Goal: Information Seeking & Learning: Learn about a topic

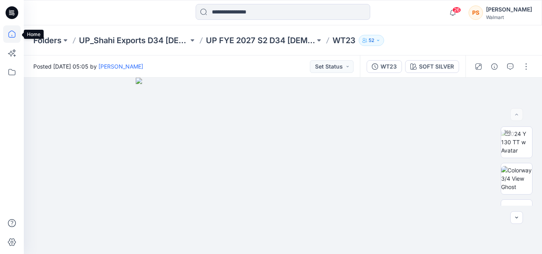
click at [8, 35] on icon at bounding box center [11, 33] width 17 height 17
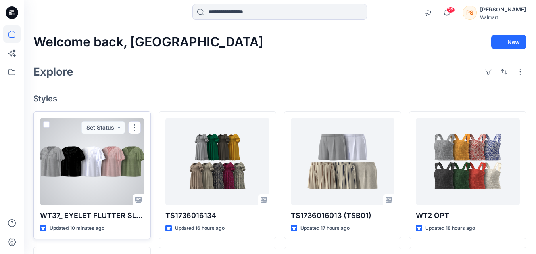
click at [78, 147] on div at bounding box center [92, 161] width 104 height 87
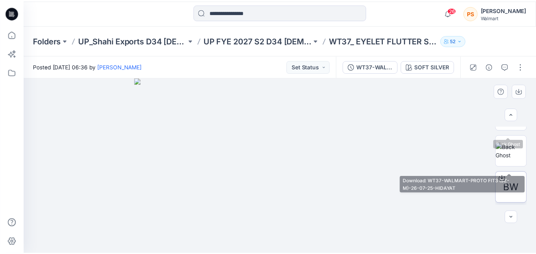
scroll to position [135, 0]
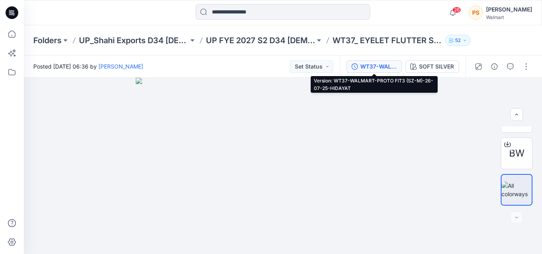
click at [384, 69] on div "WT37-WALMART-PROTO FIT3 (SZ-M)-26-07-25-HIDAYAT" at bounding box center [378, 66] width 36 height 9
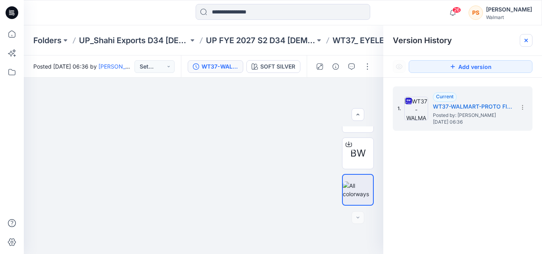
click at [522, 42] on div at bounding box center [525, 40] width 13 height 13
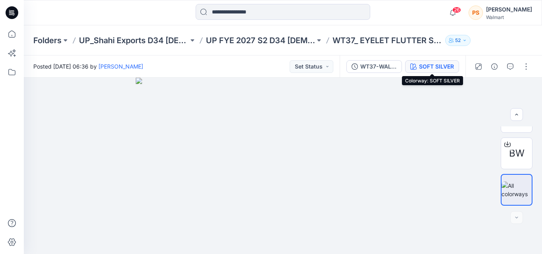
click at [438, 70] on div "SOFT SILVER" at bounding box center [436, 66] width 35 height 9
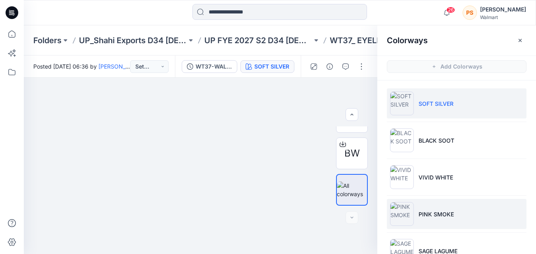
click at [430, 209] on li "PINK SMOKE" at bounding box center [457, 214] width 140 height 30
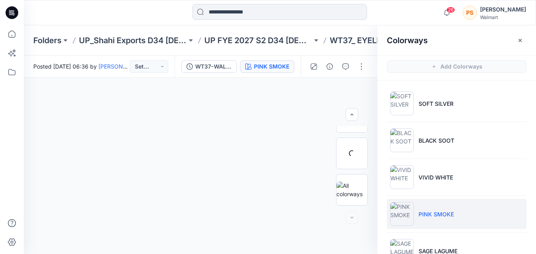
scroll to position [98, 0]
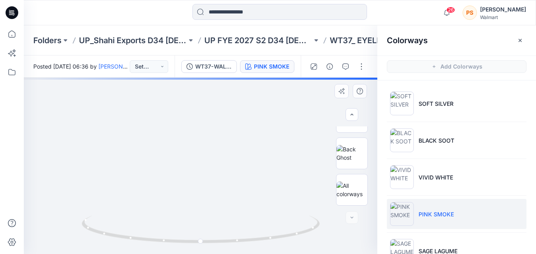
drag, startPoint x: 217, startPoint y: 156, endPoint x: 216, endPoint y: 173, distance: 17.1
drag, startPoint x: 215, startPoint y: 162, endPoint x: 207, endPoint y: 218, distance: 57.2
click at [207, 218] on div at bounding box center [200, 166] width 353 height 176
drag, startPoint x: 123, startPoint y: 179, endPoint x: 143, endPoint y: 160, distance: 27.2
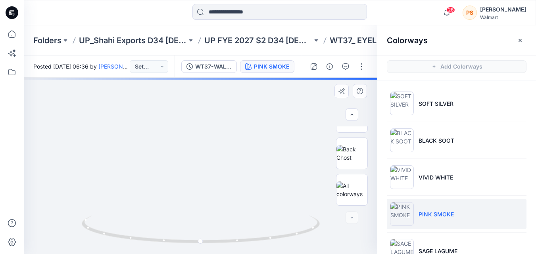
drag, startPoint x: 165, startPoint y: 173, endPoint x: 199, endPoint y: 101, distance: 78.9
drag, startPoint x: 207, startPoint y: 212, endPoint x: 211, endPoint y: 181, distance: 30.8
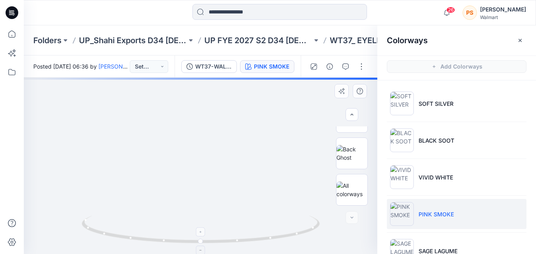
drag, startPoint x: 239, startPoint y: 180, endPoint x: 239, endPoint y: 228, distance: 47.2
click at [240, 226] on div at bounding box center [200, 166] width 353 height 176
drag, startPoint x: 230, startPoint y: 186, endPoint x: 231, endPoint y: 207, distance: 21.0
drag, startPoint x: 209, startPoint y: 174, endPoint x: 229, endPoint y: 202, distance: 34.4
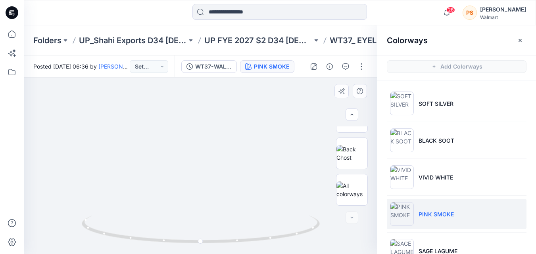
drag, startPoint x: 223, startPoint y: 195, endPoint x: 192, endPoint y: 176, distance: 36.1
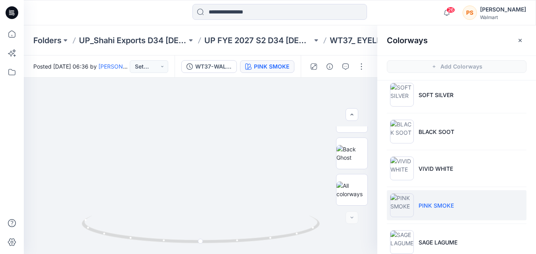
scroll to position [0, 0]
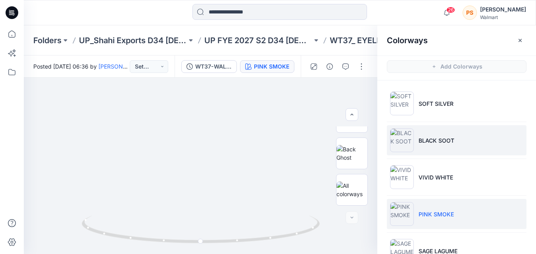
click at [412, 143] on img at bounding box center [402, 140] width 24 height 24
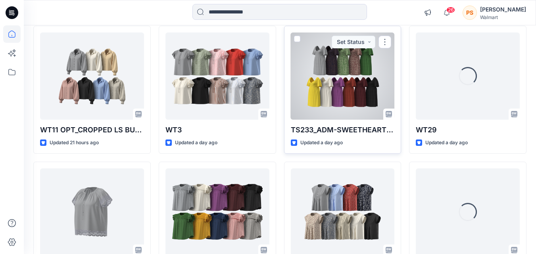
scroll to position [572, 0]
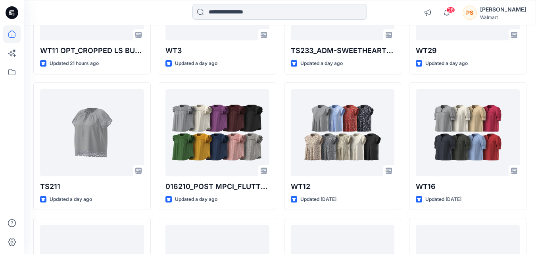
click at [237, 10] on input at bounding box center [279, 12] width 174 height 16
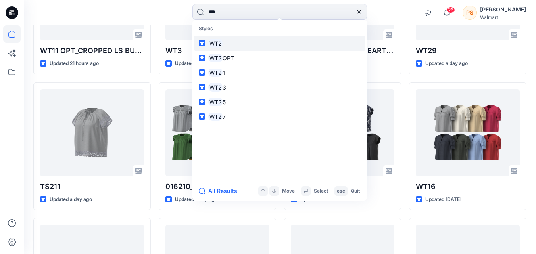
type input "***"
click at [295, 44] on link "WT2" at bounding box center [279, 43] width 171 height 15
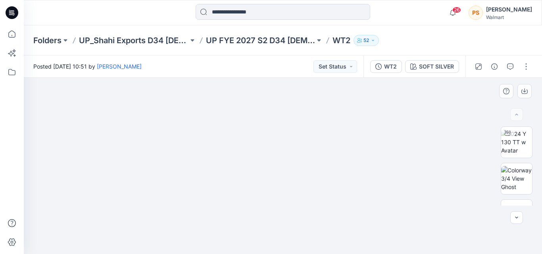
drag, startPoint x: 410, startPoint y: 221, endPoint x: 387, endPoint y: 159, distance: 65.5
click at [387, 159] on img at bounding box center [282, 137] width 396 height 234
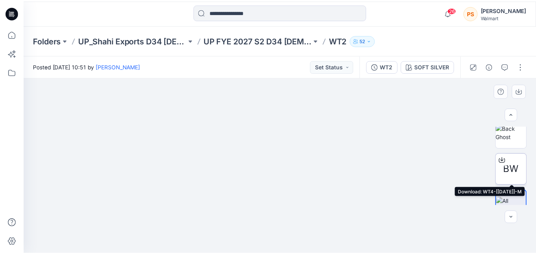
scroll to position [135, 0]
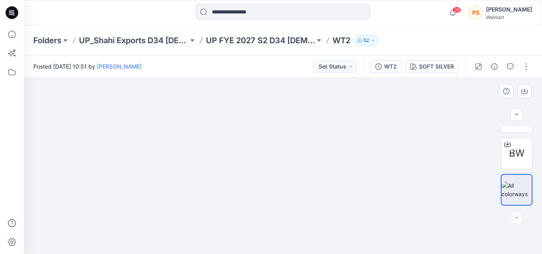
click at [385, 196] on img at bounding box center [282, 135] width 396 height 238
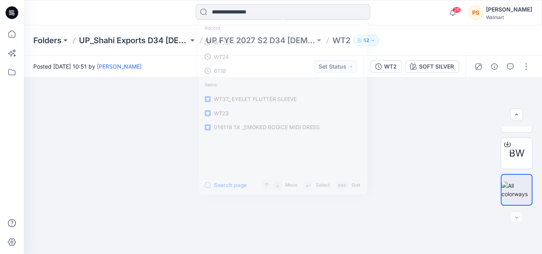
click at [250, 11] on input at bounding box center [282, 12] width 174 height 16
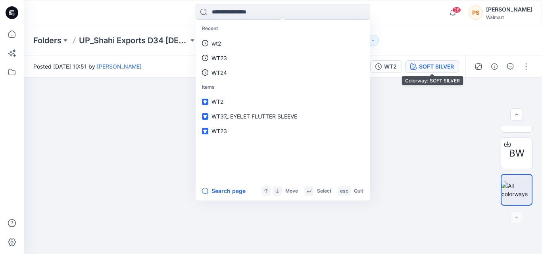
click at [441, 66] on div "SOFT SILVER" at bounding box center [436, 66] width 35 height 9
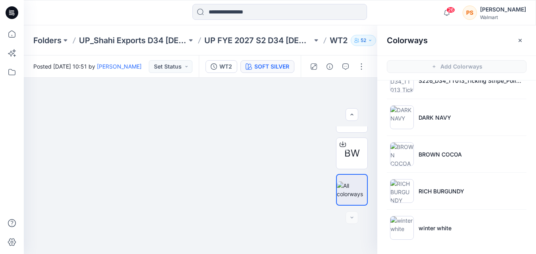
scroll to position [98, 0]
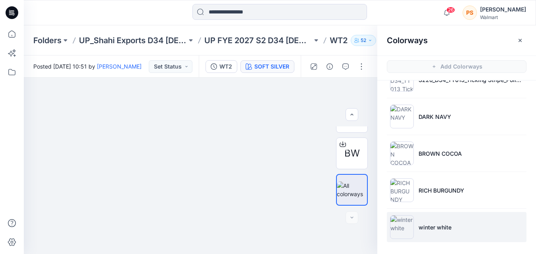
click at [443, 233] on li "winter white" at bounding box center [457, 227] width 140 height 30
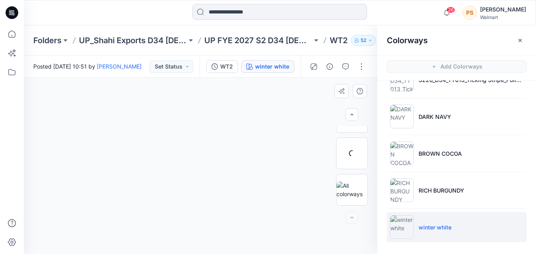
scroll to position [98, 0]
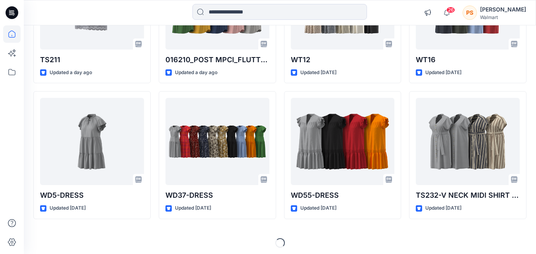
scroll to position [702, 0]
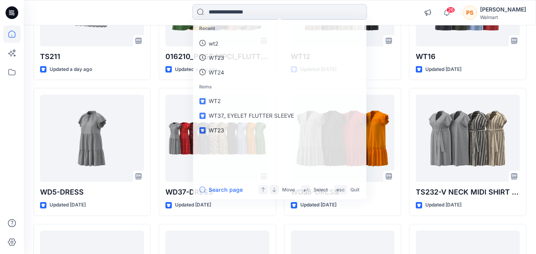
click at [233, 13] on input at bounding box center [279, 12] width 174 height 16
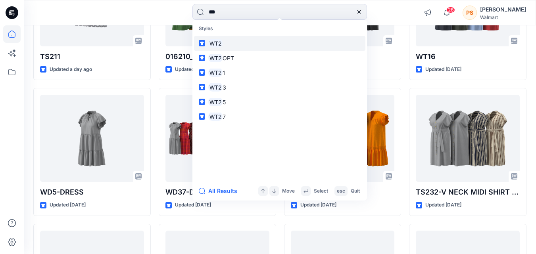
type input "***"
click at [262, 44] on link "WT2" at bounding box center [279, 43] width 171 height 15
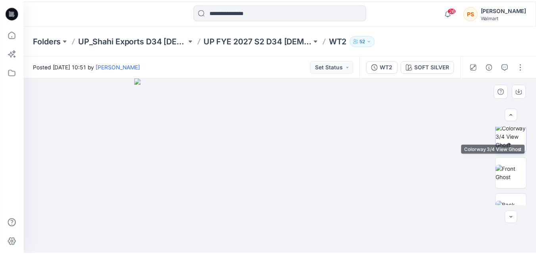
scroll to position [135, 0]
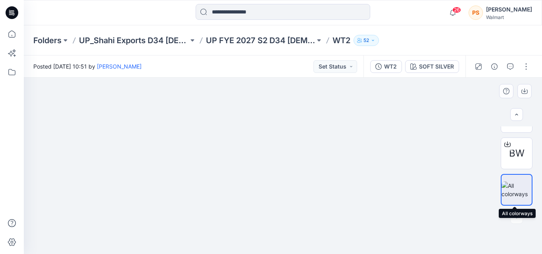
click at [510, 197] on img at bounding box center [516, 190] width 30 height 17
drag, startPoint x: 396, startPoint y: 208, endPoint x: 332, endPoint y: 92, distance: 132.0
click at [332, 92] on img at bounding box center [282, 135] width 396 height 238
click at [373, 189] on img at bounding box center [282, 135] width 396 height 238
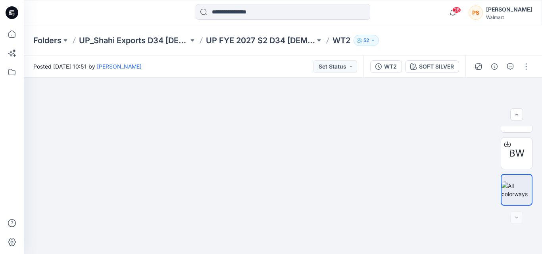
click at [446, 74] on div "WT2 SOFT SILVER" at bounding box center [414, 66] width 102 height 22
click at [440, 68] on div "SOFT SILVER" at bounding box center [436, 66] width 35 height 9
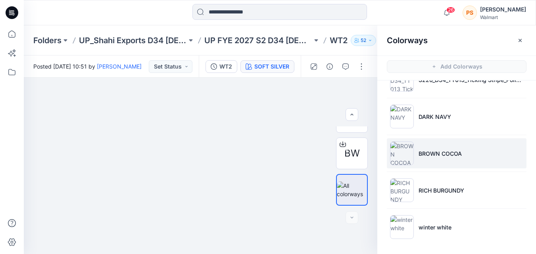
scroll to position [2, 0]
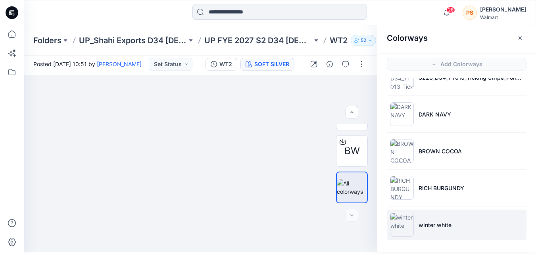
click at [427, 227] on p "winter white" at bounding box center [434, 225] width 33 height 8
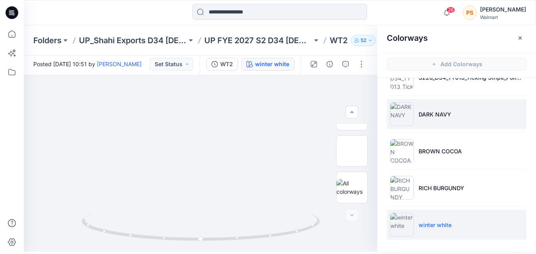
click at [421, 118] on p "DARK NAVY" at bounding box center [434, 114] width 33 height 8
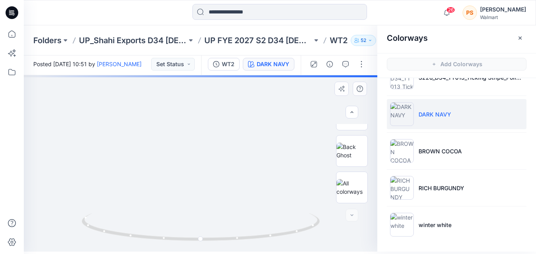
drag, startPoint x: 200, startPoint y: 157, endPoint x: 205, endPoint y: 205, distance: 48.2
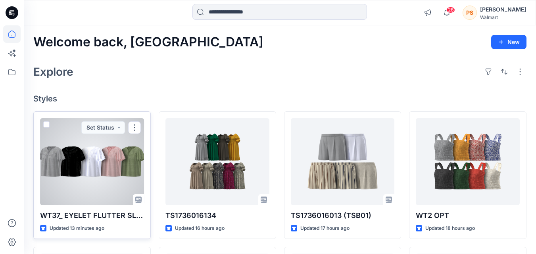
click at [111, 161] on div at bounding box center [92, 161] width 104 height 87
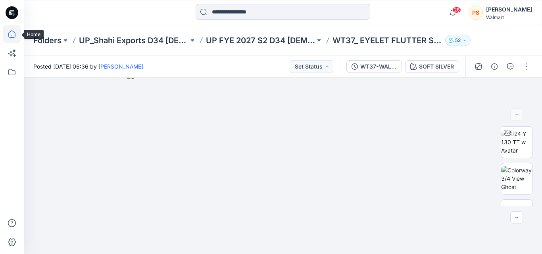
click at [18, 34] on icon at bounding box center [11, 33] width 17 height 17
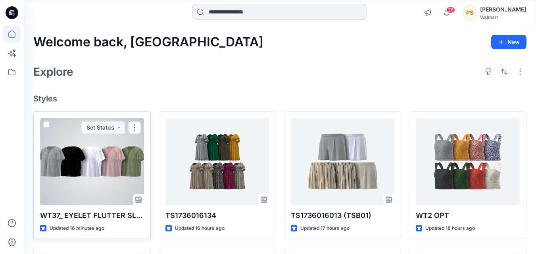
click at [121, 150] on div at bounding box center [92, 161] width 104 height 87
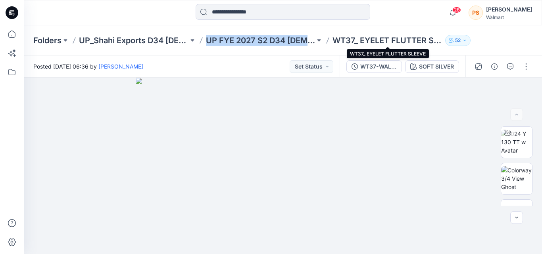
drag, startPoint x: 205, startPoint y: 37, endPoint x: 335, endPoint y: 42, distance: 130.1
click at [335, 42] on div "Folders UP_Shahi Exports D34 Ladies Tops UP FYE 2027 S2 D34 Ladies Woven Tops W…" at bounding box center [251, 40] width 437 height 11
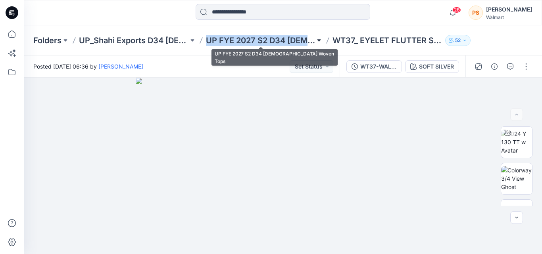
click at [316, 39] on button at bounding box center [319, 40] width 8 height 11
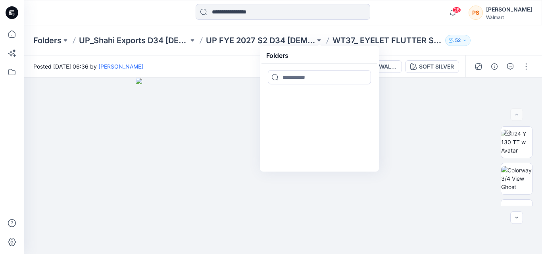
click at [391, 4] on div at bounding box center [282, 12] width 259 height 17
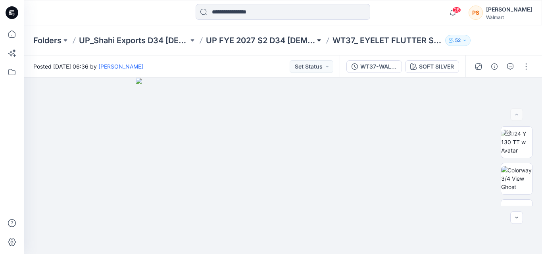
click at [319, 39] on button at bounding box center [319, 40] width 8 height 11
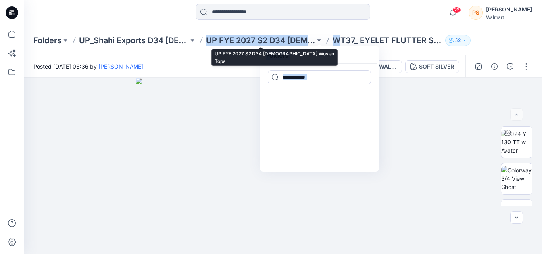
drag, startPoint x: 205, startPoint y: 37, endPoint x: 343, endPoint y: 42, distance: 138.1
click at [343, 42] on div "Folders UP_Shahi Exports D34 Ladies Tops UP FYE 2027 S2 D34 Ladies Woven Tops F…" at bounding box center [251, 40] width 437 height 11
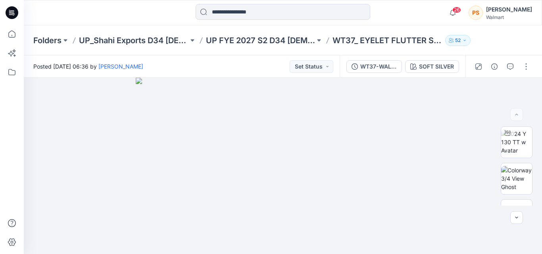
click at [387, 13] on div at bounding box center [282, 12] width 259 height 17
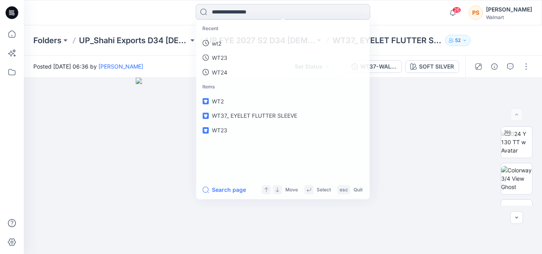
click at [244, 15] on input at bounding box center [282, 12] width 174 height 16
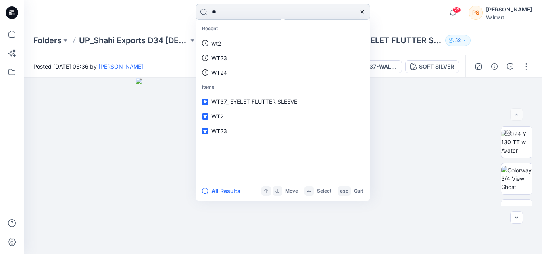
type input "*"
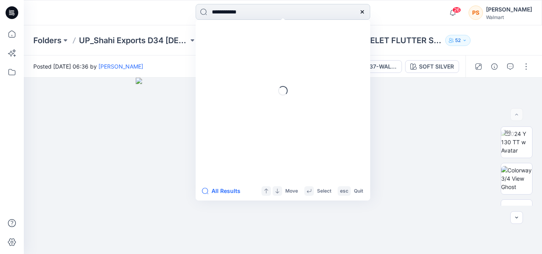
type input "**********"
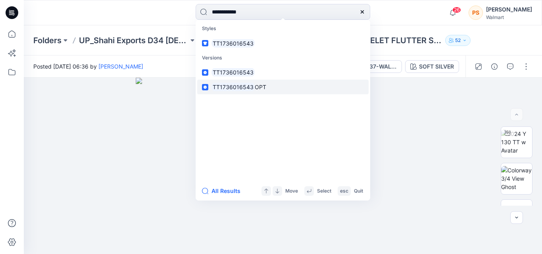
click at [270, 87] on link "TT1736016543 OPT" at bounding box center [282, 87] width 171 height 15
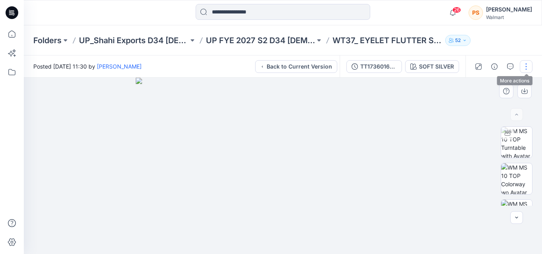
click at [520, 67] on button "button" at bounding box center [525, 66] width 13 height 13
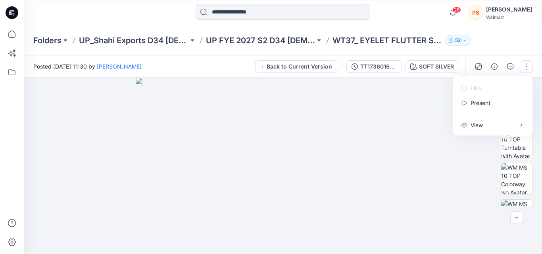
click at [412, 85] on img at bounding box center [283, 166] width 294 height 176
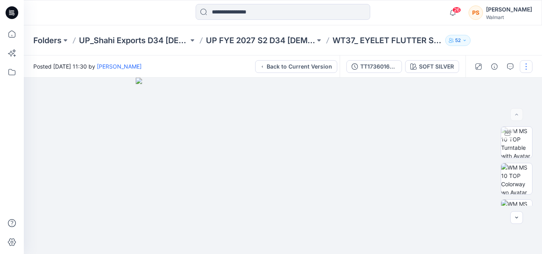
click at [524, 66] on button "button" at bounding box center [525, 66] width 13 height 13
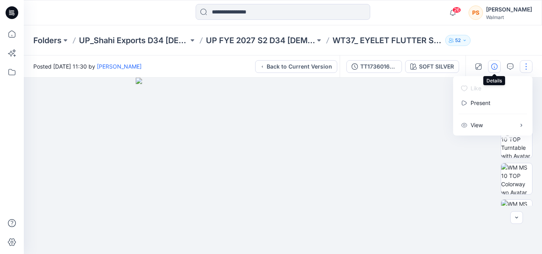
click at [496, 67] on icon "button" at bounding box center [494, 66] width 6 height 6
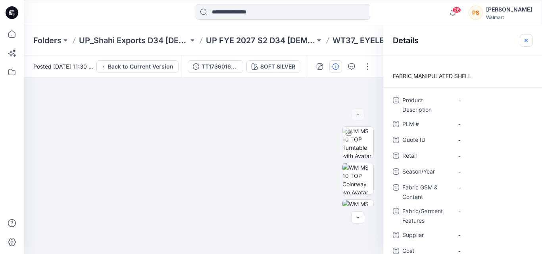
click at [523, 39] on icon "button" at bounding box center [525, 40] width 6 height 6
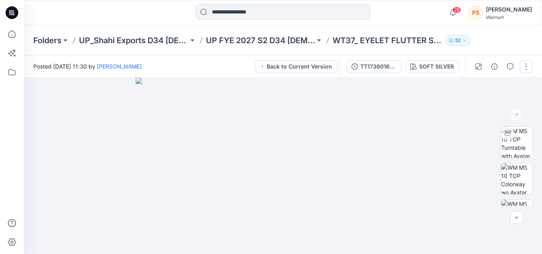
click at [530, 63] on button "button" at bounding box center [525, 66] width 13 height 13
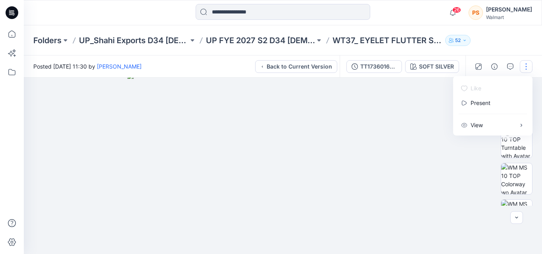
click at [494, 46] on div "Folders UP_Shahi Exports D34 Ladies Tops UP FYE 2027 S2 D34 Ladies Woven Tops W…" at bounding box center [283, 40] width 518 height 30
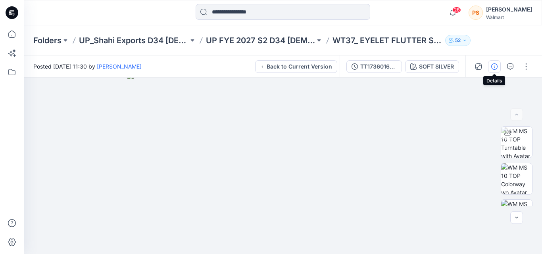
click at [496, 68] on icon "button" at bounding box center [494, 66] width 6 height 6
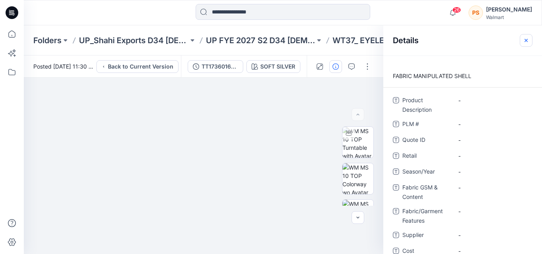
click at [524, 39] on icon "button" at bounding box center [525, 40] width 6 height 6
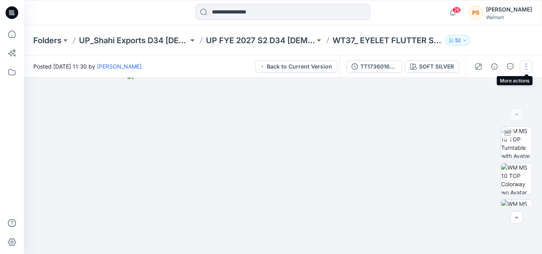
click at [528, 64] on button "button" at bounding box center [525, 66] width 13 height 13
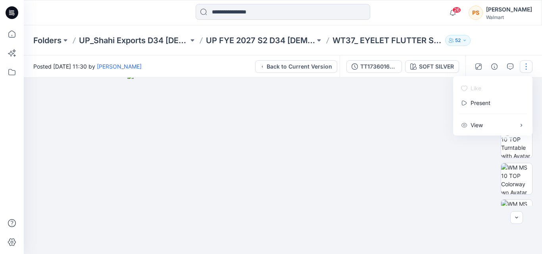
click at [481, 90] on div "Like Present View Preload 3D view Turntable Navigation" at bounding box center [492, 105] width 79 height 59
click at [498, 66] on button "button" at bounding box center [494, 66] width 13 height 13
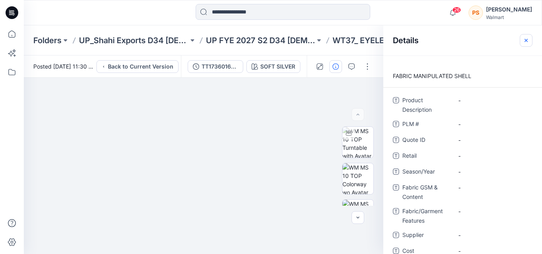
click at [523, 41] on icon "button" at bounding box center [525, 40] width 6 height 6
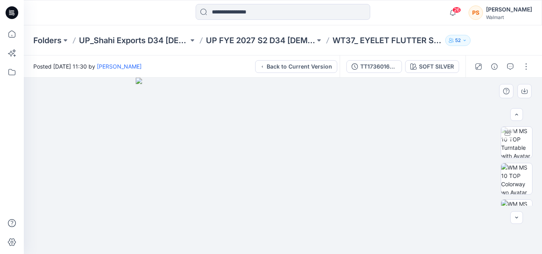
scroll to position [135, 0]
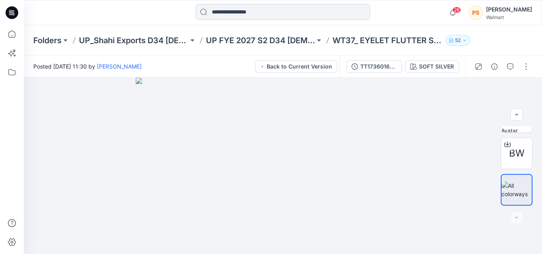
click at [218, 15] on input at bounding box center [282, 12] width 174 height 16
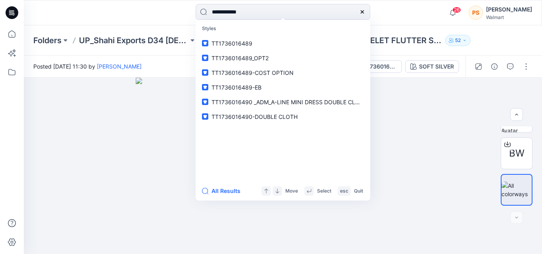
type input "**********"
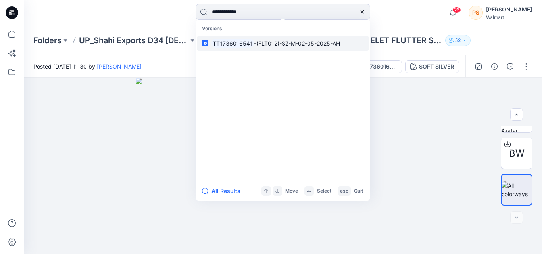
click at [261, 47] on p "TT1736016541 -(FLT012)-SZ-M-02-05-2025-AH" at bounding box center [275, 43] width 128 height 8
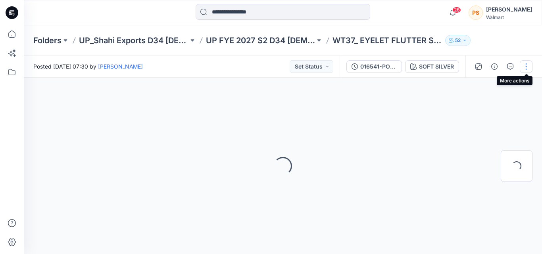
click at [524, 67] on button "button" at bounding box center [525, 66] width 13 height 13
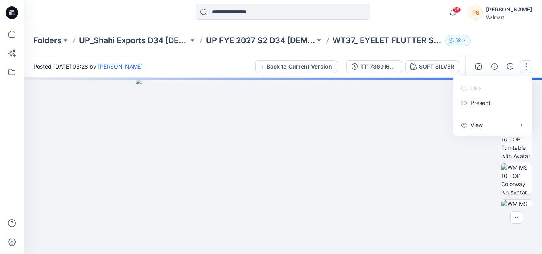
click at [494, 43] on div "Folders UP_Shahi Exports D34 Ladies Tops UP FYE 2027 S2 D34 Ladies Woven Tops W…" at bounding box center [283, 40] width 518 height 30
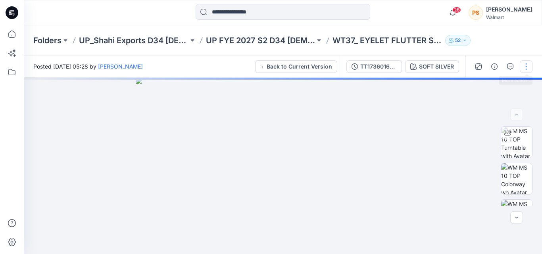
click at [521, 67] on button "button" at bounding box center [525, 66] width 13 height 13
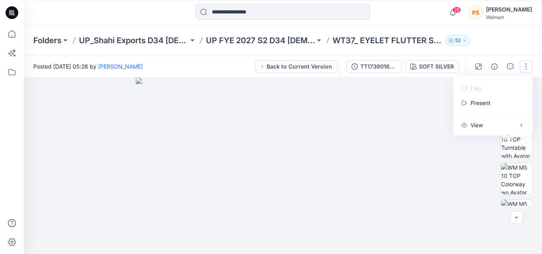
click at [522, 48] on div "Folders UP_Shahi Exports D34 Ladies Tops UP FYE 2027 S2 D34 Ladies Woven Tops W…" at bounding box center [283, 40] width 518 height 30
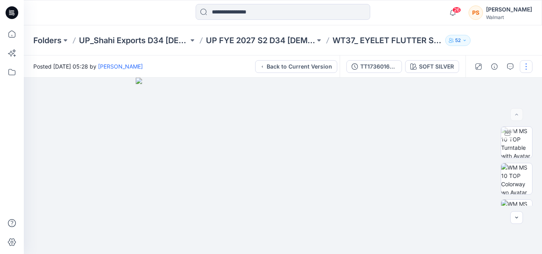
click at [524, 63] on button "button" at bounding box center [525, 66] width 13 height 13
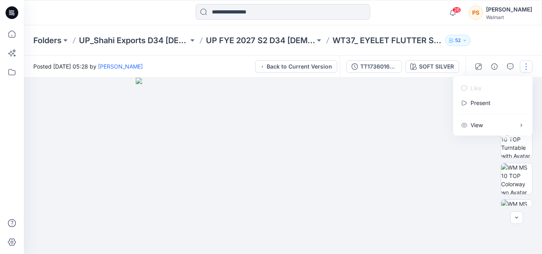
click at [522, 43] on div "Folders UP_Shahi Exports D34 Ladies Tops UP FYE 2027 S2 D34 Ladies Woven Tops W…" at bounding box center [283, 40] width 518 height 30
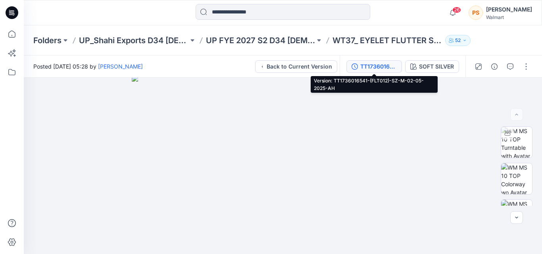
click at [360, 65] on div "TT1736016541-(FLT012)-SZ-M-02-05-2025-AH" at bounding box center [378, 66] width 36 height 9
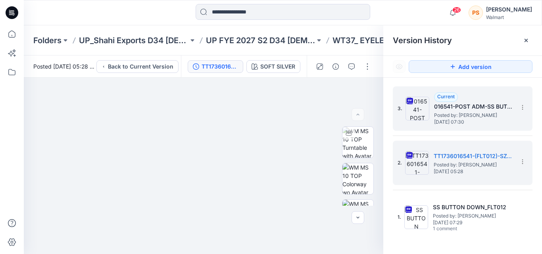
click at [442, 109] on h5 "016541-POST ADM-SS BUTTON DOWN_FLT012" at bounding box center [473, 107] width 79 height 10
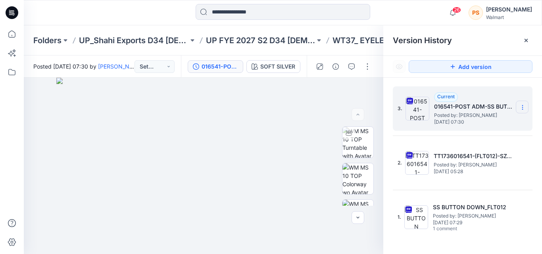
click at [522, 108] on icon at bounding box center [522, 107] width 0 height 0
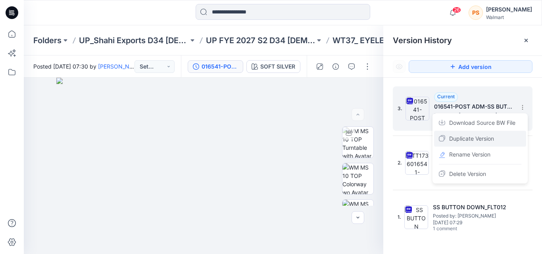
click at [482, 141] on span "Duplicate Version" at bounding box center [471, 139] width 45 height 10
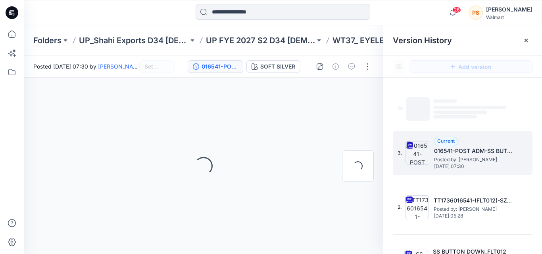
scroll to position [27, 0]
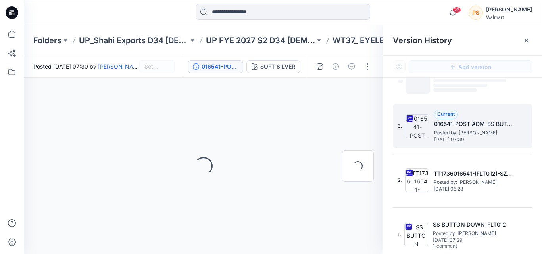
click at [476, 132] on span "Posted by: [PERSON_NAME]" at bounding box center [473, 133] width 79 height 8
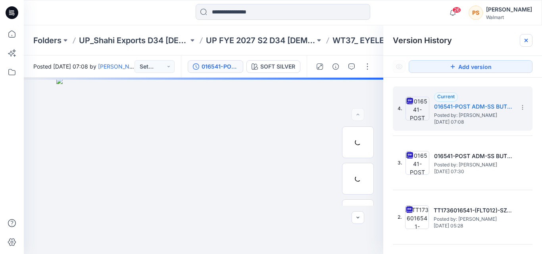
click at [524, 40] on icon at bounding box center [525, 40] width 6 height 6
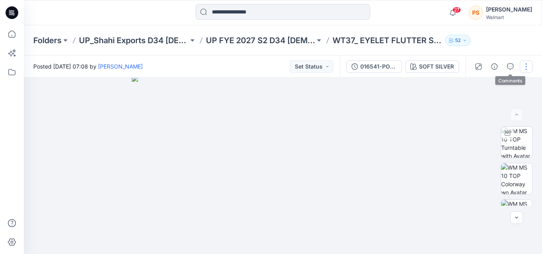
click at [522, 65] on button "button" at bounding box center [525, 66] width 13 height 13
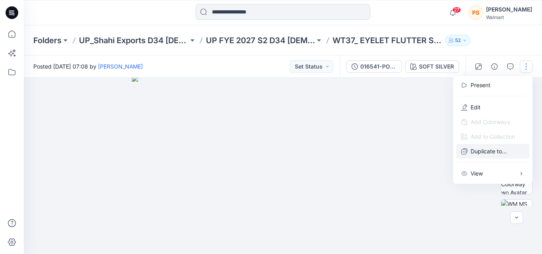
click at [499, 151] on p "Duplicate to..." at bounding box center [488, 151] width 36 height 8
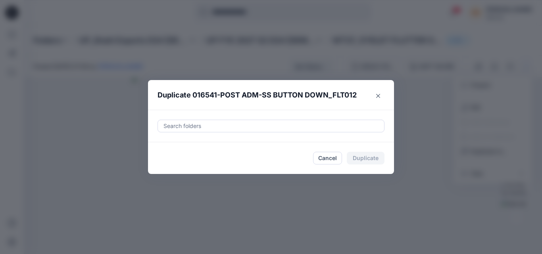
click at [199, 126] on div at bounding box center [271, 126] width 216 height 10
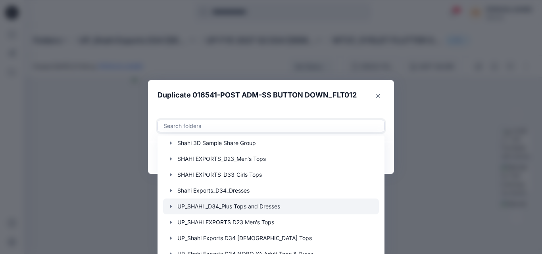
scroll to position [40, 0]
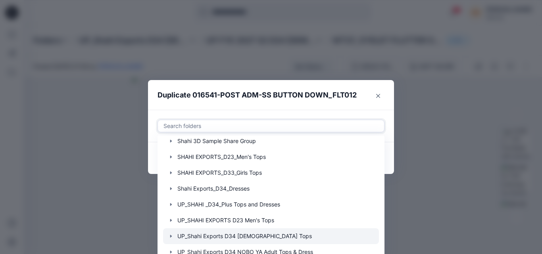
click at [280, 233] on div at bounding box center [271, 236] width 216 height 16
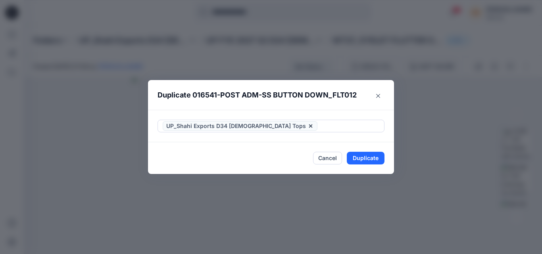
click at [354, 114] on div "UP_Shahi Exports D34 [DEMOGRAPHIC_DATA] Tops" at bounding box center [271, 126] width 246 height 33
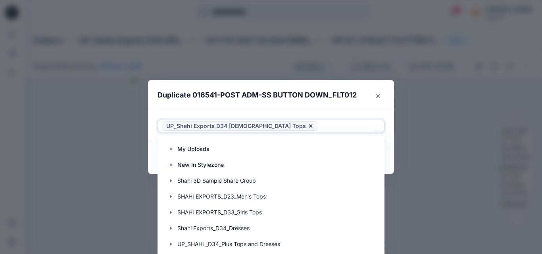
click at [319, 122] on div at bounding box center [349, 126] width 60 height 10
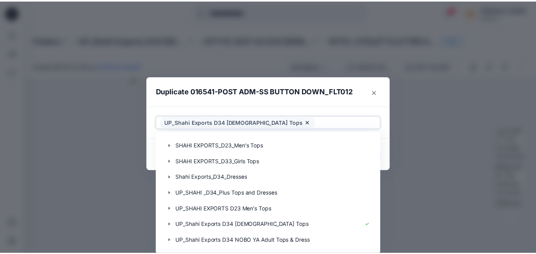
scroll to position [0, 0]
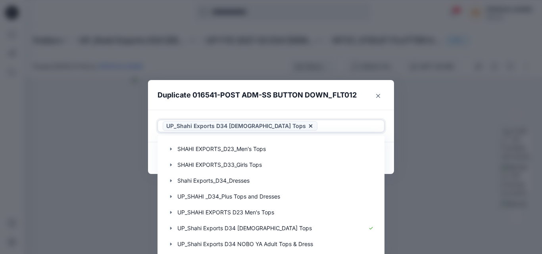
click at [311, 121] on div "UP_Shahi Exports D34 [DEMOGRAPHIC_DATA] Tops" at bounding box center [271, 126] width 226 height 12
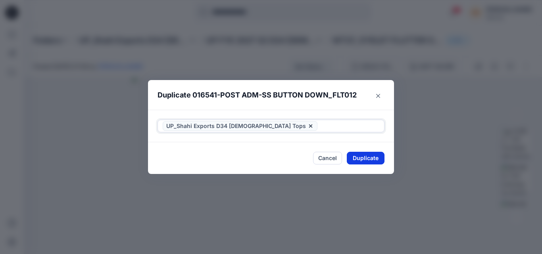
click at [366, 156] on button "Duplicate" at bounding box center [365, 158] width 38 height 13
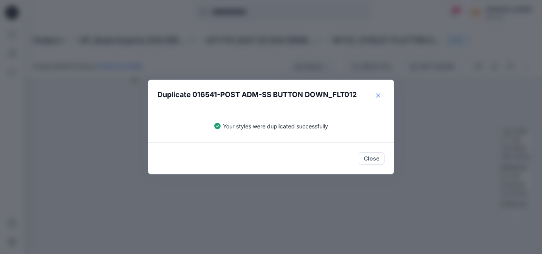
click at [378, 94] on icon "Close" at bounding box center [378, 96] width 4 height 4
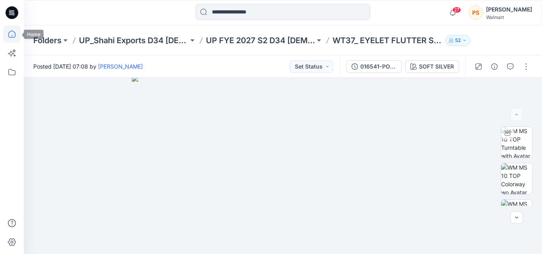
click at [14, 38] on icon at bounding box center [11, 33] width 17 height 17
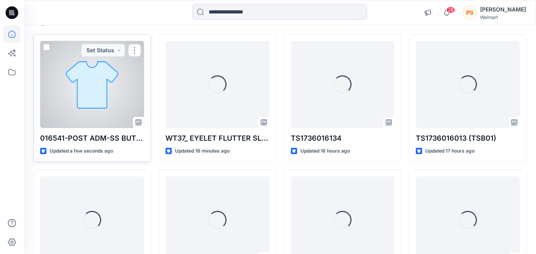
scroll to position [79, 0]
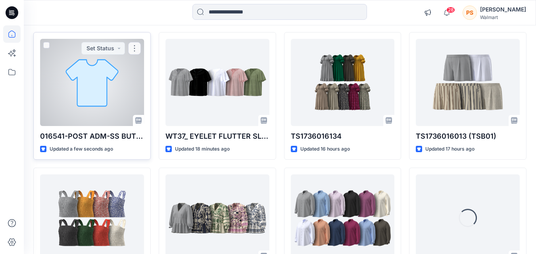
click at [92, 88] on div at bounding box center [92, 82] width 104 height 87
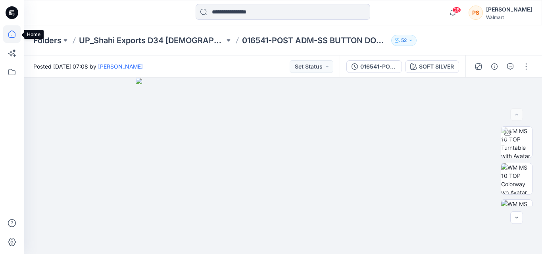
click at [14, 32] on icon at bounding box center [11, 34] width 7 height 7
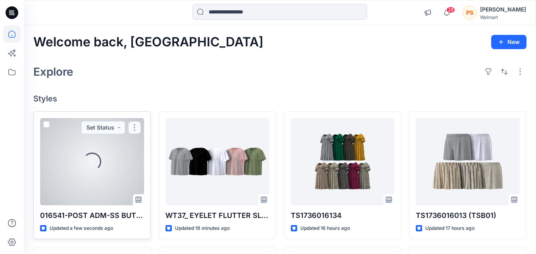
click at [134, 126] on button "button" at bounding box center [134, 127] width 13 height 13
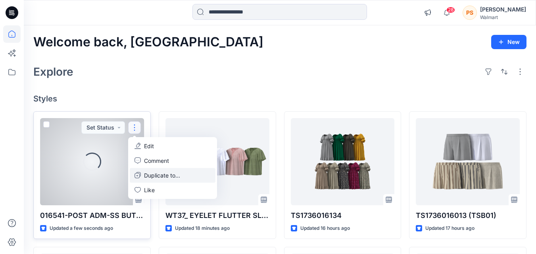
click at [182, 171] on button "Duplicate to..." at bounding box center [173, 175] width 86 height 15
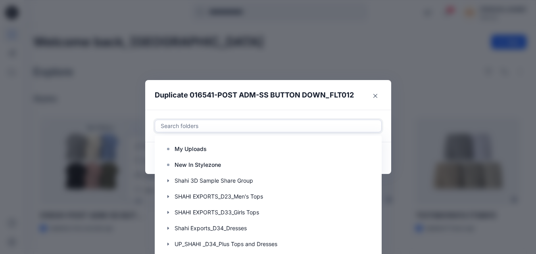
click at [207, 128] on div "Search folders" at bounding box center [268, 126] width 226 height 12
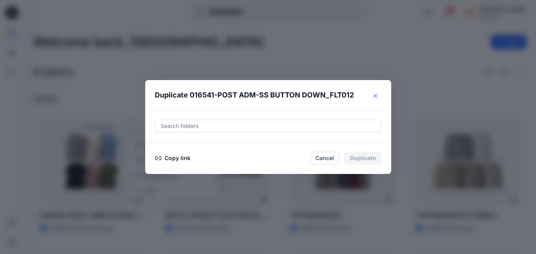
click at [373, 90] on button "Close" at bounding box center [375, 96] width 13 height 13
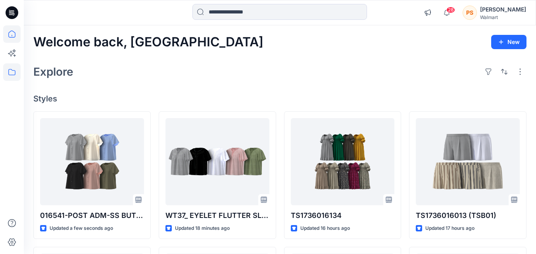
click at [10, 69] on icon at bounding box center [11, 71] width 17 height 17
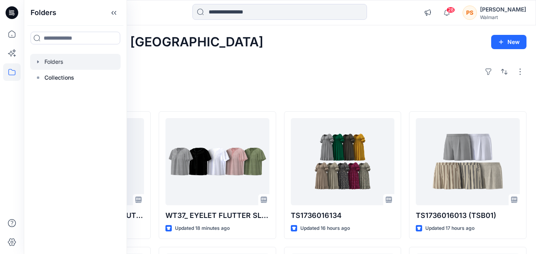
click at [51, 65] on div at bounding box center [75, 62] width 90 height 16
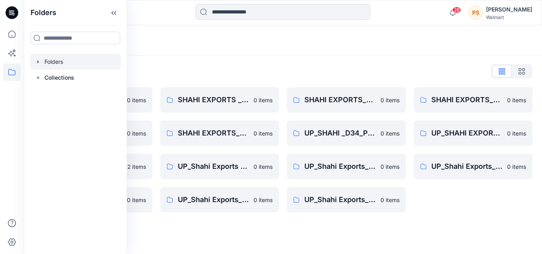
click at [352, 48] on div "Folders" at bounding box center [283, 40] width 518 height 30
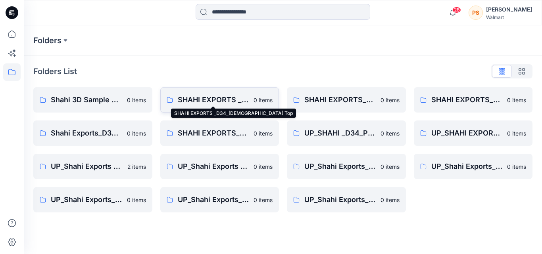
click at [228, 99] on p "SHAHI EXPORTS _D34_Ladies Top" at bounding box center [213, 99] width 71 height 11
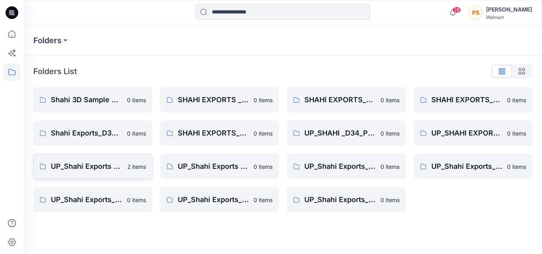
click at [101, 168] on p "UP_Shahi Exports D34 [DEMOGRAPHIC_DATA] Tops" at bounding box center [87, 166] width 72 height 11
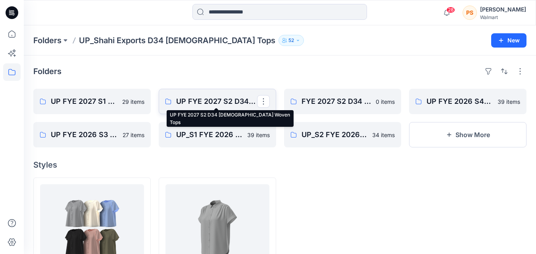
click at [212, 101] on p "UP FYE 2027 S2 D34 [DEMOGRAPHIC_DATA] Woven Tops" at bounding box center [216, 101] width 81 height 11
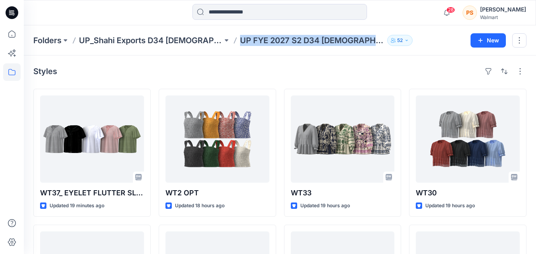
drag, startPoint x: 228, startPoint y: 40, endPoint x: 367, endPoint y: 37, distance: 138.8
click at [367, 37] on div "Folders UP_Shahi Exports D34 Ladies Tops UP FYE 2027 S2 D34 Ladies Woven Tops 52" at bounding box center [248, 40] width 431 height 11
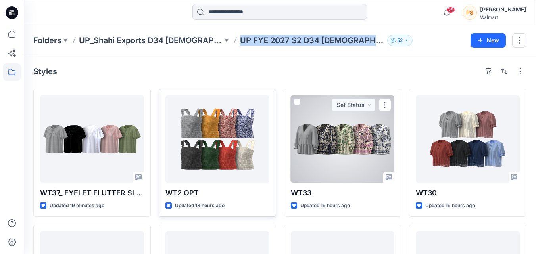
copy p "UP FYE 2027 S2 D34 Ladies Woven"
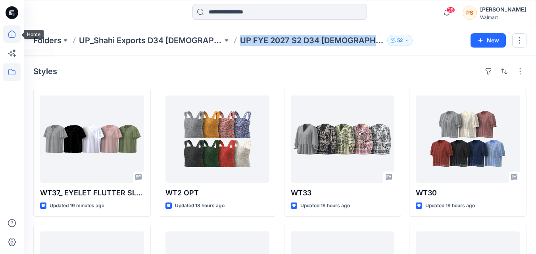
click at [9, 33] on icon at bounding box center [11, 34] width 7 height 7
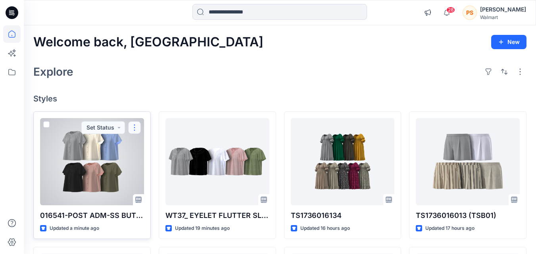
click at [136, 125] on button "button" at bounding box center [134, 127] width 13 height 13
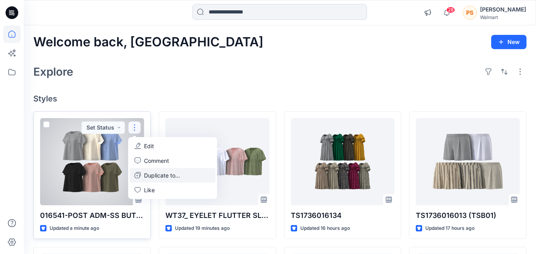
click at [172, 176] on p "Duplicate to..." at bounding box center [162, 175] width 36 height 8
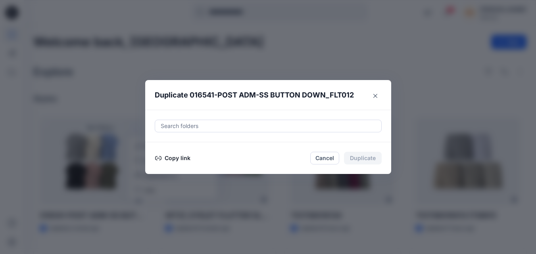
click at [204, 129] on div "Search folders" at bounding box center [268, 126] width 246 height 33
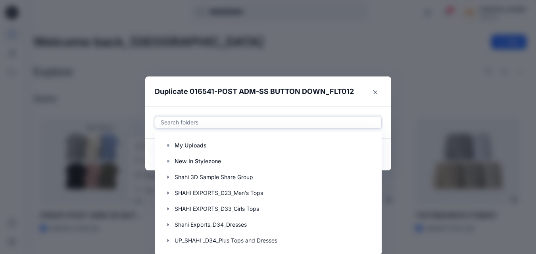
paste input "**********"
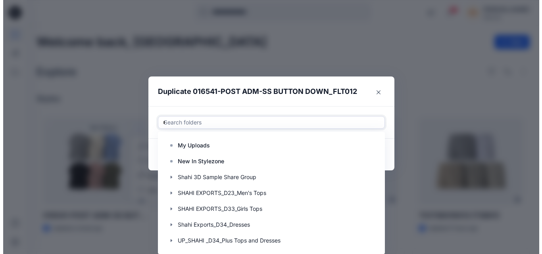
scroll to position [0, 0]
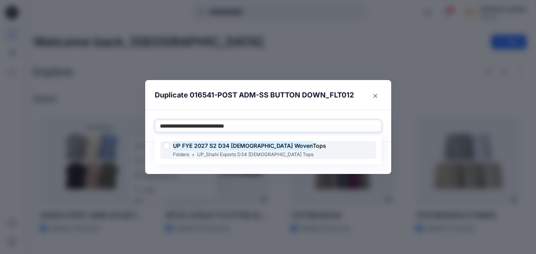
click at [299, 150] on div "UP FYE 2027 S2 D34 Ladies Woven Tops Folders UP_Shahi Exports D34 Ladies Tops" at bounding box center [268, 150] width 216 height 18
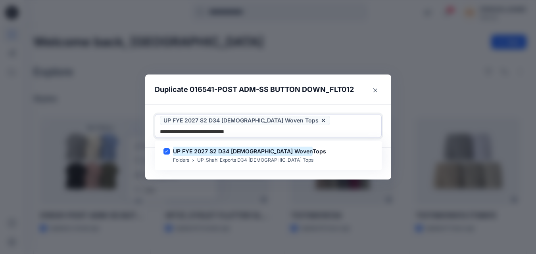
type input "**********"
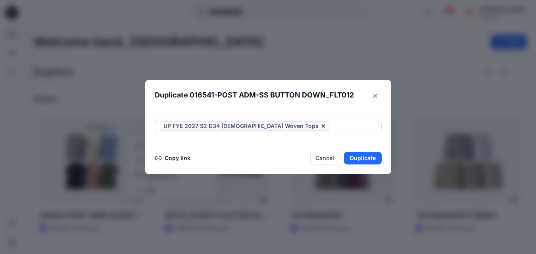
click at [345, 104] on header "Duplicate 016541-POST ADM-SS BUTTON DOWN_FLT012" at bounding box center [260, 95] width 230 height 30
click at [360, 157] on button "Duplicate" at bounding box center [363, 158] width 38 height 13
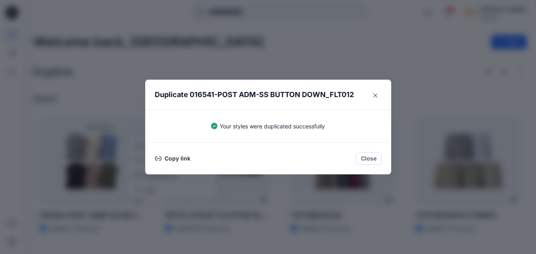
click at [222, 57] on div "Duplicate 016541-POST ADM-SS BUTTON DOWN_FLT012 Your styles were duplicated suc…" at bounding box center [268, 127] width 536 height 254
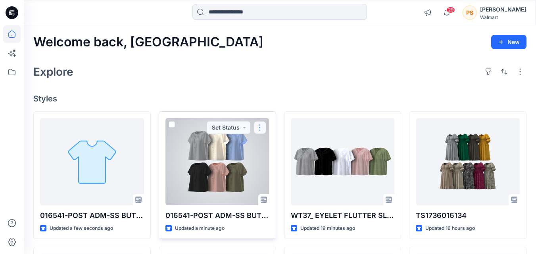
click at [261, 130] on button "button" at bounding box center [259, 127] width 13 height 13
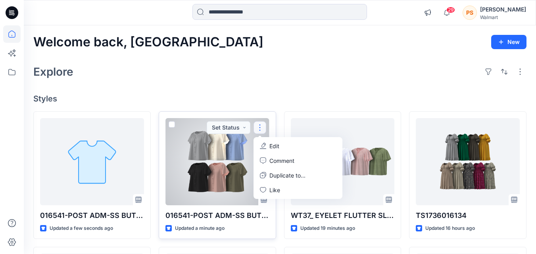
click at [264, 145] on icon "button" at bounding box center [263, 146] width 6 height 6
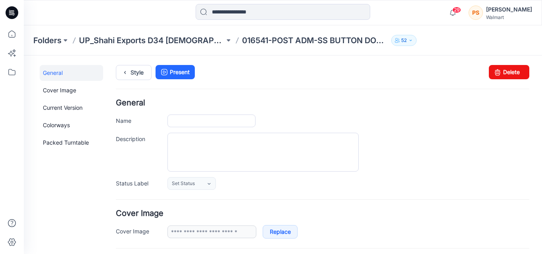
type input "**********"
type textarea "**********"
type input "**********"
drag, startPoint x: 495, startPoint y: 76, endPoint x: 335, endPoint y: 103, distance: 162.1
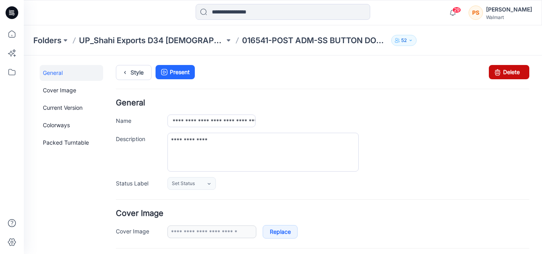
click at [495, 76] on icon at bounding box center [497, 72] width 11 height 14
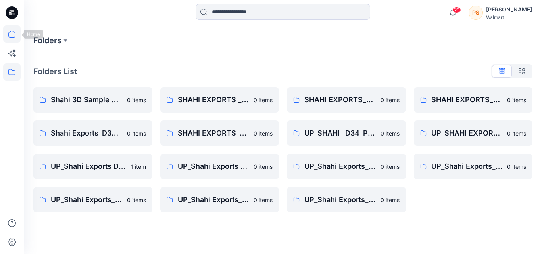
click at [14, 32] on icon at bounding box center [11, 34] width 7 height 7
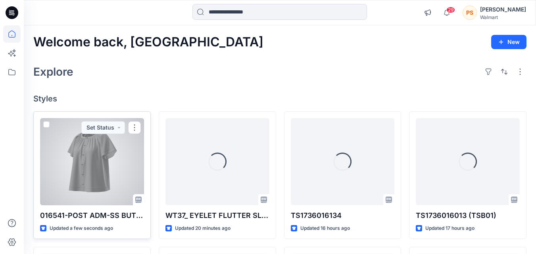
click at [112, 175] on div at bounding box center [92, 161] width 104 height 87
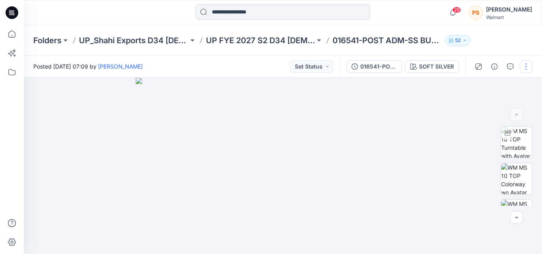
click at [520, 65] on button "button" at bounding box center [525, 66] width 13 height 13
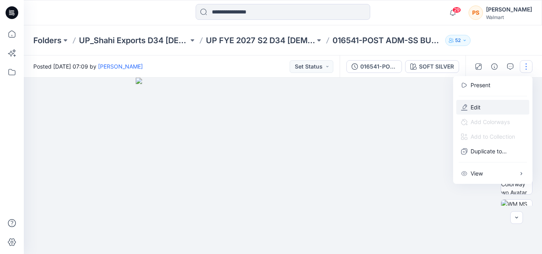
click at [478, 104] on p "Edit" at bounding box center [475, 107] width 10 height 8
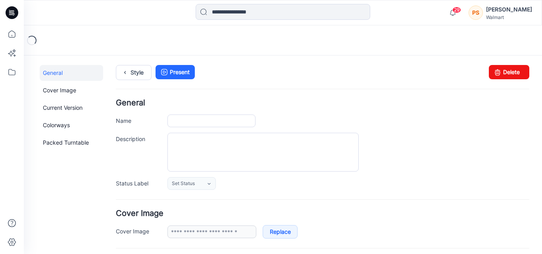
type input "**********"
type textarea "**********"
type input "**********"
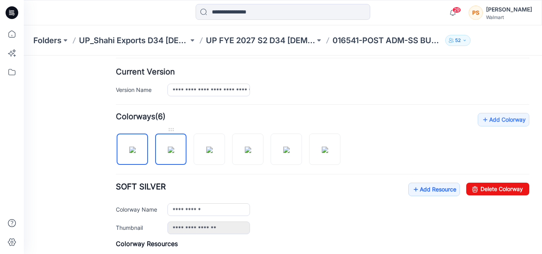
scroll to position [176, 0]
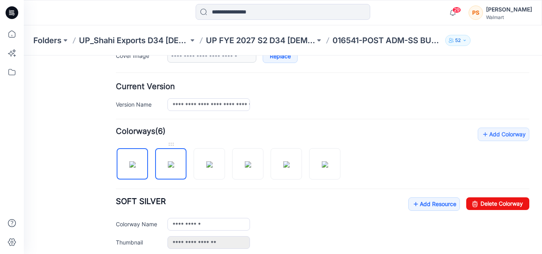
click at [174, 168] on img at bounding box center [171, 164] width 6 height 6
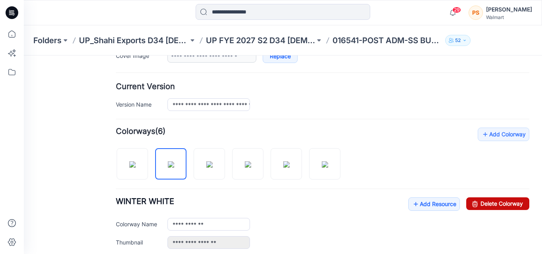
click at [489, 203] on link "Delete Colorway" at bounding box center [497, 203] width 63 height 13
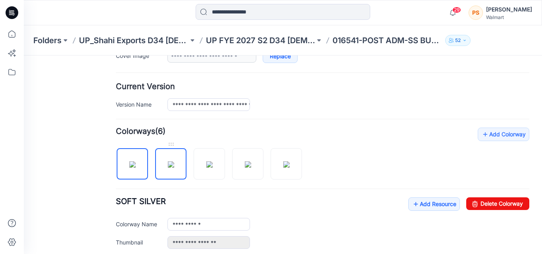
click at [174, 168] on img at bounding box center [171, 164] width 6 height 6
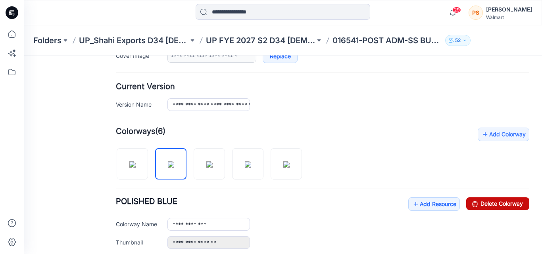
drag, startPoint x: 472, startPoint y: 205, endPoint x: 333, endPoint y: 98, distance: 175.3
click at [472, 205] on link "Delete Colorway" at bounding box center [497, 203] width 63 height 13
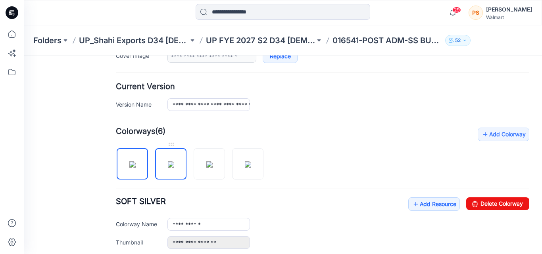
click at [173, 163] on img at bounding box center [171, 164] width 6 height 6
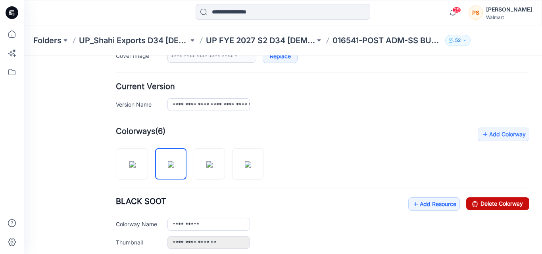
drag, startPoint x: 499, startPoint y: 208, endPoint x: 336, endPoint y: 97, distance: 196.6
click at [499, 208] on link "Delete Colorway" at bounding box center [497, 203] width 63 height 13
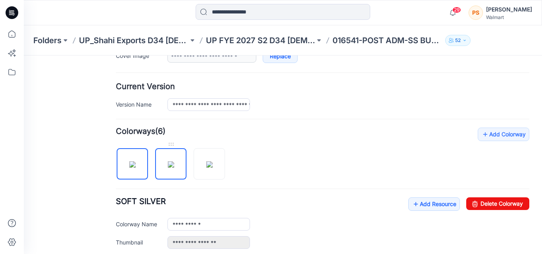
click at [174, 166] on img at bounding box center [171, 164] width 6 height 6
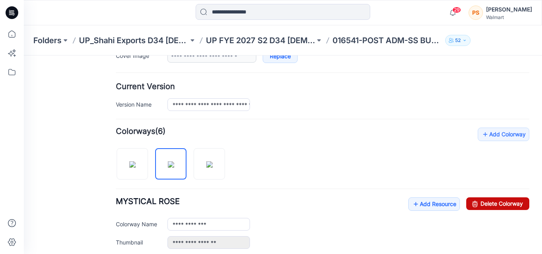
drag, startPoint x: 507, startPoint y: 206, endPoint x: 324, endPoint y: 99, distance: 212.3
click at [507, 206] on link "Delete Colorway" at bounding box center [497, 203] width 63 height 13
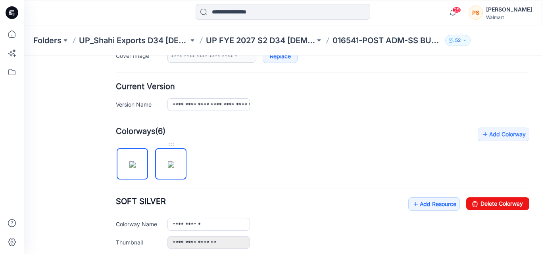
click at [174, 162] on img at bounding box center [171, 164] width 6 height 6
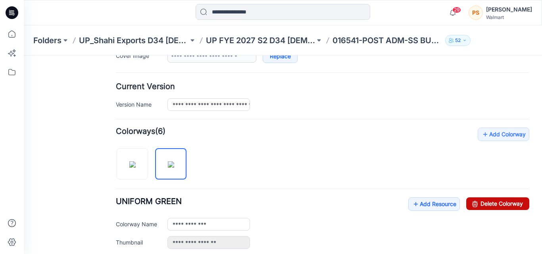
click at [512, 203] on link "Delete Colorway" at bounding box center [497, 203] width 63 height 13
type input "**********"
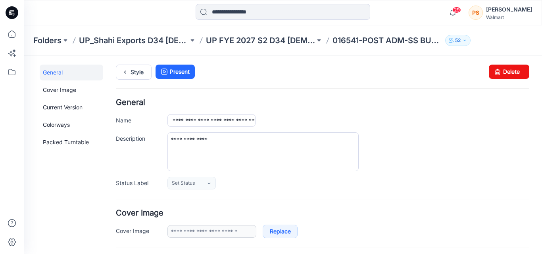
scroll to position [0, 0]
click at [175, 72] on link "Present" at bounding box center [174, 72] width 39 height 14
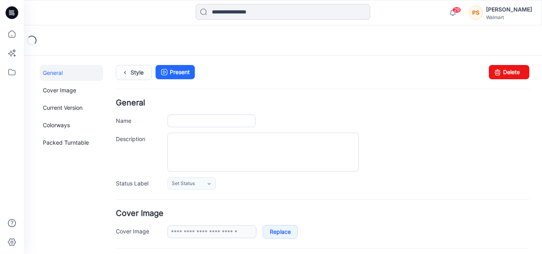
type input "**********"
type textarea "**********"
type input "**********"
click at [11, 33] on icon at bounding box center [11, 33] width 17 height 17
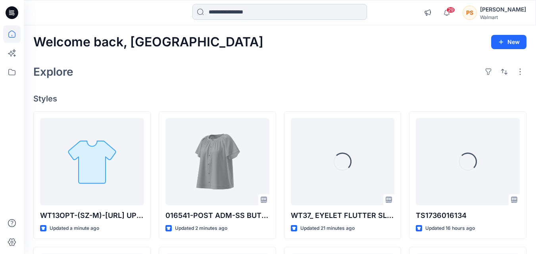
click at [246, 13] on input at bounding box center [279, 12] width 174 height 16
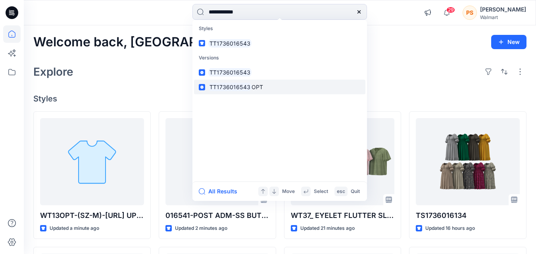
type input "**********"
click at [267, 84] on link "TT1736016543 OPT" at bounding box center [279, 87] width 171 height 15
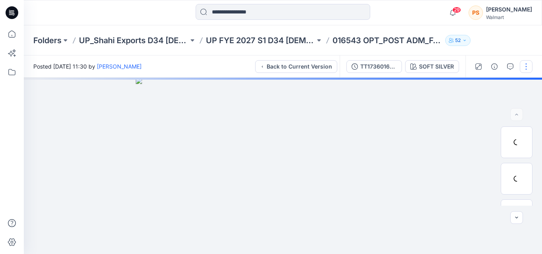
click at [531, 64] on button "button" at bounding box center [525, 66] width 13 height 13
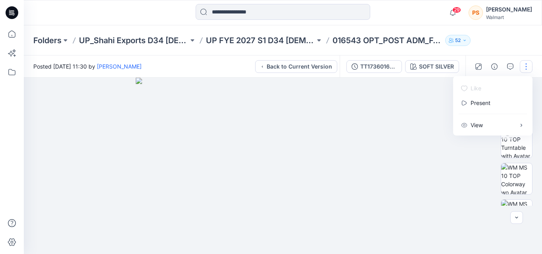
click at [517, 39] on div "Folders UP_Shahi Exports D34 Ladies Tops UP FYE 2027 S1 D34 Ladies Woven Tops 0…" at bounding box center [283, 40] width 518 height 30
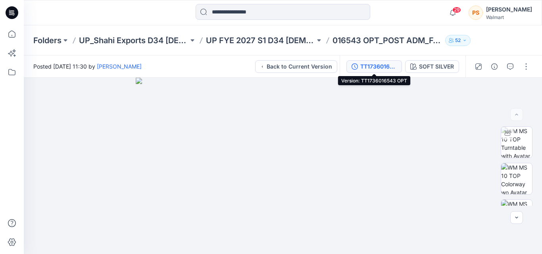
click at [372, 67] on div "TT1736016543 OPT" at bounding box center [378, 66] width 36 height 9
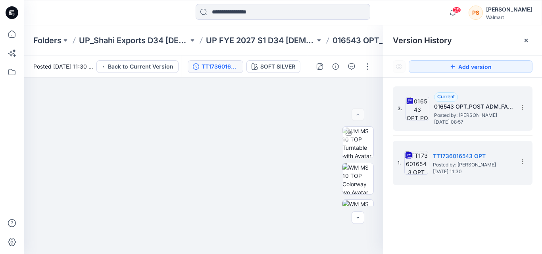
click at [472, 120] on span "[DATE] 08:57" at bounding box center [473, 122] width 79 height 6
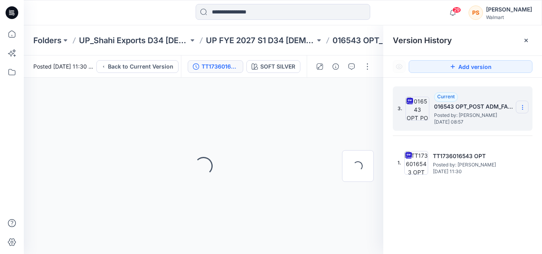
click at [522, 106] on icon at bounding box center [522, 107] width 6 height 6
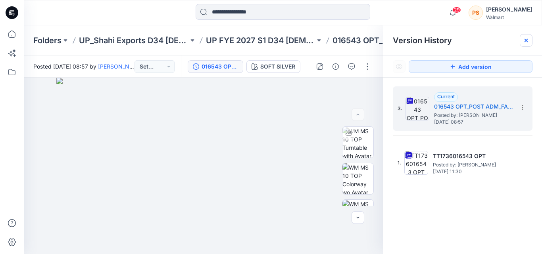
click at [521, 41] on div at bounding box center [525, 40] width 13 height 13
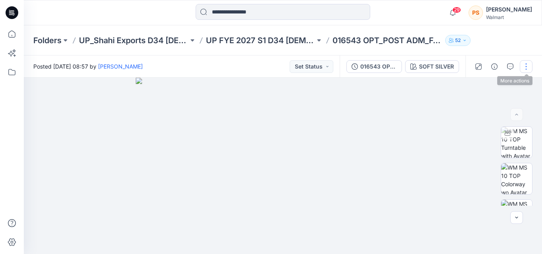
click at [523, 69] on button "button" at bounding box center [525, 66] width 13 height 13
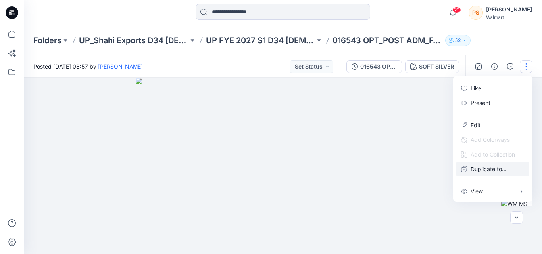
click at [505, 167] on p "Duplicate to..." at bounding box center [488, 169] width 36 height 8
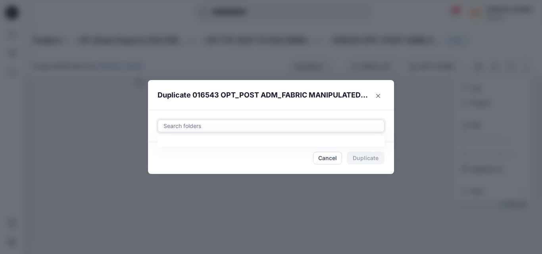
click at [266, 129] on div at bounding box center [271, 126] width 216 height 10
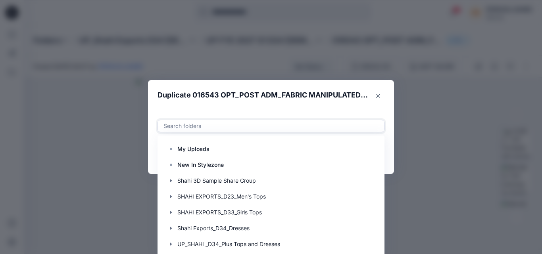
paste input "**********"
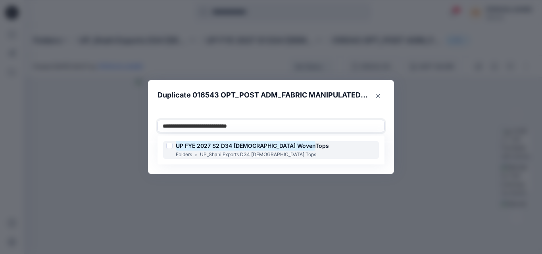
click at [311, 156] on div "UP FYE 2027 S2 D34 Ladies Woven Tops Folders UP_Shahi Exports D34 Ladies Tops" at bounding box center [271, 150] width 216 height 18
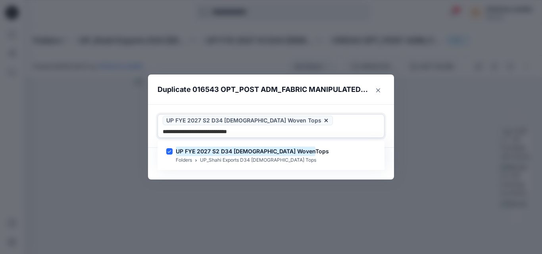
type input "**********"
click at [335, 109] on section "Duplicate 016543 OPT_POST ADM_FABRIC MANIPULATED SHELL Use Up and Down to choos…" at bounding box center [271, 127] width 246 height 105
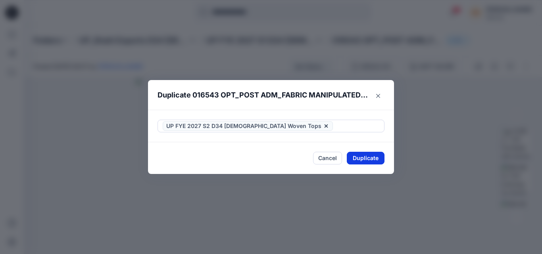
click at [364, 157] on button "Duplicate" at bounding box center [365, 158] width 38 height 13
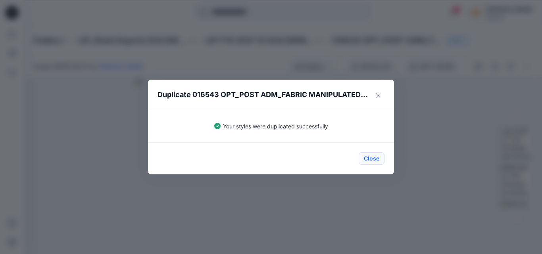
click at [375, 159] on button "Close" at bounding box center [371, 158] width 26 height 13
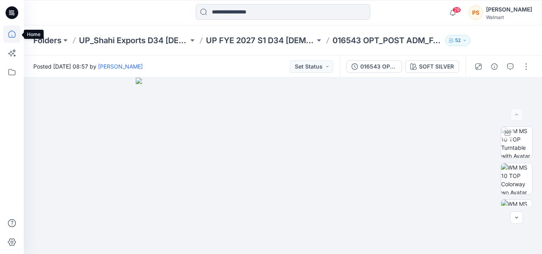
click at [13, 40] on icon at bounding box center [11, 33] width 17 height 17
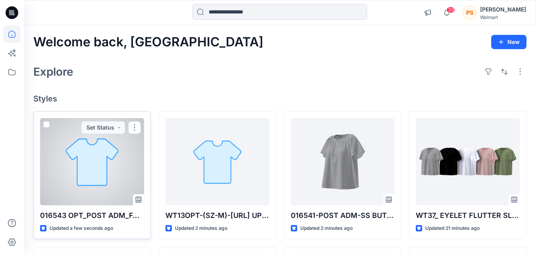
click at [111, 174] on div at bounding box center [92, 161] width 104 height 87
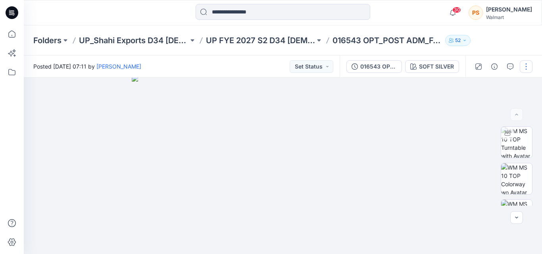
click at [523, 72] on button "button" at bounding box center [525, 66] width 13 height 13
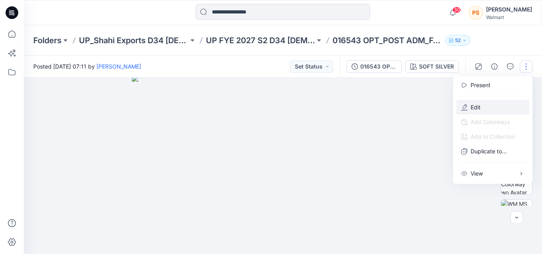
click at [508, 107] on button "Edit" at bounding box center [492, 107] width 73 height 15
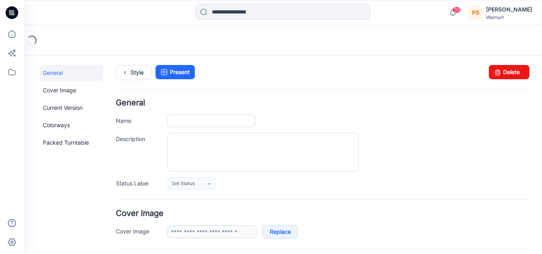
type input "**********"
type textarea "**********"
type input "**********"
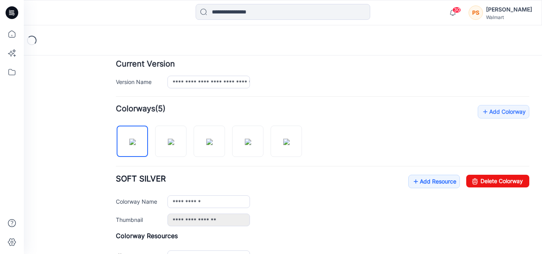
scroll to position [238, 0]
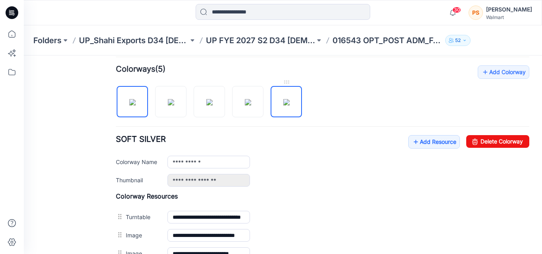
click at [289, 103] on img at bounding box center [286, 102] width 6 height 6
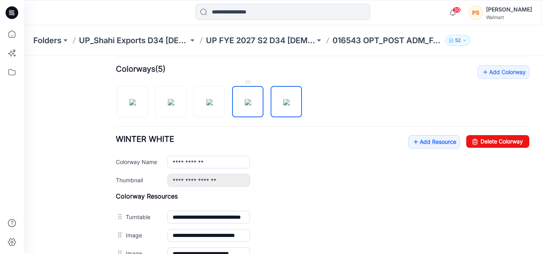
click at [251, 99] on img at bounding box center [248, 102] width 6 height 6
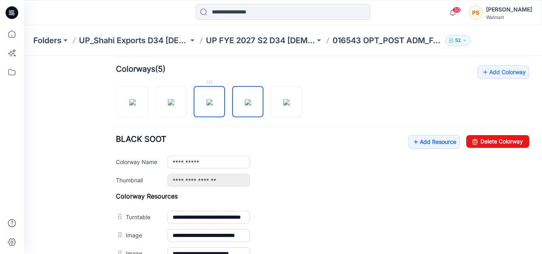
click at [207, 99] on img at bounding box center [209, 102] width 6 height 6
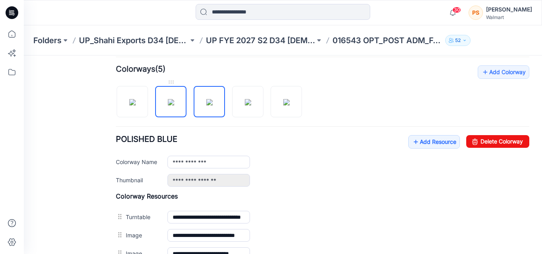
click at [173, 99] on img at bounding box center [171, 102] width 6 height 6
click at [507, 148] on div "**********" at bounding box center [322, 161] width 413 height 52
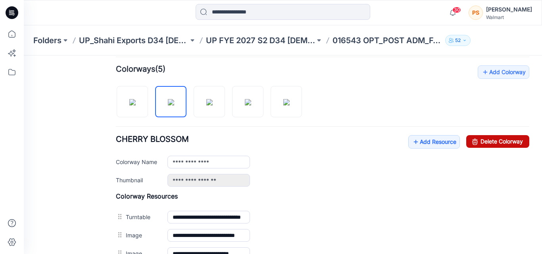
click at [501, 142] on link "Delete Colorway" at bounding box center [497, 141] width 63 height 13
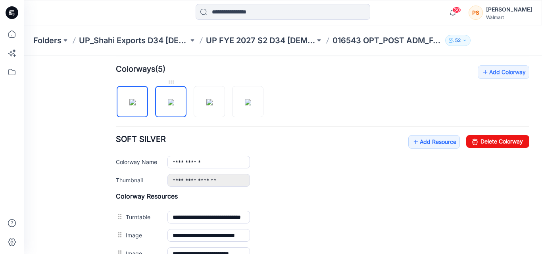
click at [174, 102] on img at bounding box center [171, 102] width 6 height 6
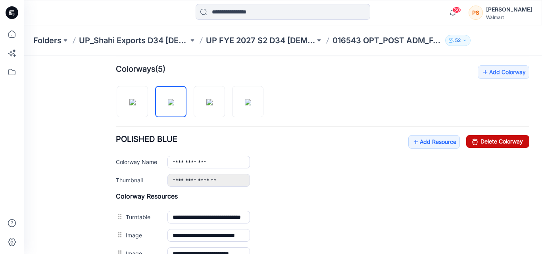
drag, startPoint x: 515, startPoint y: 140, endPoint x: 335, endPoint y: 101, distance: 183.3
click at [515, 140] on link "Delete Colorway" at bounding box center [497, 141] width 63 height 13
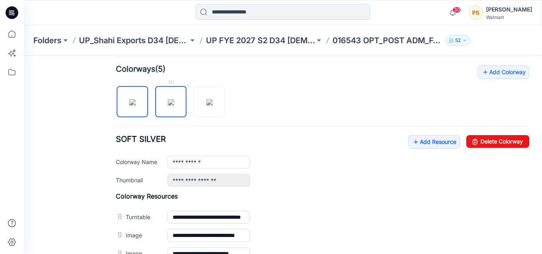
click at [168, 99] on img at bounding box center [171, 102] width 6 height 6
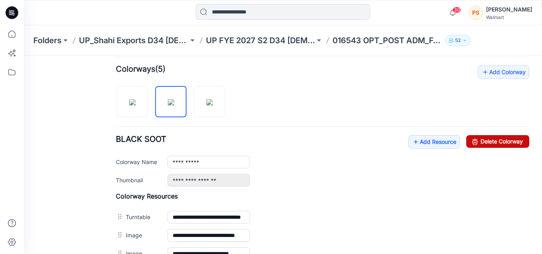
drag, startPoint x: 501, startPoint y: 139, endPoint x: 321, endPoint y: 94, distance: 186.0
click at [501, 139] on link "Delete Colorway" at bounding box center [497, 141] width 63 height 13
type input "**********"
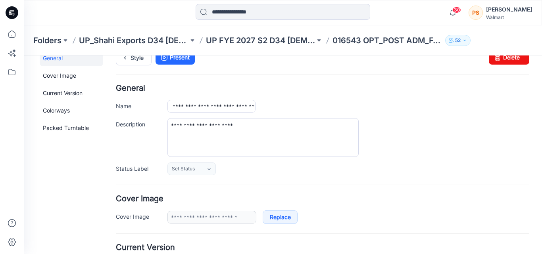
scroll to position [0, 0]
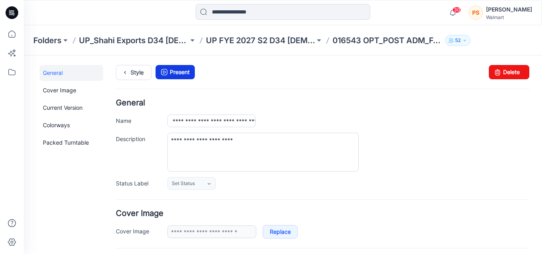
click at [188, 75] on link "Present" at bounding box center [174, 72] width 39 height 14
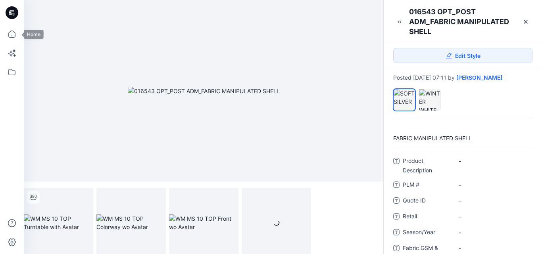
click at [11, 34] on icon at bounding box center [11, 33] width 17 height 17
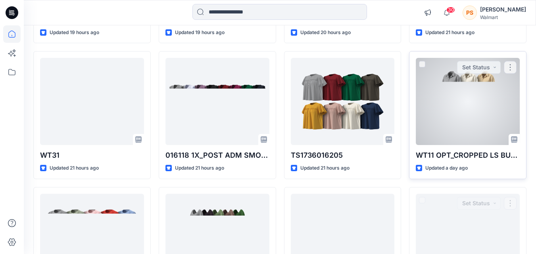
scroll to position [453, 0]
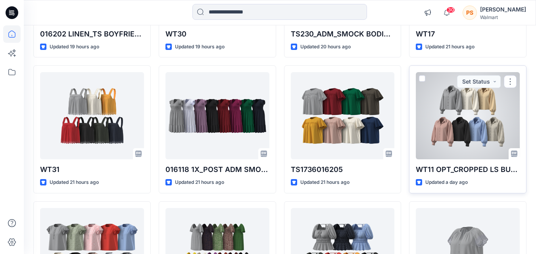
click at [467, 131] on div at bounding box center [467, 115] width 104 height 87
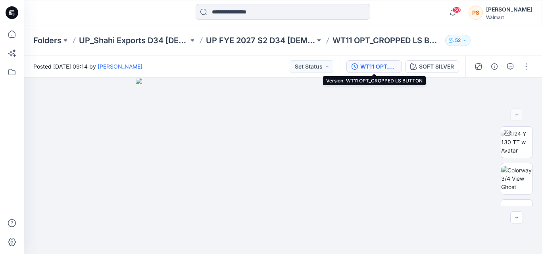
click at [380, 69] on div "WT11 OPT_CROPPED LS BUTTON" at bounding box center [378, 66] width 36 height 9
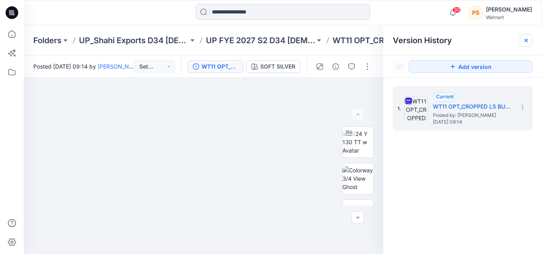
click at [524, 39] on icon at bounding box center [525, 40] width 6 height 6
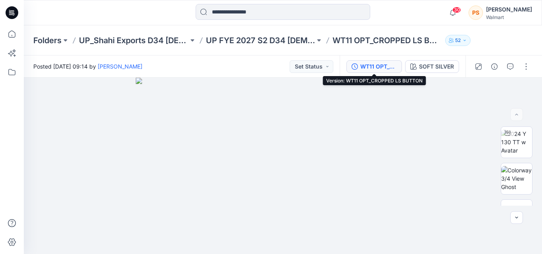
click at [382, 68] on div "WT11 OPT_CROPPED LS BUTTON" at bounding box center [378, 66] width 36 height 9
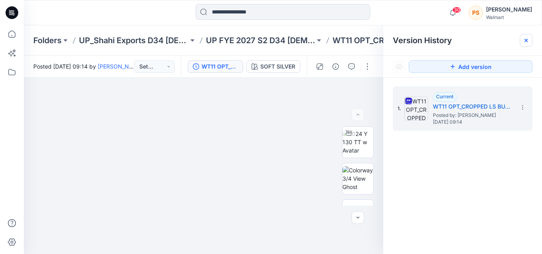
click at [526, 40] on icon at bounding box center [525, 40] width 3 height 3
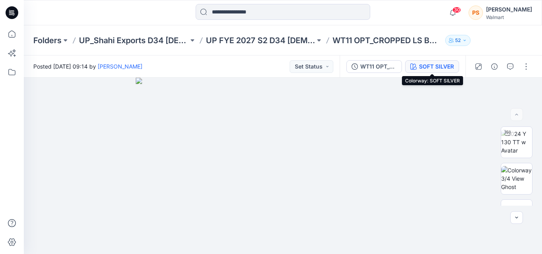
click at [425, 65] on div "SOFT SILVER" at bounding box center [436, 66] width 35 height 9
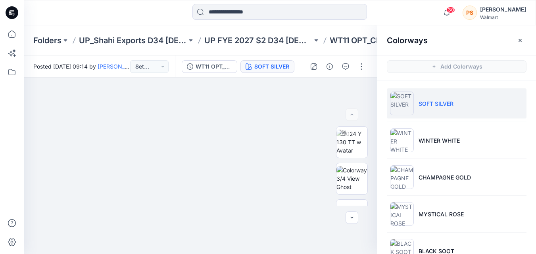
click at [432, 155] on ul "SOFT SILVER WINTER WHITE CHAMPAGNE GOLD MYSTICAL ROSE BLACK SOOT POLISHED BLUE …" at bounding box center [456, 213] width 159 height 267
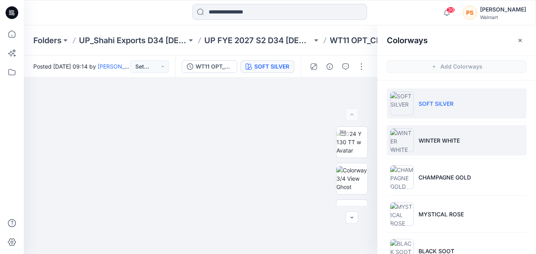
click at [431, 148] on li "WINTER WHITE" at bounding box center [457, 140] width 140 height 30
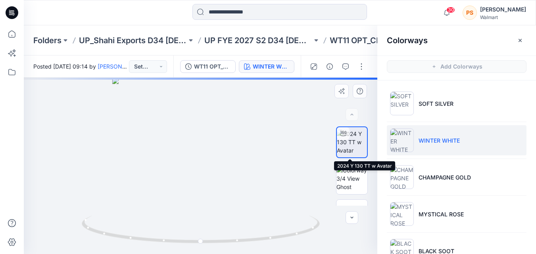
scroll to position [40, 0]
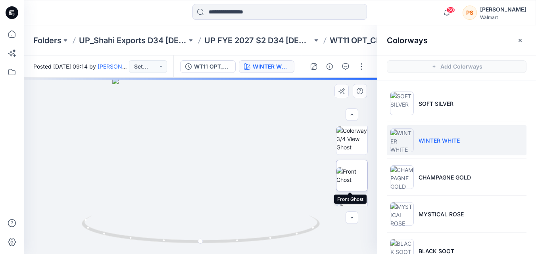
click at [352, 171] on img at bounding box center [351, 175] width 31 height 17
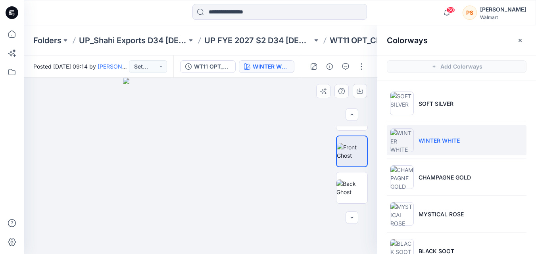
scroll to position [79, 0]
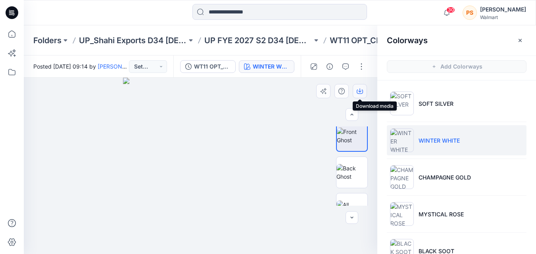
click at [357, 92] on icon "button" at bounding box center [359, 92] width 6 height 4
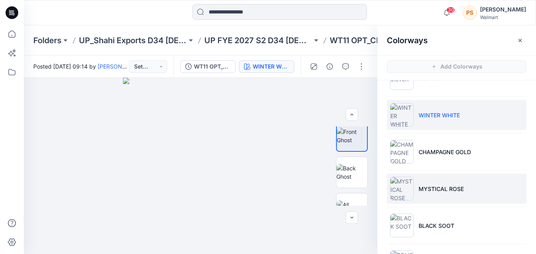
scroll to position [40, 0]
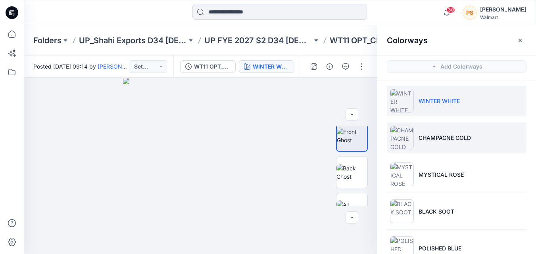
click at [510, 136] on li "CHAMPAGNE GOLD" at bounding box center [457, 137] width 140 height 30
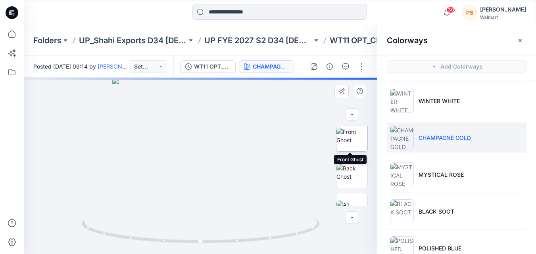
click at [350, 142] on img at bounding box center [351, 136] width 31 height 17
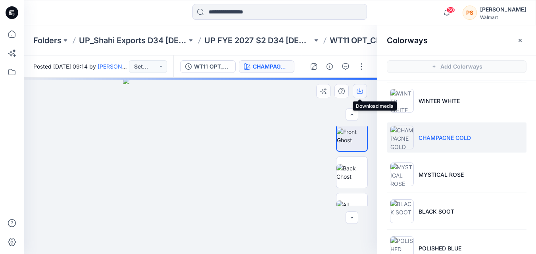
click at [360, 94] on icon "button" at bounding box center [359, 92] width 6 height 4
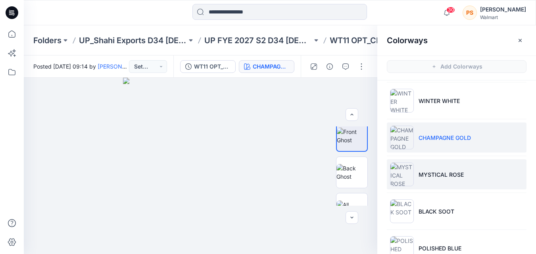
click at [424, 174] on p "MYSTICAL ROSE" at bounding box center [440, 174] width 45 height 8
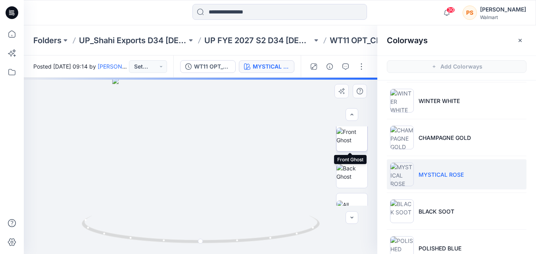
click at [354, 142] on img at bounding box center [351, 136] width 31 height 17
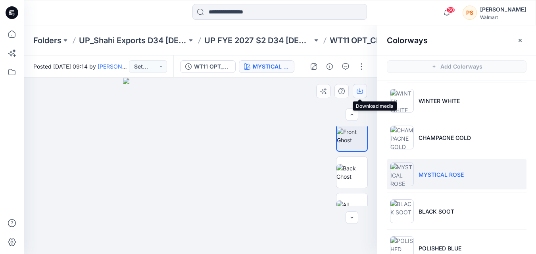
click at [360, 92] on icon "button" at bounding box center [359, 90] width 3 height 4
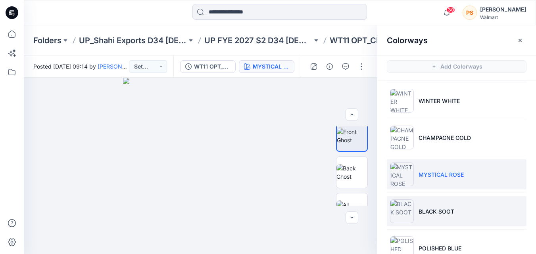
scroll to position [79, 0]
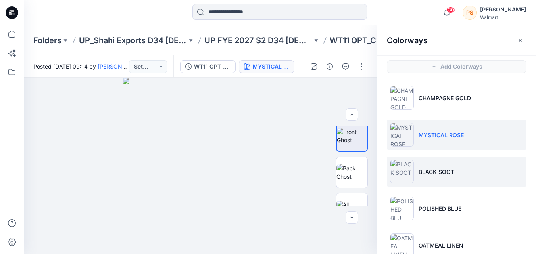
click at [431, 173] on p "BLACK SOOT" at bounding box center [436, 172] width 36 height 8
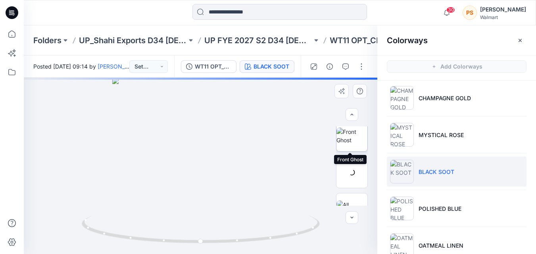
click at [348, 141] on img at bounding box center [351, 136] width 31 height 17
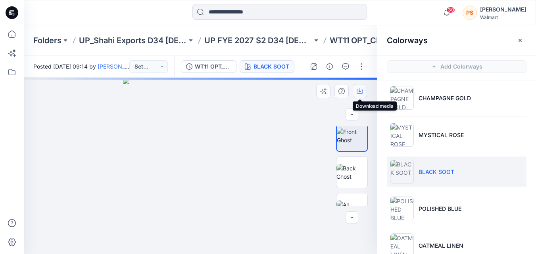
click at [362, 93] on icon "button" at bounding box center [359, 92] width 6 height 4
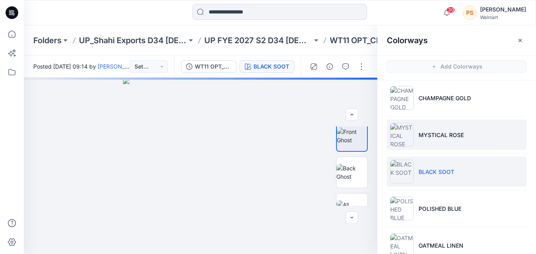
scroll to position [98, 0]
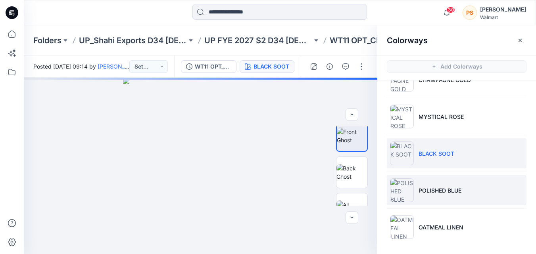
click at [431, 193] on p "POLISHED BLUE" at bounding box center [439, 190] width 43 height 8
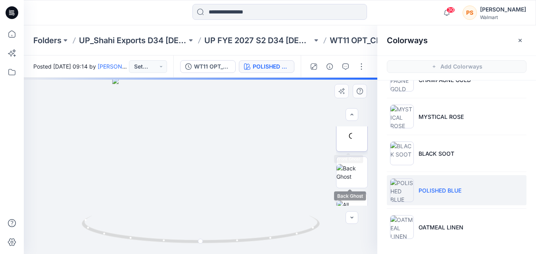
scroll to position [40, 0]
click at [351, 167] on img at bounding box center [351, 175] width 31 height 17
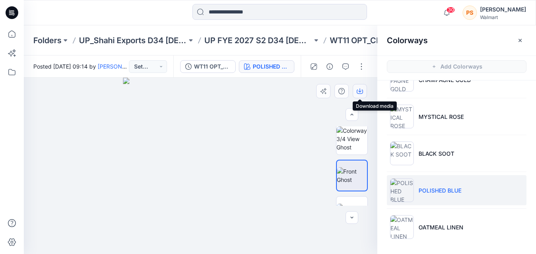
click at [359, 90] on icon "button" at bounding box center [359, 91] width 6 height 6
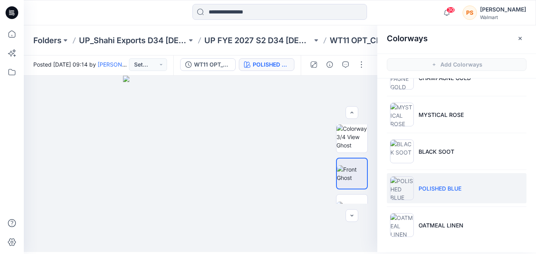
scroll to position [2, 0]
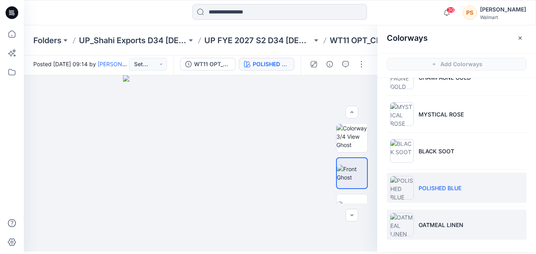
click at [434, 218] on li "OATMEAL LINEN" at bounding box center [457, 225] width 140 height 30
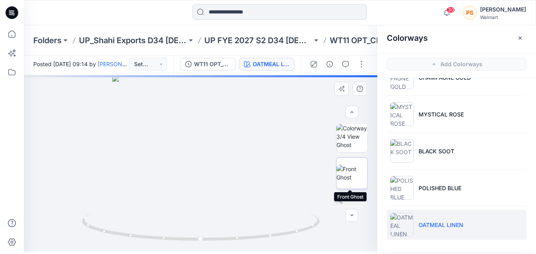
click at [350, 165] on img at bounding box center [351, 173] width 31 height 17
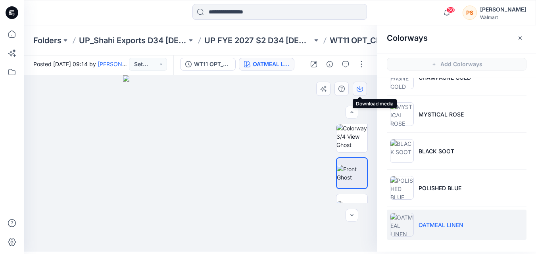
click at [361, 90] on icon "button" at bounding box center [359, 89] width 6 height 6
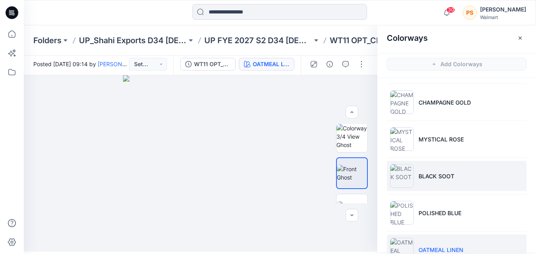
scroll to position [18, 0]
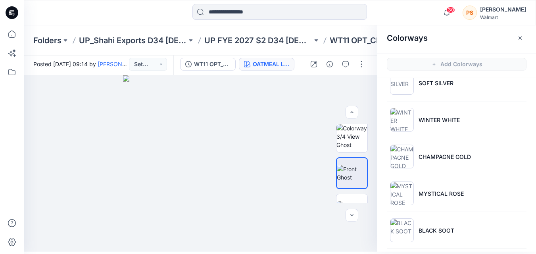
click at [517, 76] on div "Colorways Add Colorways SOFT SILVER WINTER WHITE CHAMPAGNE GOLD MYSTICAL ROSE B…" at bounding box center [456, 137] width 159 height 229
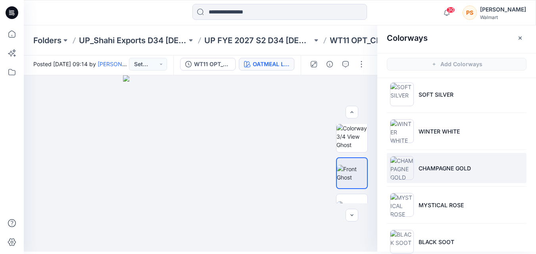
scroll to position [0, 0]
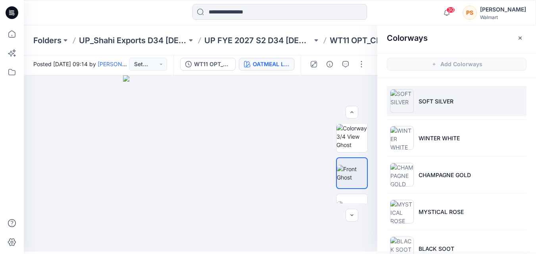
click at [417, 108] on li "SOFT SILVER" at bounding box center [457, 101] width 140 height 30
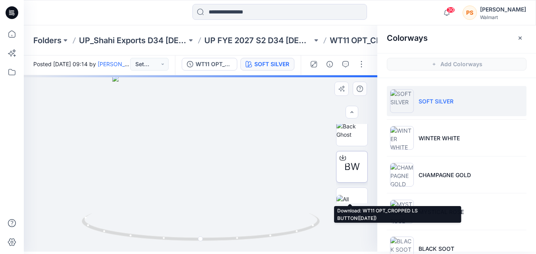
scroll to position [79, 0]
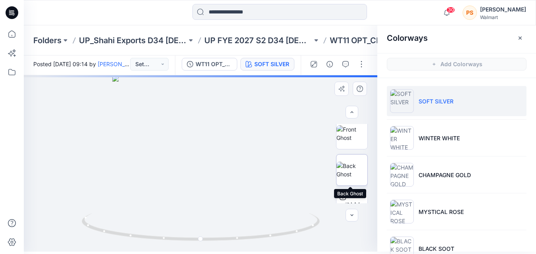
click at [352, 169] on img at bounding box center [351, 170] width 31 height 17
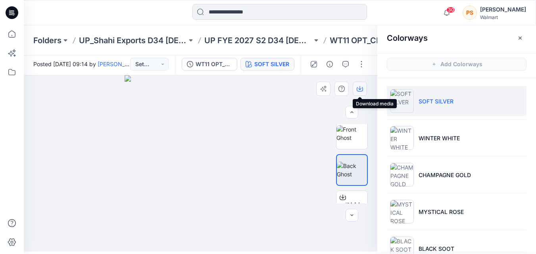
click at [360, 88] on icon "button" at bounding box center [359, 88] width 3 height 4
click at [347, 140] on img at bounding box center [351, 133] width 31 height 17
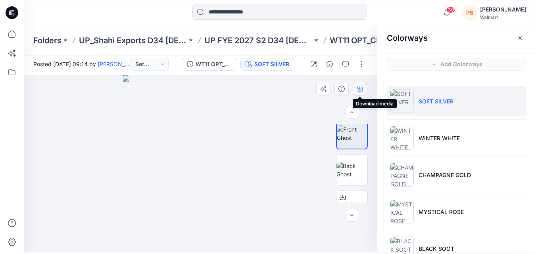
click at [362, 92] on button "button" at bounding box center [359, 89] width 14 height 14
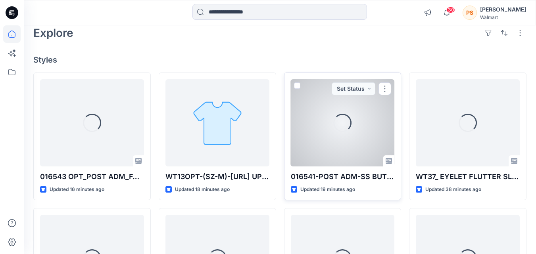
scroll to position [55, 0]
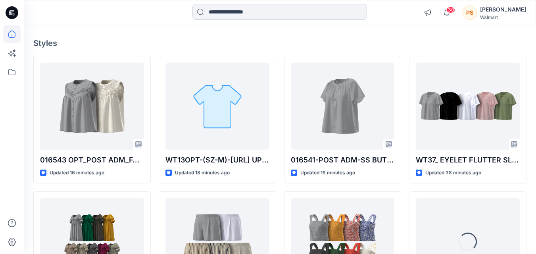
click at [221, 17] on input at bounding box center [279, 12] width 174 height 16
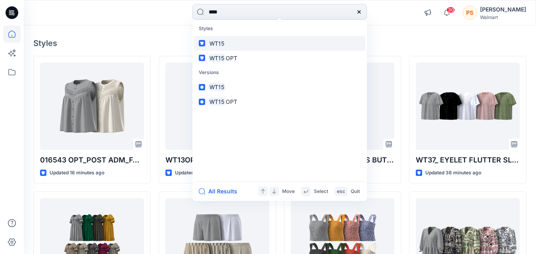
type input "****"
click at [258, 44] on link "WT15" at bounding box center [279, 43] width 171 height 15
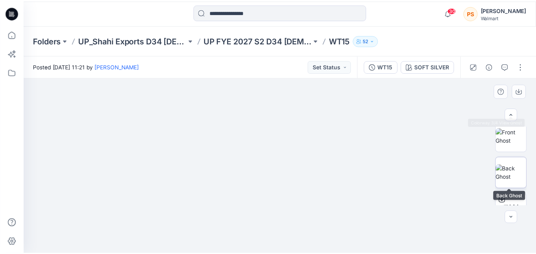
scroll to position [79, 0]
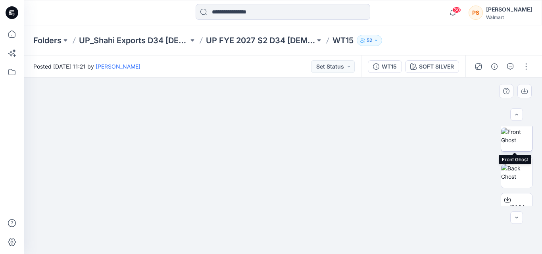
click at [513, 135] on img at bounding box center [516, 136] width 31 height 17
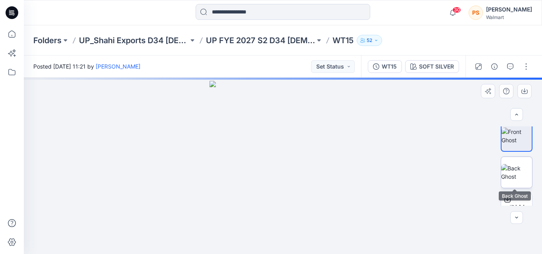
click at [520, 164] on img at bounding box center [516, 172] width 31 height 17
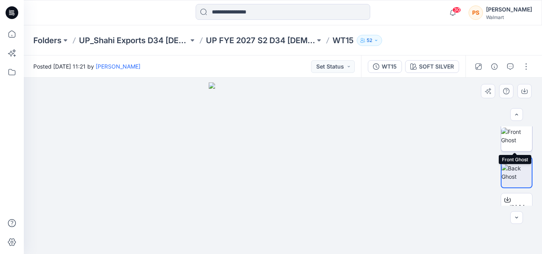
click at [517, 138] on img at bounding box center [516, 136] width 31 height 17
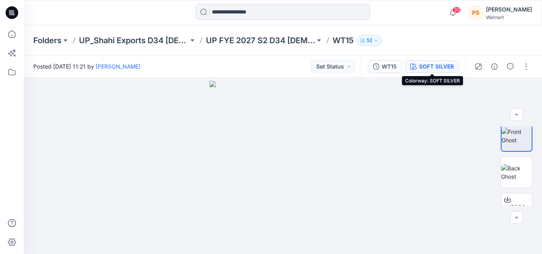
click at [430, 66] on div "SOFT SILVER" at bounding box center [436, 66] width 35 height 9
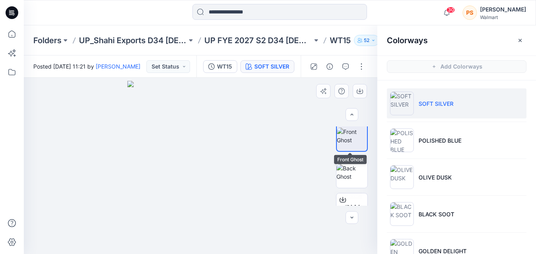
click at [345, 136] on img at bounding box center [352, 136] width 30 height 17
click at [358, 92] on icon "button" at bounding box center [359, 91] width 6 height 6
click at [357, 166] on img at bounding box center [351, 172] width 31 height 17
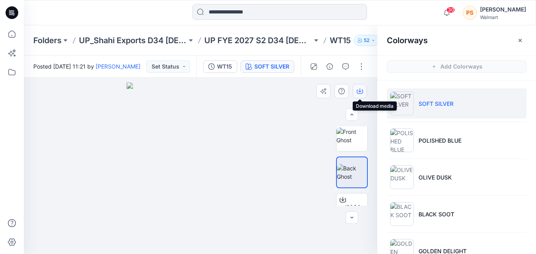
click at [358, 91] on icon "button" at bounding box center [359, 90] width 3 height 4
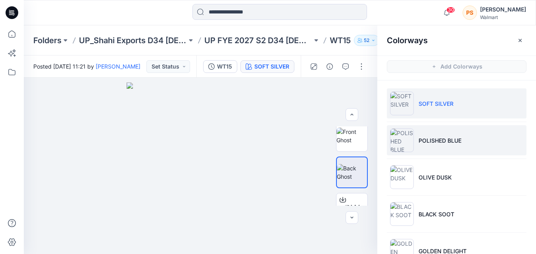
click at [414, 144] on li "POLISHED BLUE" at bounding box center [457, 140] width 140 height 30
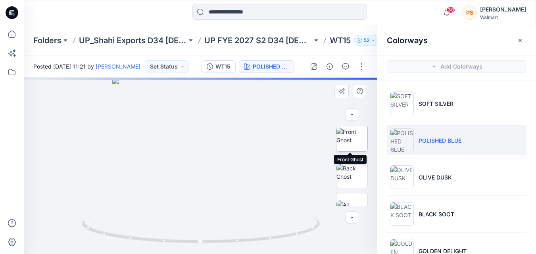
click at [352, 140] on img at bounding box center [351, 136] width 31 height 17
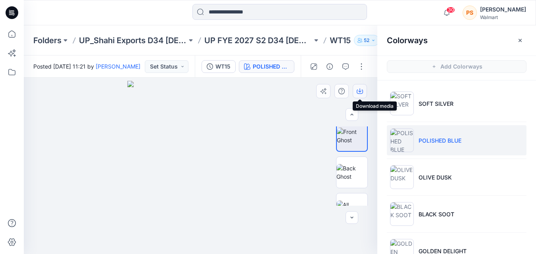
click at [360, 89] on icon "button" at bounding box center [359, 91] width 6 height 6
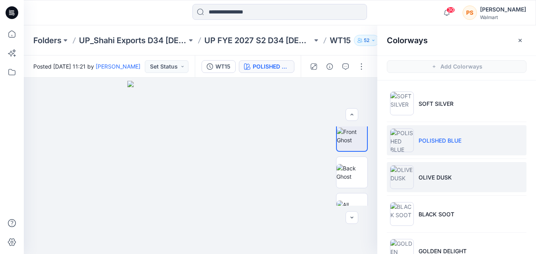
click at [434, 176] on p "OLIVE DUSK" at bounding box center [434, 177] width 33 height 8
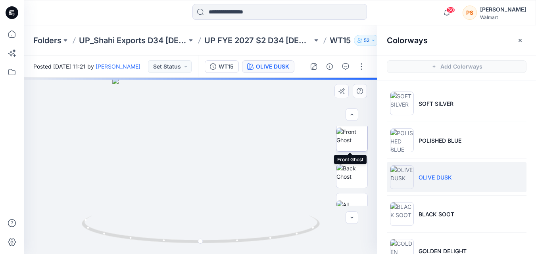
click at [356, 142] on img at bounding box center [351, 136] width 31 height 17
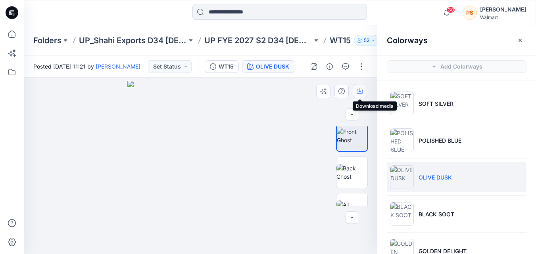
click at [362, 92] on icon "button" at bounding box center [359, 92] width 6 height 4
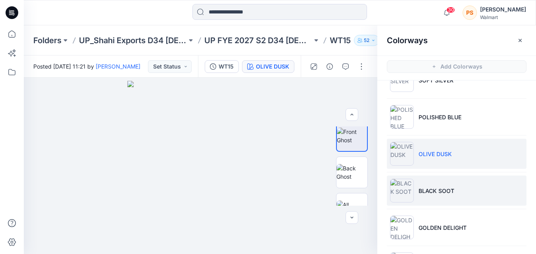
scroll to position [40, 0]
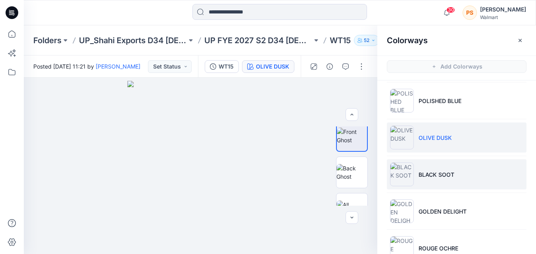
click at [425, 178] on p "BLACK SOOT" at bounding box center [436, 174] width 36 height 8
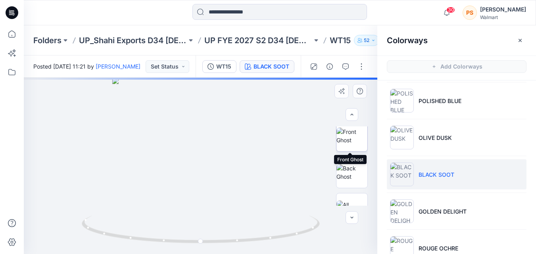
click at [353, 141] on img at bounding box center [351, 136] width 31 height 17
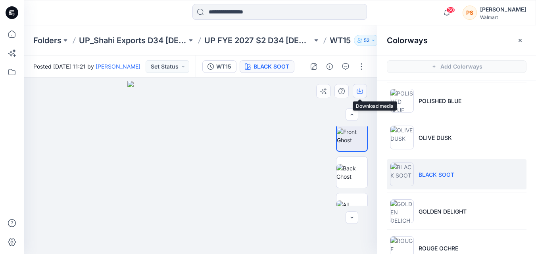
click at [359, 91] on icon "button" at bounding box center [359, 91] width 6 height 6
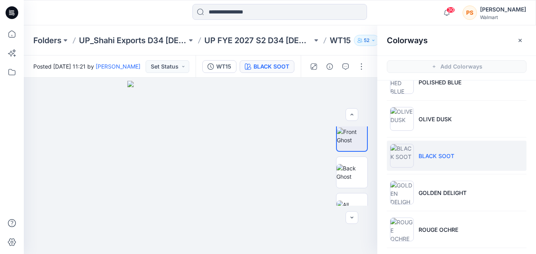
scroll to position [79, 0]
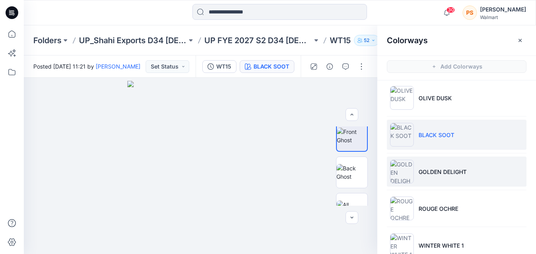
click at [500, 172] on li "GOLDEN DELIGHT" at bounding box center [457, 172] width 140 height 30
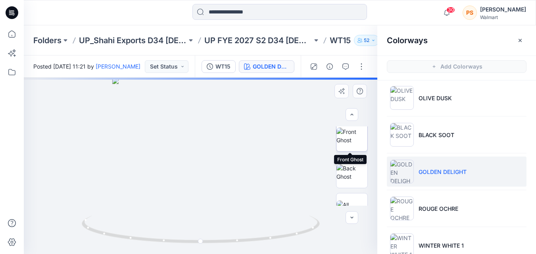
click at [356, 140] on img at bounding box center [351, 136] width 31 height 17
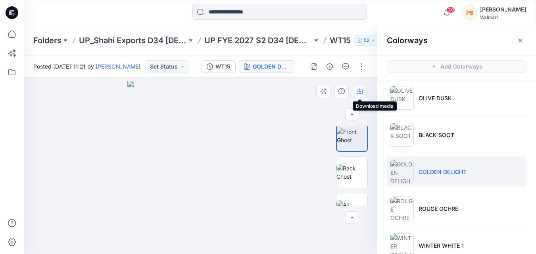
click at [359, 94] on icon "button" at bounding box center [359, 92] width 6 height 4
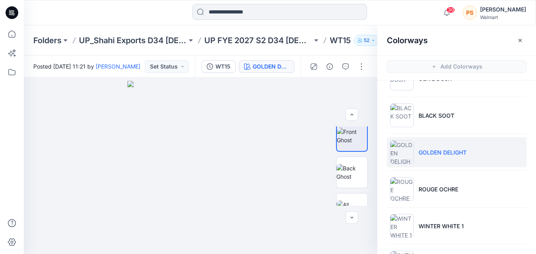
scroll to position [119, 0]
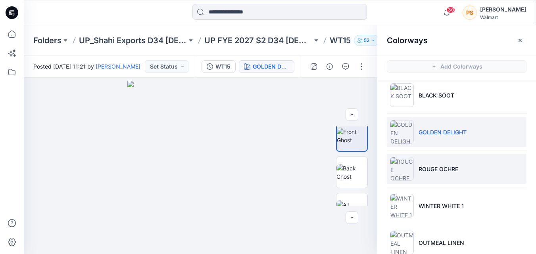
click at [421, 174] on li "ROUGE OCHRE" at bounding box center [457, 169] width 140 height 30
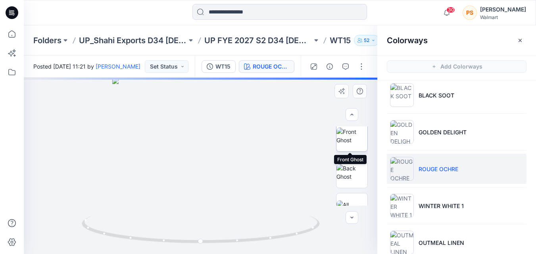
click at [354, 139] on img at bounding box center [351, 136] width 31 height 17
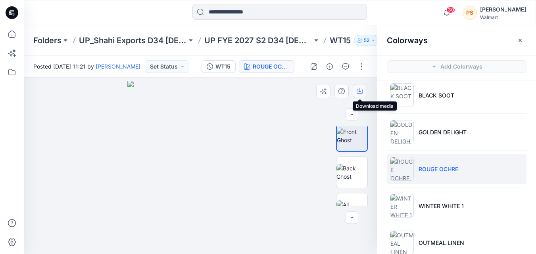
click at [357, 95] on button "button" at bounding box center [359, 91] width 14 height 14
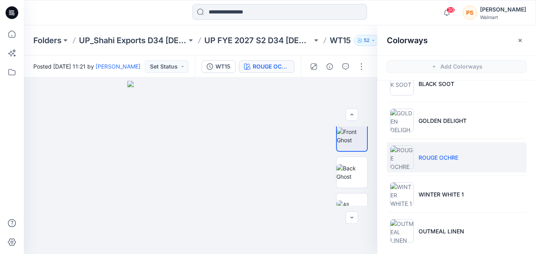
scroll to position [134, 0]
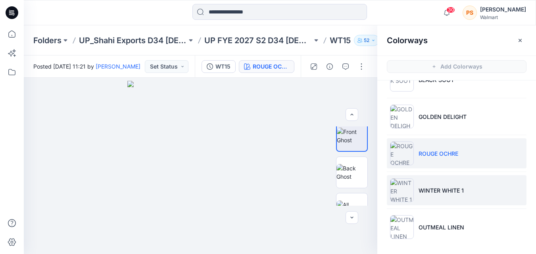
click at [422, 194] on p "WINTER WHITE 1" at bounding box center [440, 190] width 45 height 8
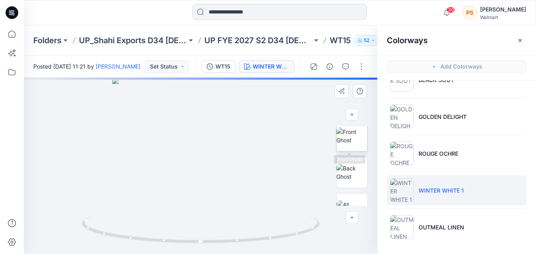
click at [361, 143] on img at bounding box center [351, 136] width 31 height 17
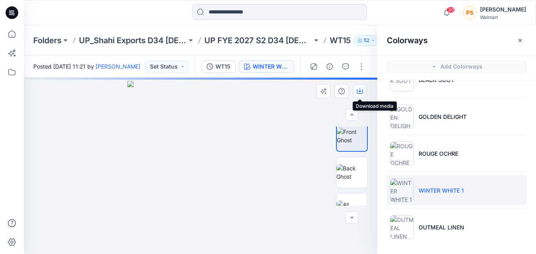
click at [363, 94] on button "button" at bounding box center [359, 91] width 14 height 14
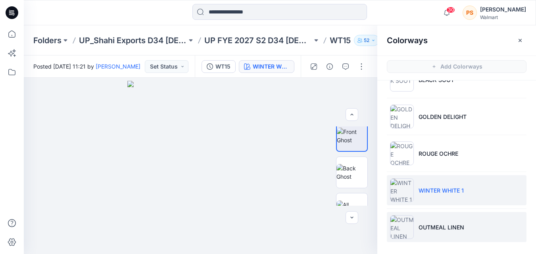
scroll to position [2, 0]
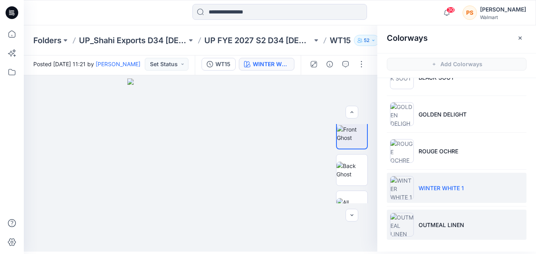
click at [415, 226] on li "OUTMEAL LINEN" at bounding box center [457, 225] width 140 height 30
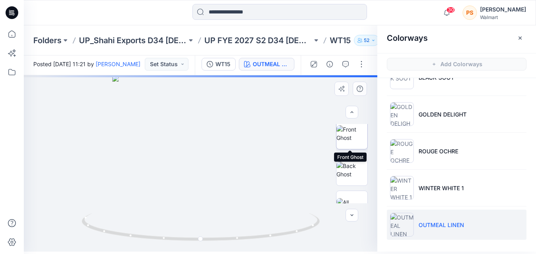
click at [348, 142] on img at bounding box center [351, 133] width 31 height 17
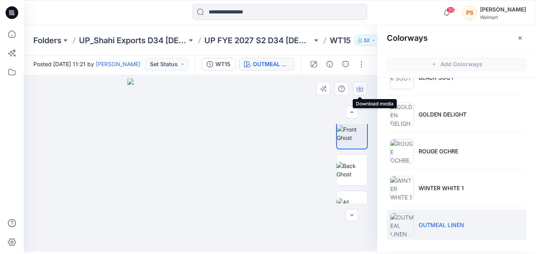
click at [358, 96] on button "button" at bounding box center [359, 89] width 14 height 14
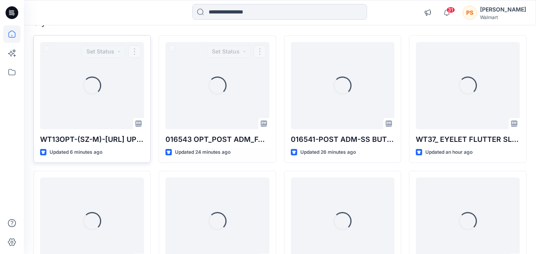
scroll to position [79, 0]
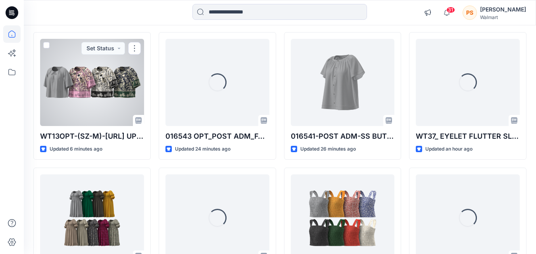
click at [119, 89] on div at bounding box center [92, 82] width 104 height 87
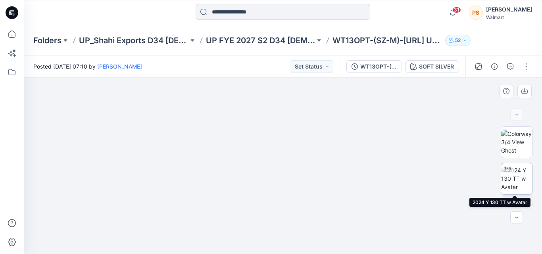
click at [515, 179] on img at bounding box center [516, 178] width 31 height 25
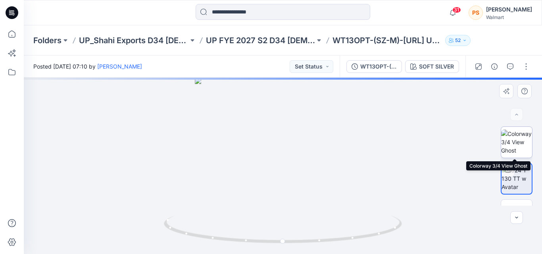
click at [516, 144] on img at bounding box center [516, 142] width 31 height 25
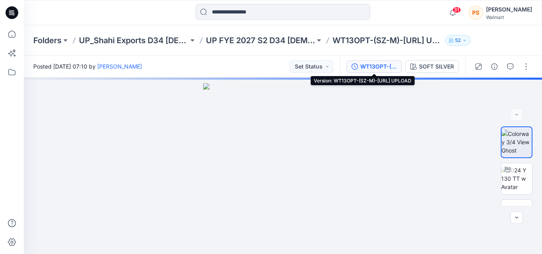
click at [380, 65] on div "WT13OPT-(SZ-M)-21-06-2025-AH.bw UPLOAD" at bounding box center [378, 66] width 36 height 9
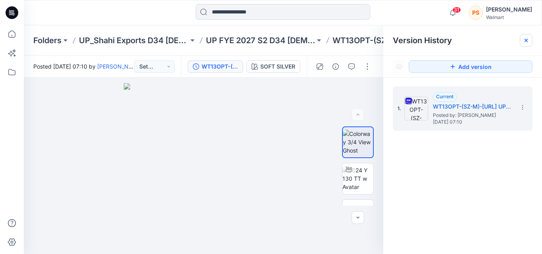
click at [524, 42] on icon at bounding box center [525, 40] width 6 height 6
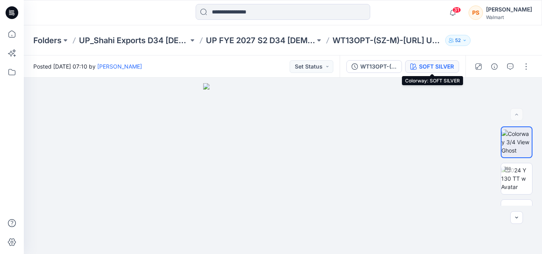
click at [419, 65] on div "SOFT SILVER" at bounding box center [436, 66] width 35 height 9
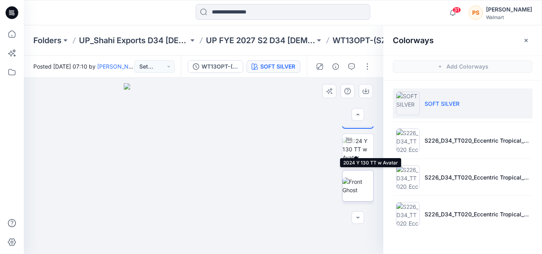
scroll to position [40, 0]
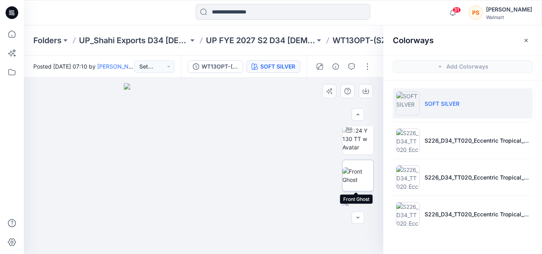
click at [354, 177] on img at bounding box center [357, 175] width 31 height 17
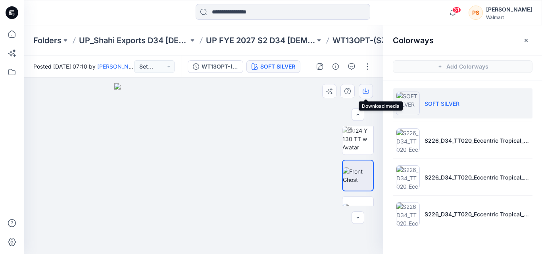
click at [364, 94] on icon "button" at bounding box center [365, 92] width 6 height 4
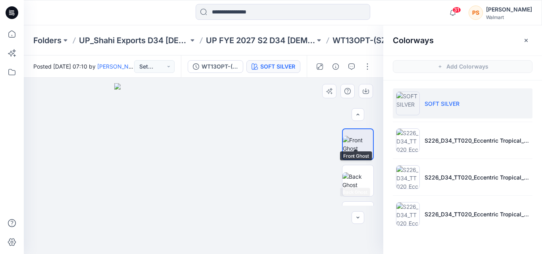
scroll to position [98, 0]
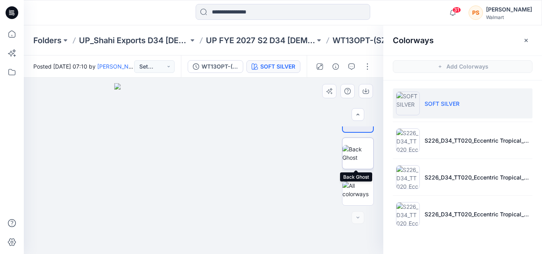
click at [362, 157] on img at bounding box center [357, 153] width 31 height 17
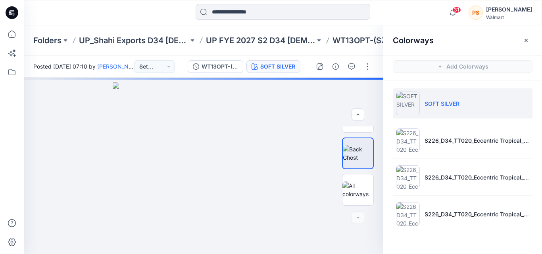
click at [343, 56] on div at bounding box center [342, 66] width 73 height 22
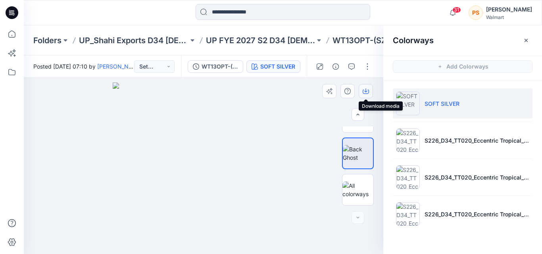
click at [369, 94] on button "button" at bounding box center [365, 91] width 14 height 14
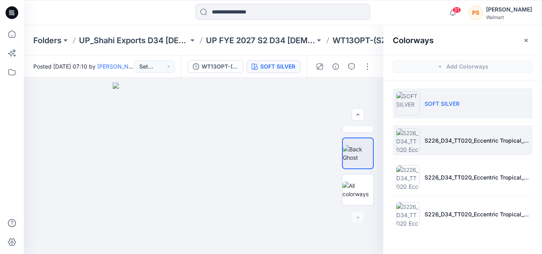
click at [419, 147] on li "S226_D34_TT020_Eccentric Tropical_Pastel Pink_64cm (1).tif" at bounding box center [462, 140] width 140 height 30
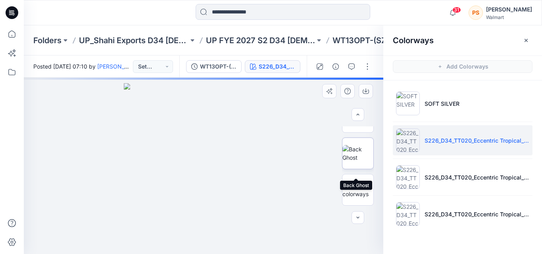
scroll to position [59, 0]
click at [357, 152] on img at bounding box center [357, 156] width 31 height 17
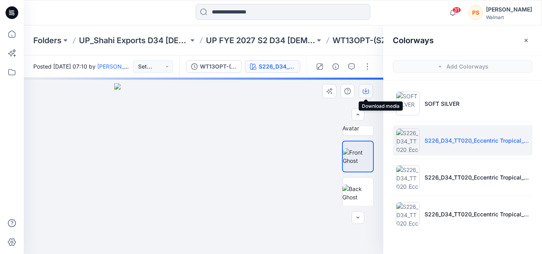
click at [363, 91] on icon "button" at bounding box center [365, 91] width 6 height 6
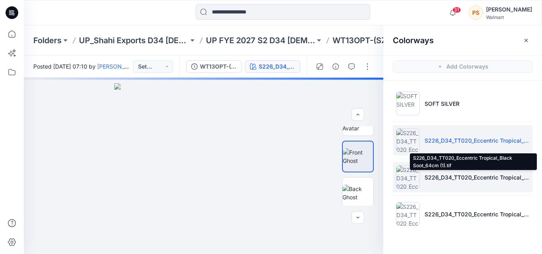
click at [430, 174] on p "S226_D34_TT020_Eccentric Tropical_Black Soot_64cm (1).tif" at bounding box center [476, 177] width 105 height 8
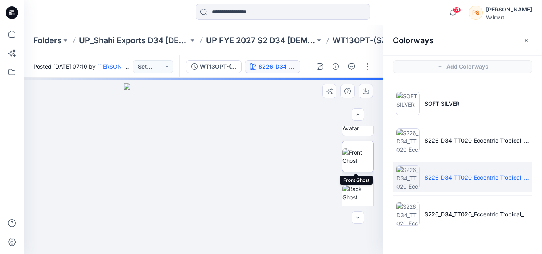
click at [364, 161] on img at bounding box center [357, 156] width 31 height 17
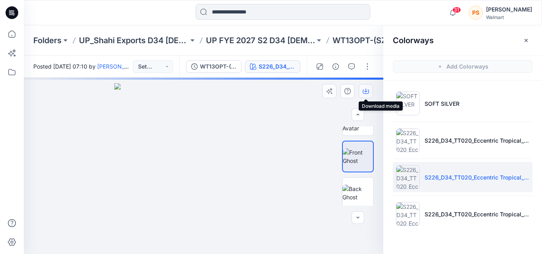
click at [366, 94] on icon "button" at bounding box center [365, 92] width 6 height 4
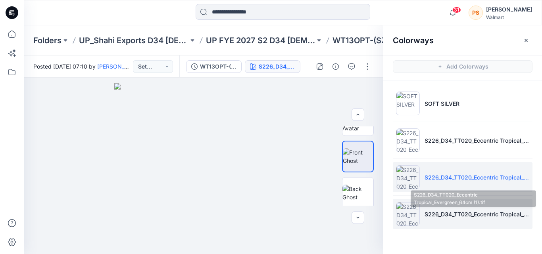
click at [444, 213] on p "S226_D34_TT020_Eccentric Tropical_Evergreen_64cm (1).tif" at bounding box center [476, 214] width 105 height 8
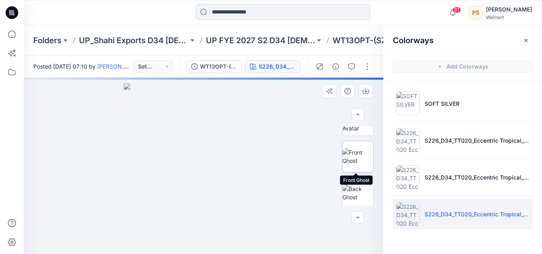
click at [360, 154] on img at bounding box center [357, 156] width 31 height 17
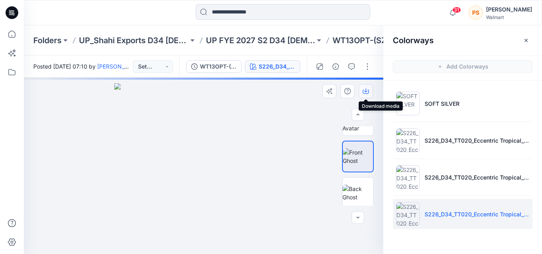
click at [366, 92] on icon "button" at bounding box center [365, 91] width 6 height 6
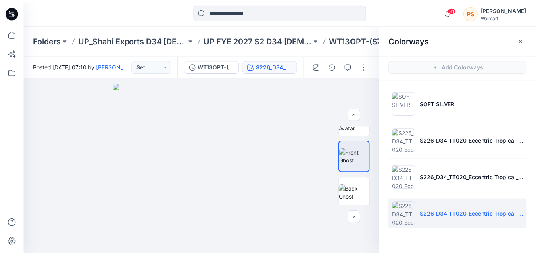
scroll to position [16, 0]
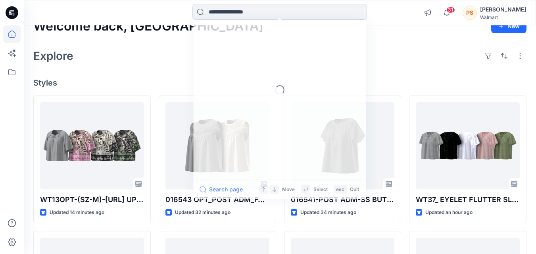
click at [216, 15] on input at bounding box center [279, 12] width 174 height 16
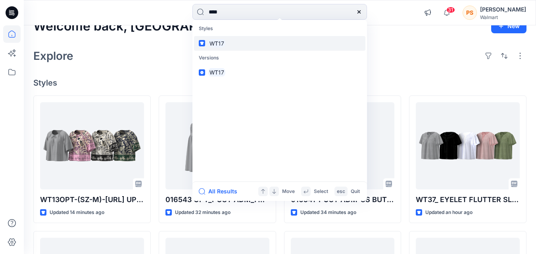
type input "****"
click at [267, 46] on link "WT17" at bounding box center [279, 43] width 171 height 15
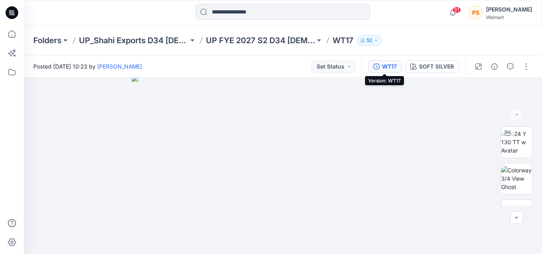
click at [383, 71] on button "WT17" at bounding box center [385, 66] width 34 height 13
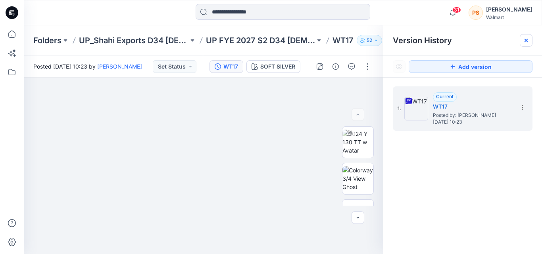
click at [526, 41] on icon at bounding box center [525, 40] width 3 height 3
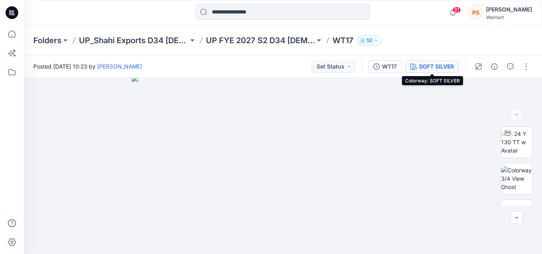
click at [419, 67] on div "SOFT SILVER" at bounding box center [436, 66] width 35 height 9
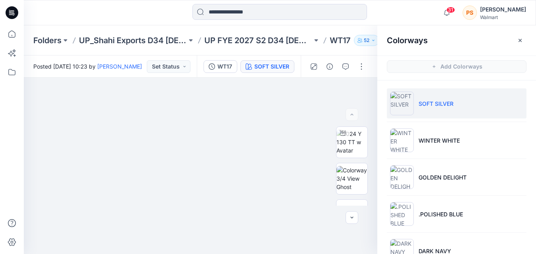
click at [422, 107] on p "SOFT SILVER" at bounding box center [435, 104] width 35 height 8
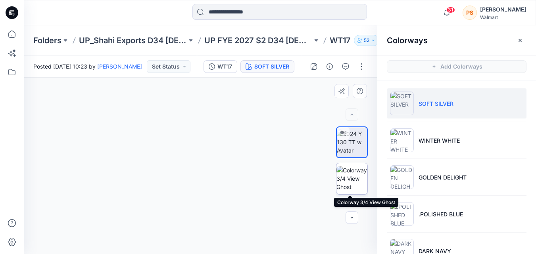
click at [348, 178] on img at bounding box center [351, 178] width 31 height 25
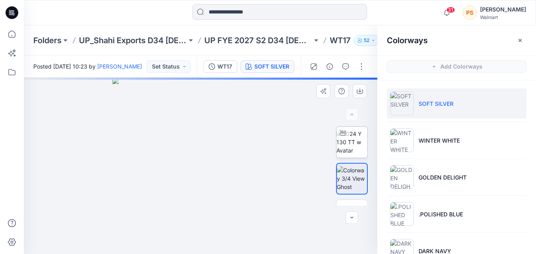
scroll to position [40, 0]
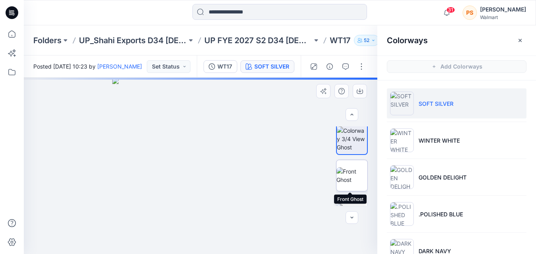
click at [354, 179] on img at bounding box center [351, 175] width 31 height 17
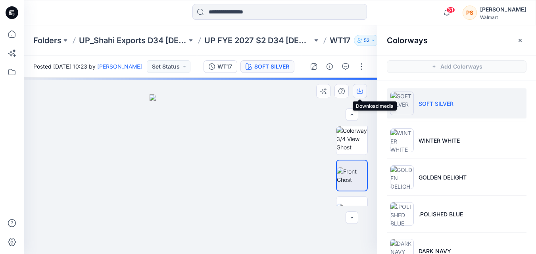
click at [358, 93] on icon "button" at bounding box center [359, 91] width 6 height 6
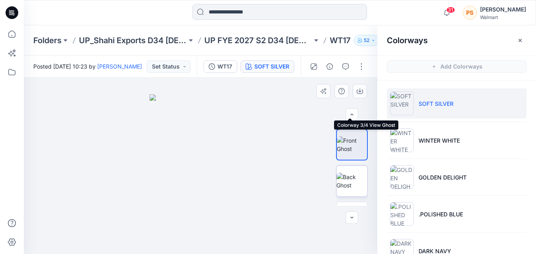
scroll to position [79, 0]
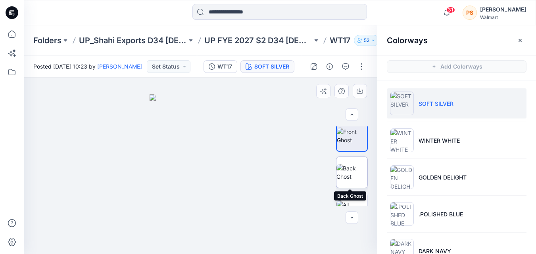
click at [352, 169] on img at bounding box center [351, 172] width 31 height 17
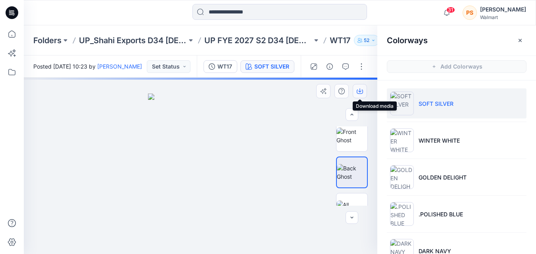
click at [360, 90] on icon "button" at bounding box center [359, 90] width 3 height 4
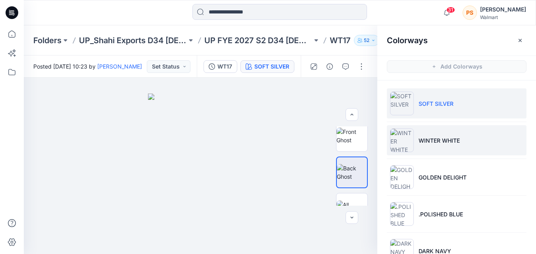
click at [431, 148] on li "WINTER WHITE" at bounding box center [457, 140] width 140 height 30
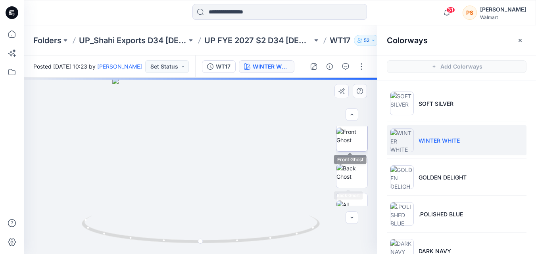
click at [352, 144] on img at bounding box center [351, 136] width 31 height 17
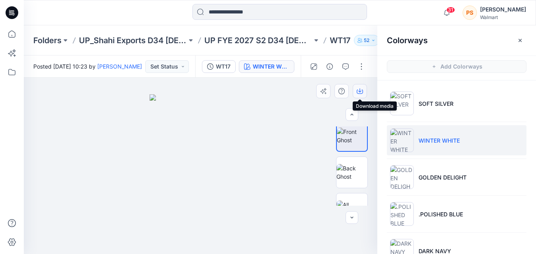
click at [358, 91] on icon "button" at bounding box center [359, 91] width 6 height 6
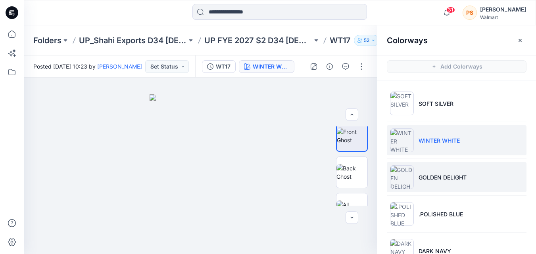
click at [422, 182] on li "GOLDEN DELIGHT" at bounding box center [457, 177] width 140 height 30
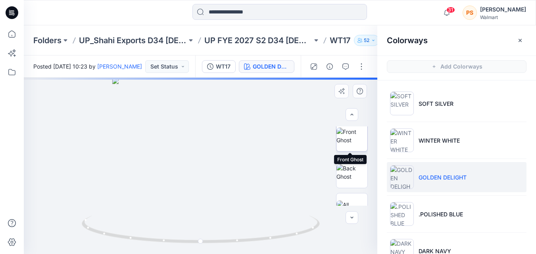
drag, startPoint x: 348, startPoint y: 145, endPoint x: 347, endPoint y: 108, distance: 36.9
click at [348, 144] on img at bounding box center [351, 136] width 31 height 17
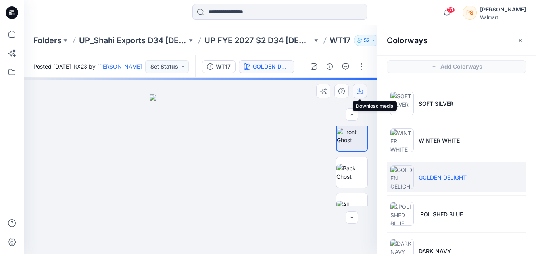
click at [358, 93] on icon "button" at bounding box center [359, 91] width 6 height 6
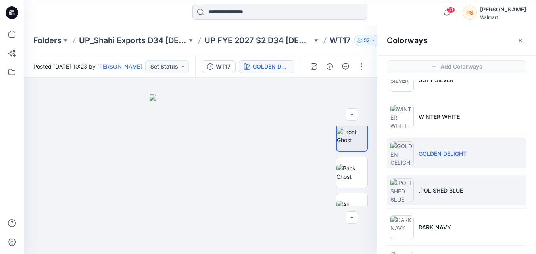
scroll to position [40, 0]
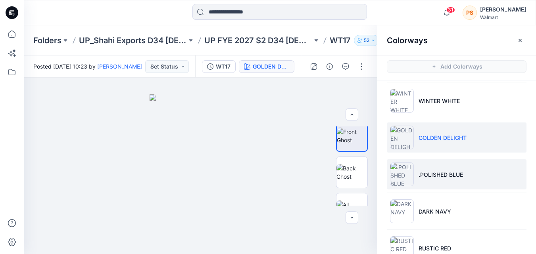
click at [423, 176] on p ".POLISHED BLUE" at bounding box center [440, 174] width 44 height 8
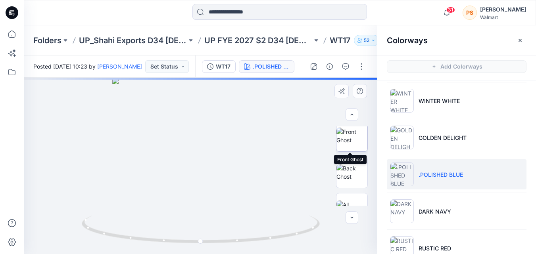
click at [345, 144] on img at bounding box center [351, 136] width 31 height 17
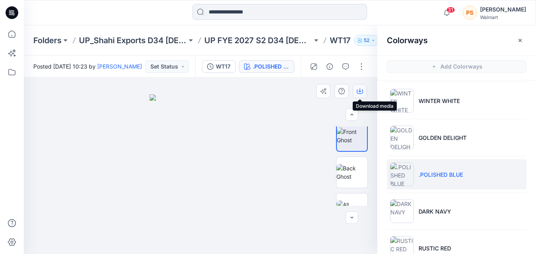
click at [358, 91] on icon "button" at bounding box center [359, 91] width 6 height 6
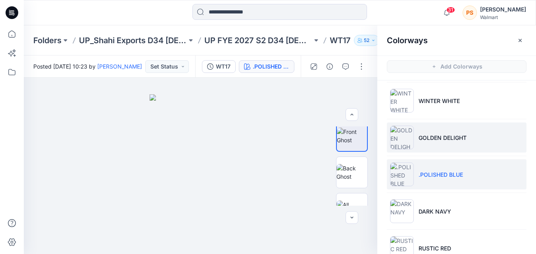
scroll to position [79, 0]
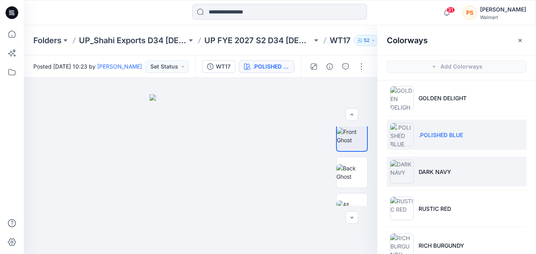
click at [504, 168] on li "DARK NAVY" at bounding box center [457, 172] width 140 height 30
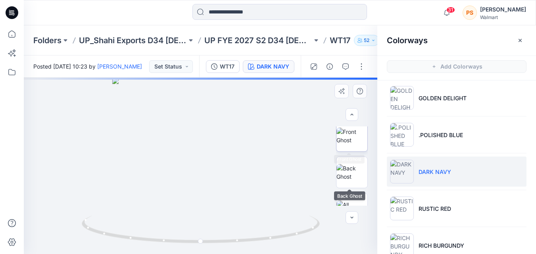
click at [351, 144] on img at bounding box center [351, 136] width 31 height 17
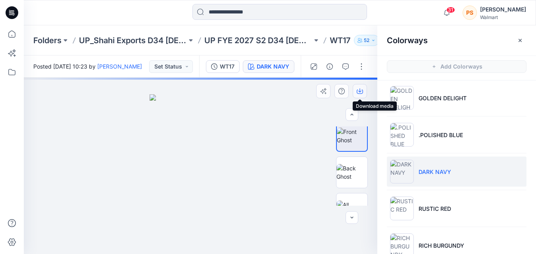
click at [358, 94] on icon "button" at bounding box center [359, 92] width 6 height 4
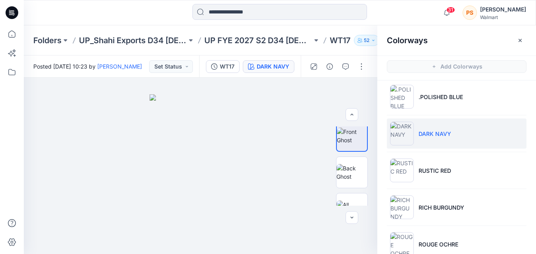
scroll to position [119, 0]
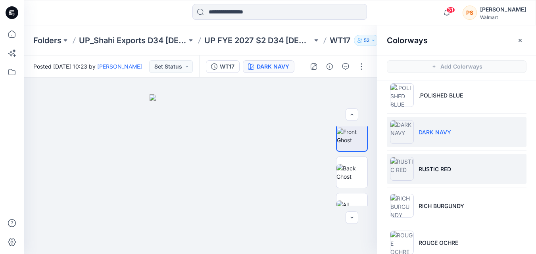
click at [416, 172] on li "RUSTIC RED" at bounding box center [457, 169] width 140 height 30
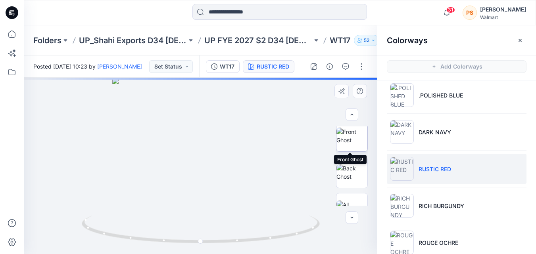
click at [350, 144] on img at bounding box center [351, 136] width 31 height 17
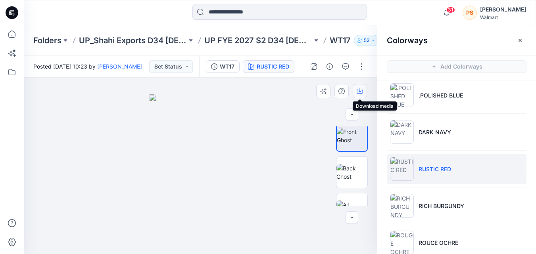
click at [359, 94] on button "button" at bounding box center [359, 91] width 14 height 14
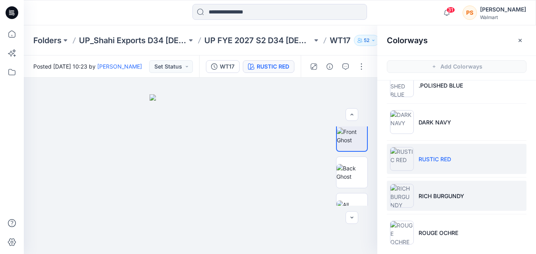
scroll to position [134, 0]
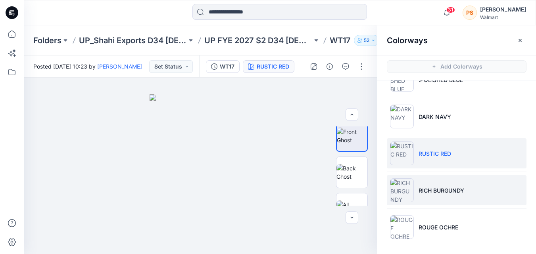
click at [431, 195] on li "RICH BURGUNDY" at bounding box center [457, 190] width 140 height 30
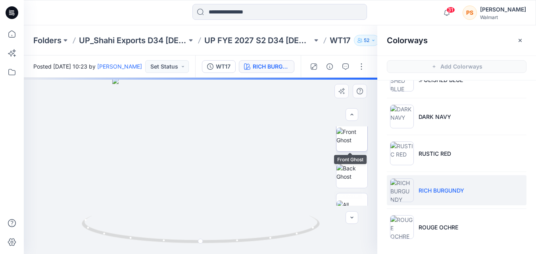
click at [342, 144] on img at bounding box center [351, 136] width 31 height 17
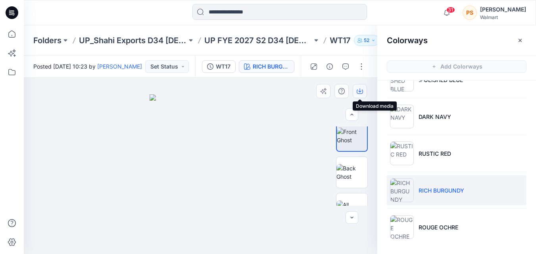
click at [360, 92] on icon "button" at bounding box center [359, 91] width 6 height 6
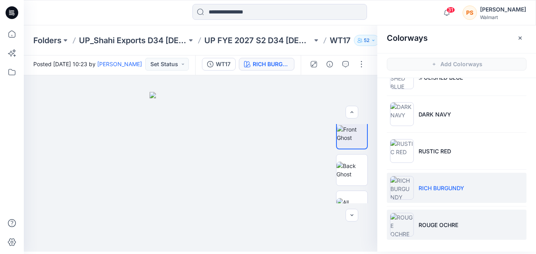
click at [435, 221] on p "ROUGE OCHRE" at bounding box center [438, 225] width 40 height 8
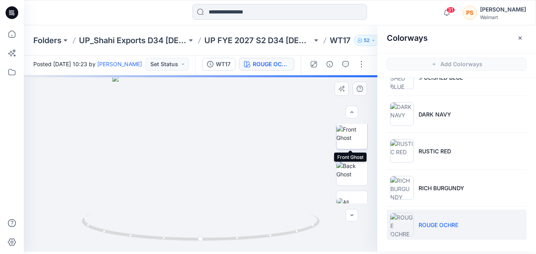
click at [341, 141] on img at bounding box center [351, 133] width 31 height 17
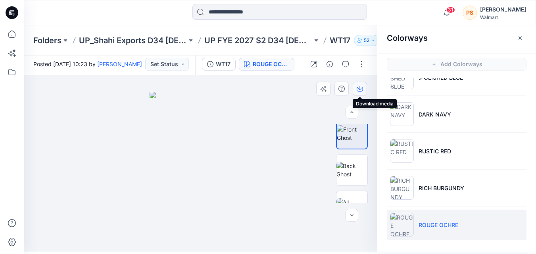
click at [360, 91] on icon "button" at bounding box center [359, 89] width 6 height 4
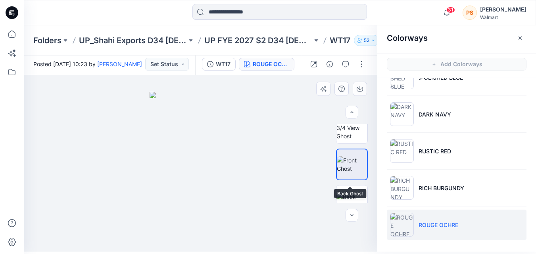
scroll to position [40, 0]
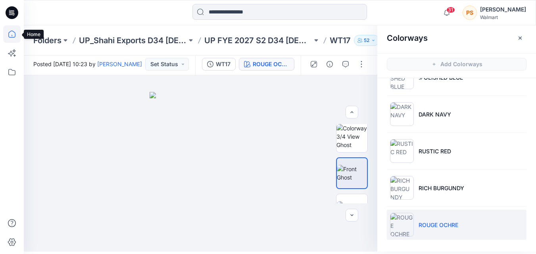
click at [17, 34] on icon at bounding box center [11, 33] width 17 height 17
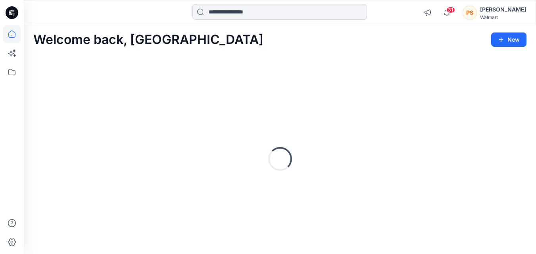
click at [208, 15] on input at bounding box center [279, 12] width 174 height 16
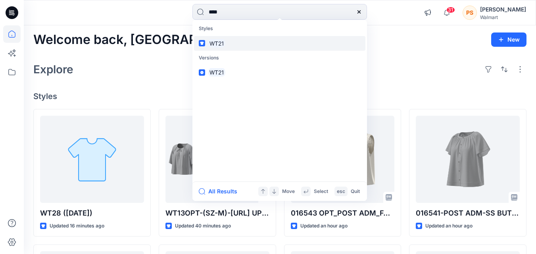
type input "****"
click at [244, 40] on link "WT21" at bounding box center [279, 43] width 171 height 15
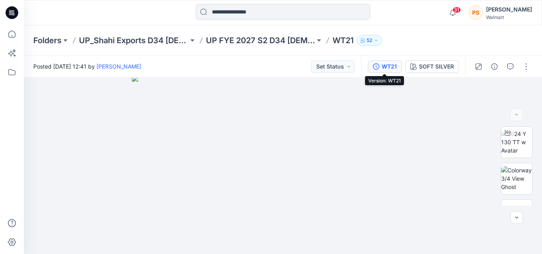
click at [387, 70] on div "WT21" at bounding box center [388, 66] width 15 height 9
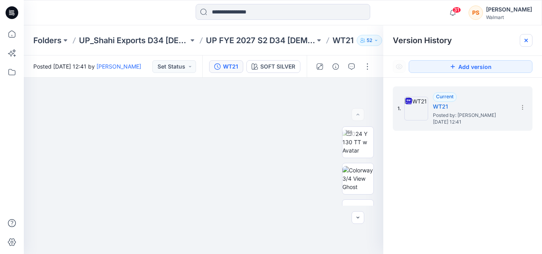
click at [526, 39] on icon at bounding box center [525, 40] width 6 height 6
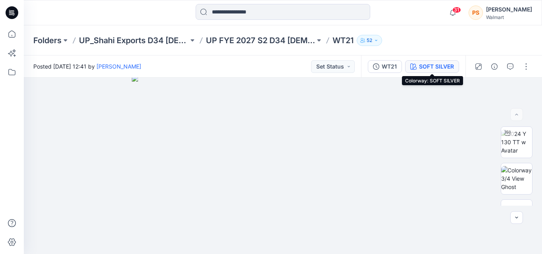
click at [425, 64] on div "SOFT SILVER" at bounding box center [436, 66] width 35 height 9
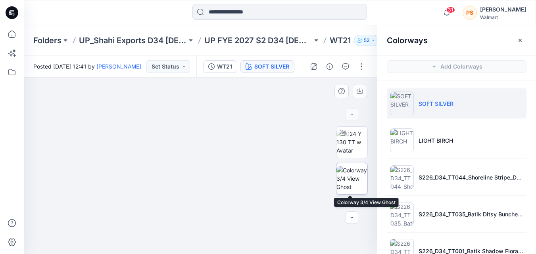
click at [354, 170] on img at bounding box center [351, 178] width 31 height 25
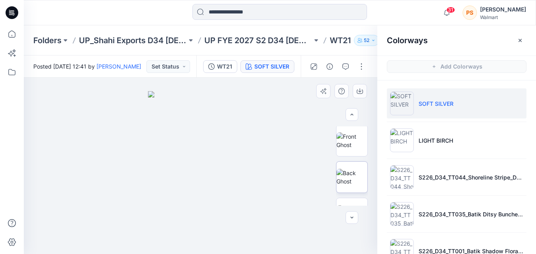
scroll to position [79, 0]
click at [355, 170] on img at bounding box center [351, 172] width 31 height 17
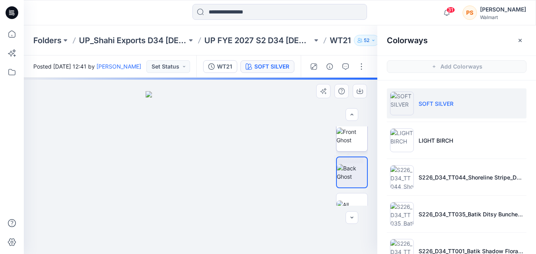
click at [354, 144] on img at bounding box center [351, 136] width 31 height 17
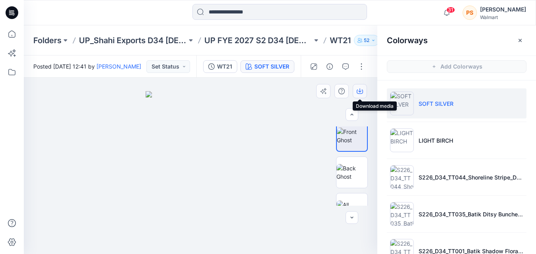
click at [361, 92] on icon "button" at bounding box center [359, 91] width 6 height 6
click at [344, 176] on img at bounding box center [351, 172] width 31 height 17
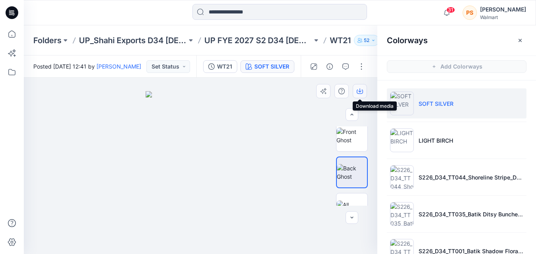
click at [358, 91] on icon "button" at bounding box center [359, 90] width 3 height 4
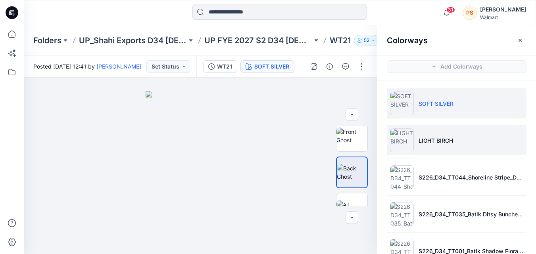
click at [422, 149] on li "LIGHT BIRCH" at bounding box center [457, 140] width 140 height 30
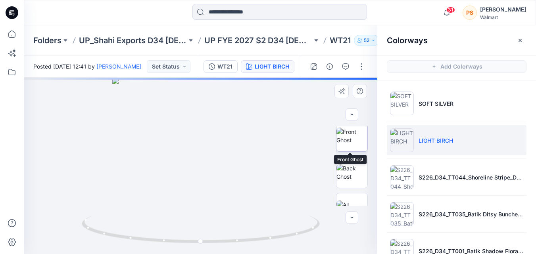
drag, startPoint x: 349, startPoint y: 144, endPoint x: 352, endPoint y: 137, distance: 7.3
click at [349, 143] on img at bounding box center [351, 136] width 31 height 17
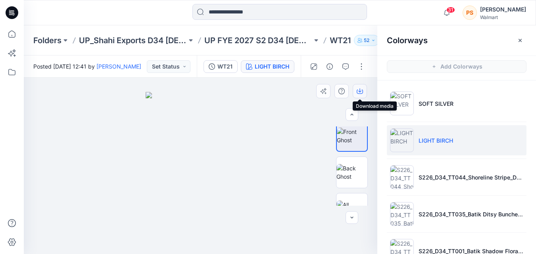
click at [360, 89] on icon "button" at bounding box center [359, 90] width 3 height 4
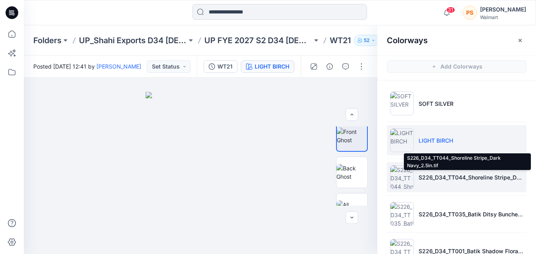
click at [469, 173] on p "S226_D34_TT044_Shoreline Stripe_Dark Navy_2.5in.tif" at bounding box center [470, 177] width 105 height 8
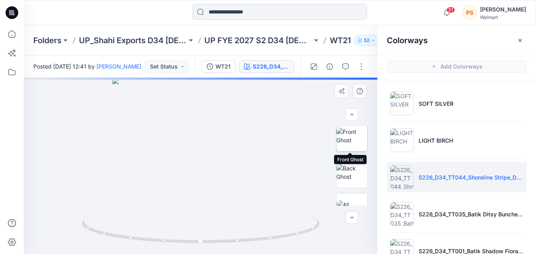
click at [354, 144] on img at bounding box center [351, 136] width 31 height 17
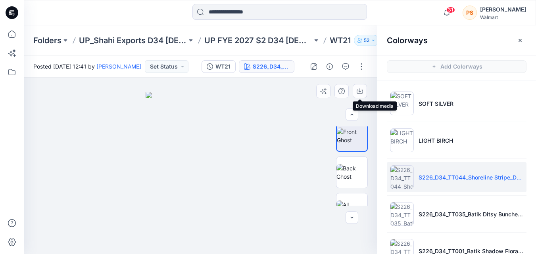
drag, startPoint x: 361, startPoint y: 95, endPoint x: 373, endPoint y: 119, distance: 27.5
click at [361, 94] on button "button" at bounding box center [359, 91] width 14 height 14
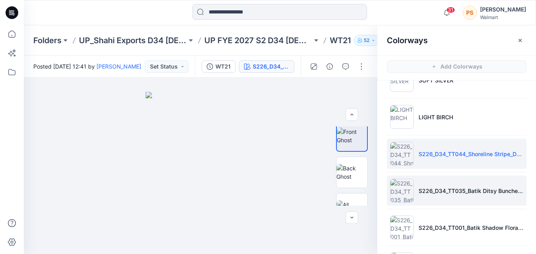
scroll to position [40, 0]
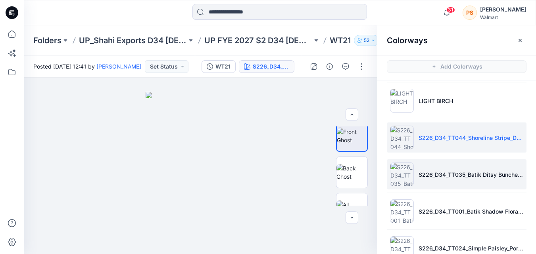
click at [440, 180] on li "S226_D34_TT035_Batik Ditsy Bunches_Red Rooster_16cm.tif" at bounding box center [457, 174] width 140 height 30
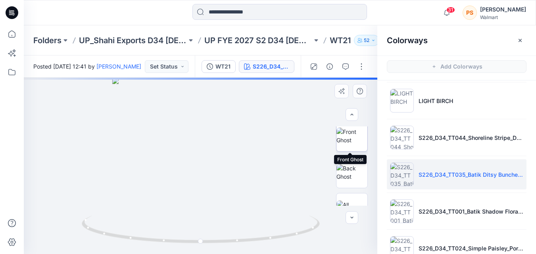
click at [351, 140] on img at bounding box center [351, 136] width 31 height 17
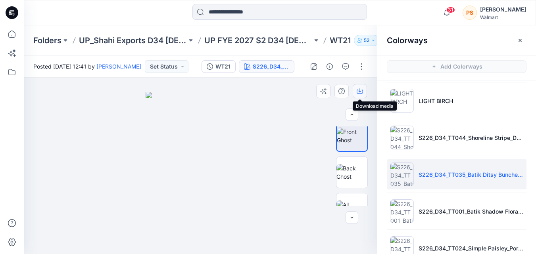
click at [363, 92] on button "button" at bounding box center [359, 91] width 14 height 14
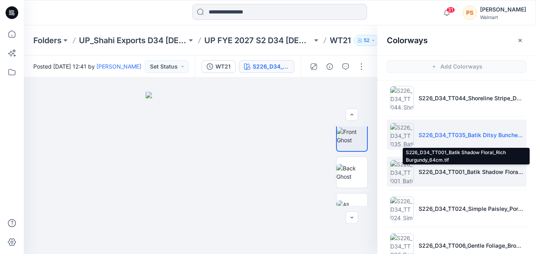
click at [431, 175] on p "S226_D34_TT001_Batik Shadow Floral_Rich Burgundy_64cm.tif" at bounding box center [470, 172] width 105 height 8
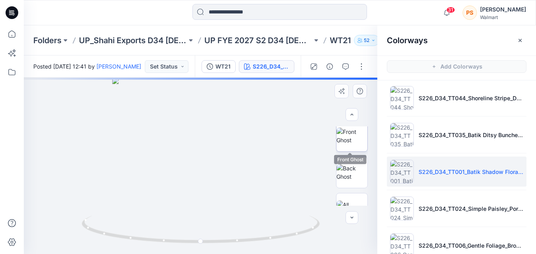
click at [354, 140] on img at bounding box center [351, 136] width 31 height 17
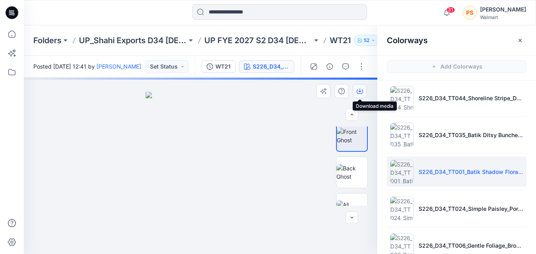
click at [359, 94] on icon "button" at bounding box center [359, 92] width 6 height 4
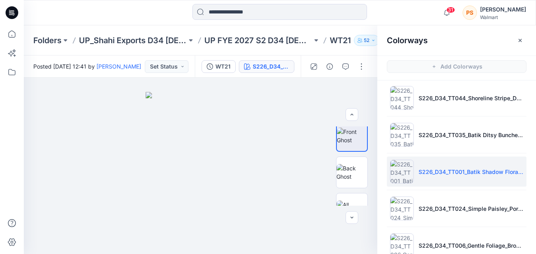
scroll to position [119, 0]
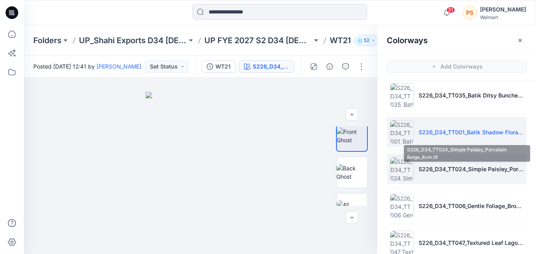
click at [434, 172] on p "S226_D34_TT024_Simple Paisley_Porcelain Beige_8cm.tif" at bounding box center [470, 169] width 105 height 8
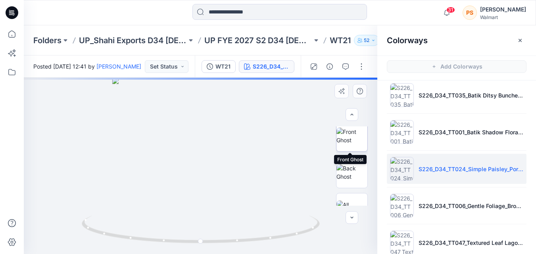
click at [346, 144] on img at bounding box center [351, 136] width 31 height 17
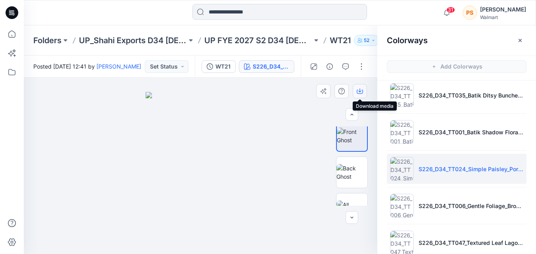
click at [359, 92] on icon "button" at bounding box center [359, 90] width 3 height 4
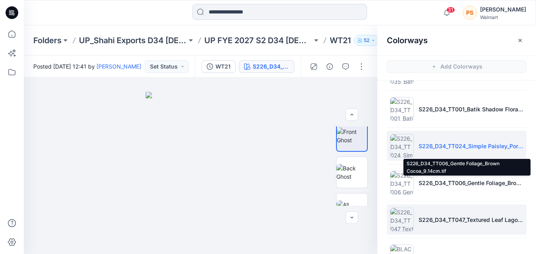
scroll to position [159, 0]
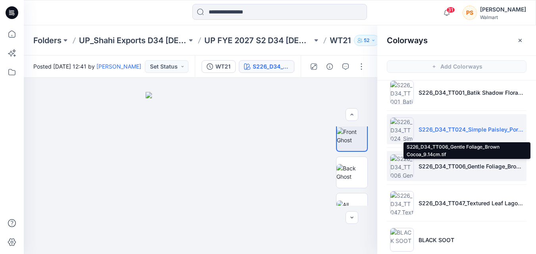
click at [418, 169] on p "S226_D34_TT006_Gentle Foliage_Brown Cocoa_9.14cm.tif" at bounding box center [470, 166] width 105 height 8
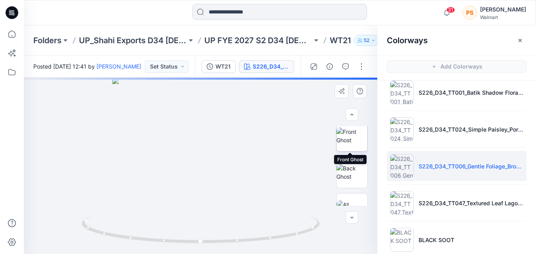
click at [356, 144] on img at bounding box center [351, 136] width 31 height 17
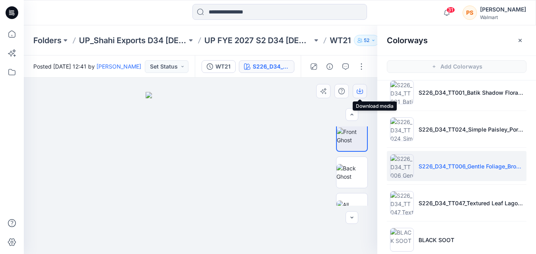
click at [359, 92] on icon "button" at bounding box center [359, 90] width 3 height 4
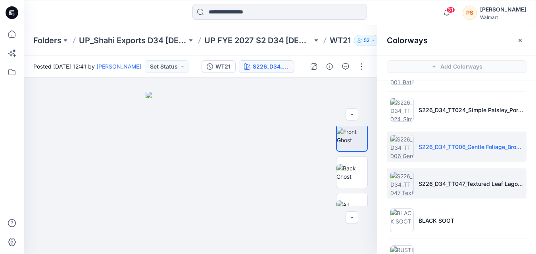
scroll to position [198, 0]
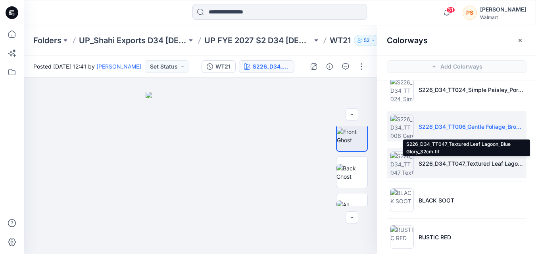
click at [513, 163] on p "S226_D34_TT047_Textured Leaf Lagoon_Blue Glory_32cm.tif" at bounding box center [470, 163] width 105 height 8
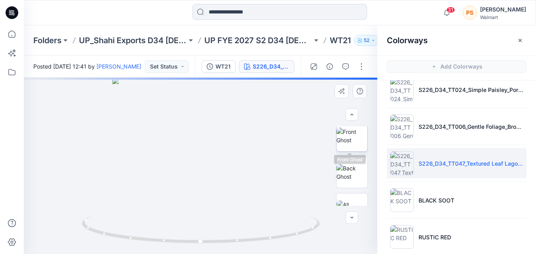
click at [353, 144] on img at bounding box center [351, 136] width 31 height 17
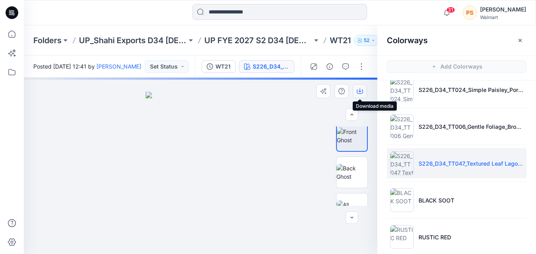
click at [361, 93] on icon "button" at bounding box center [359, 91] width 6 height 6
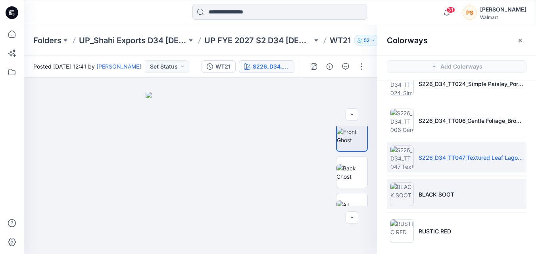
scroll to position [208, 0]
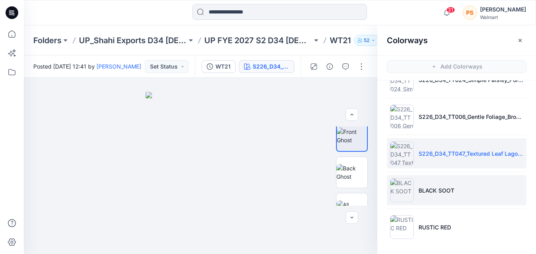
click at [440, 191] on p "BLACK SOOT" at bounding box center [436, 190] width 36 height 8
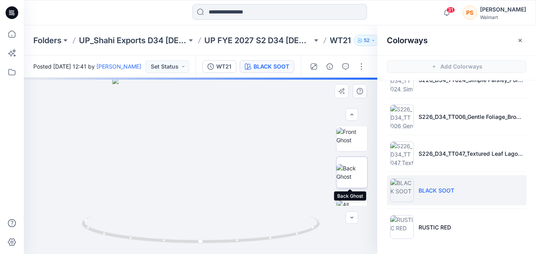
click at [356, 176] on img at bounding box center [351, 172] width 31 height 17
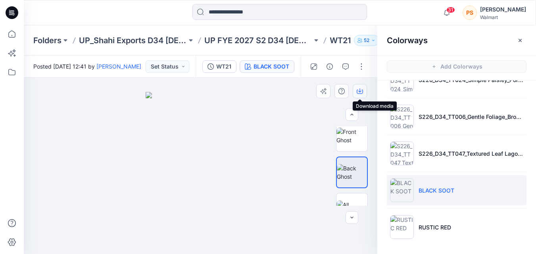
click at [360, 91] on icon "button" at bounding box center [359, 91] width 6 height 6
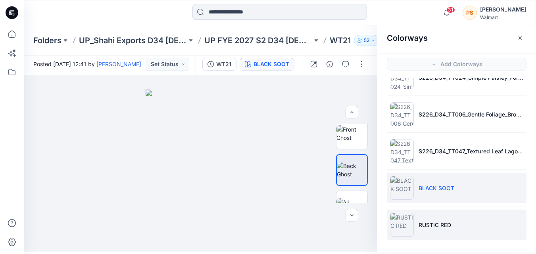
click at [434, 218] on li "RUSTIC RED" at bounding box center [457, 225] width 140 height 30
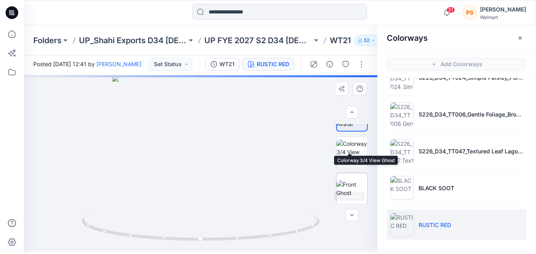
scroll to position [40, 0]
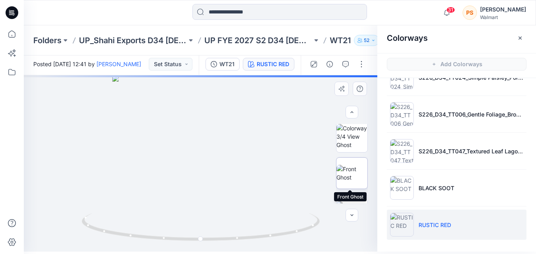
click at [358, 178] on img at bounding box center [351, 173] width 31 height 17
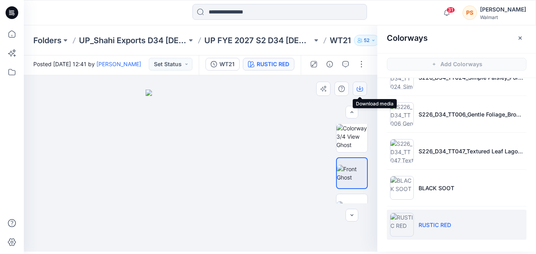
click at [357, 91] on icon "button" at bounding box center [359, 89] width 6 height 4
click at [14, 33] on icon at bounding box center [11, 33] width 17 height 17
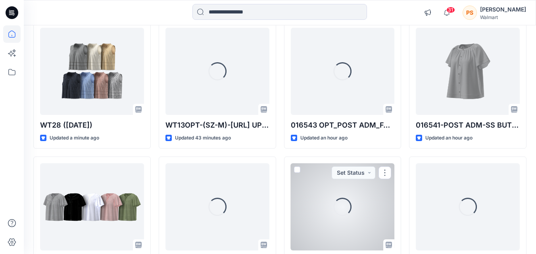
scroll to position [42, 0]
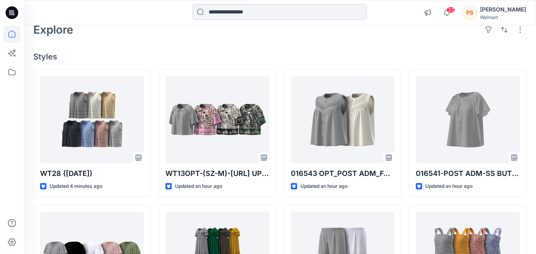
click at [231, 13] on input at bounding box center [279, 12] width 174 height 16
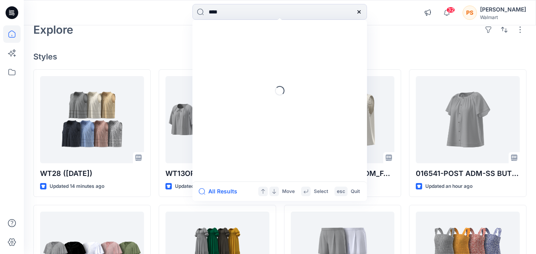
type input "****"
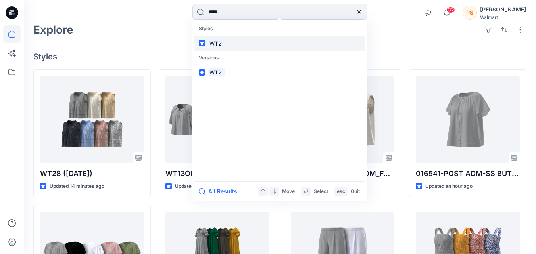
click at [245, 38] on link "WT21" at bounding box center [279, 43] width 171 height 15
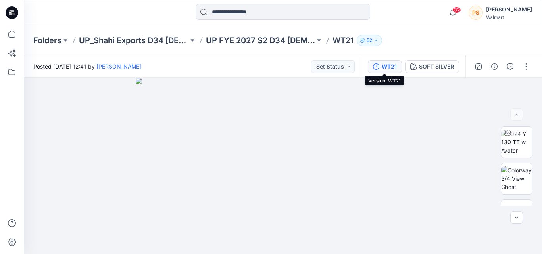
click at [389, 66] on div "WT21" at bounding box center [388, 66] width 15 height 9
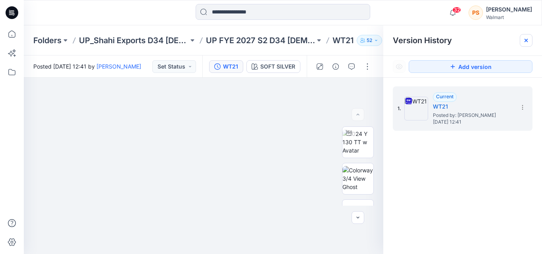
click at [525, 42] on icon at bounding box center [525, 40] width 6 height 6
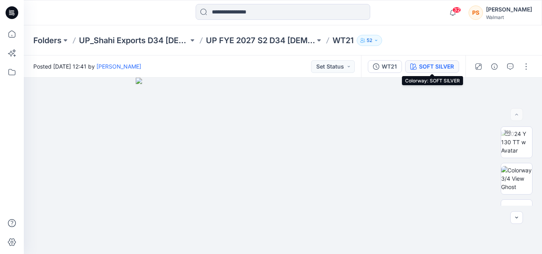
click at [432, 64] on div "SOFT SILVER" at bounding box center [436, 66] width 35 height 9
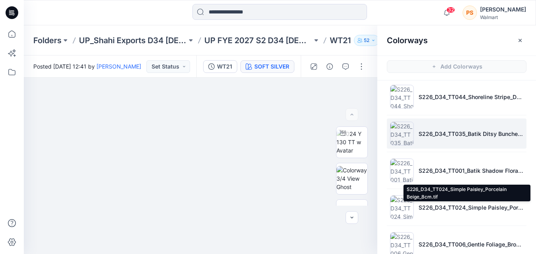
scroll to position [79, 0]
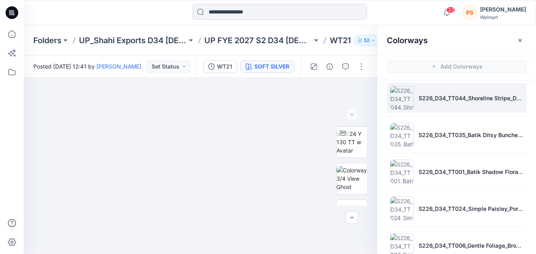
click at [458, 109] on li "S226_D34_TT044_Shoreline Stripe_Dark Navy_2.5in.tif" at bounding box center [457, 98] width 140 height 30
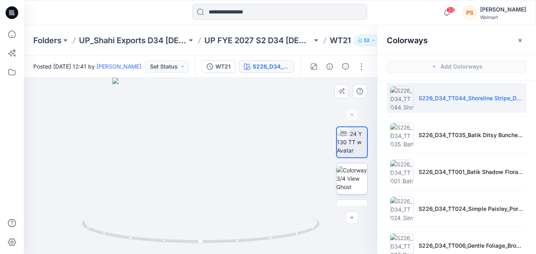
click at [350, 178] on img at bounding box center [351, 178] width 31 height 25
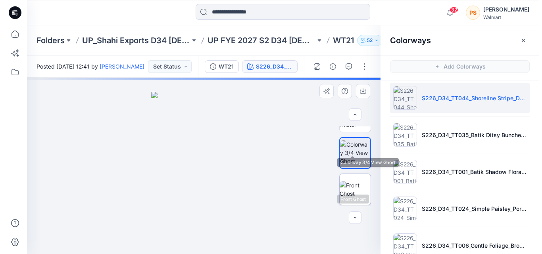
scroll to position [40, 0]
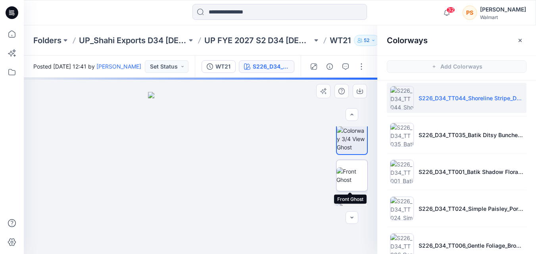
click at [356, 183] on img at bounding box center [351, 175] width 31 height 17
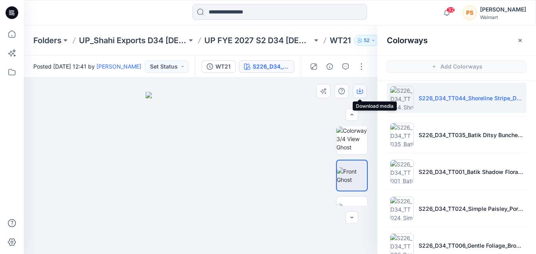
click at [360, 90] on icon "button" at bounding box center [359, 90] width 3 height 4
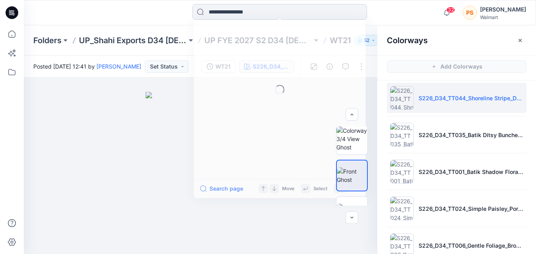
click at [240, 15] on input at bounding box center [279, 12] width 174 height 16
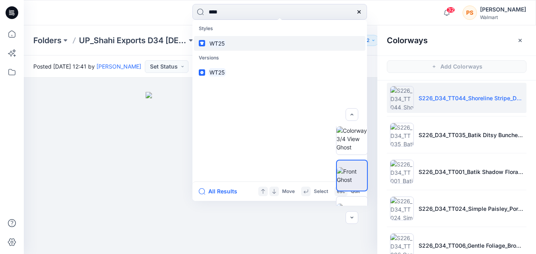
type input "****"
click at [241, 48] on link "WT25" at bounding box center [279, 43] width 171 height 15
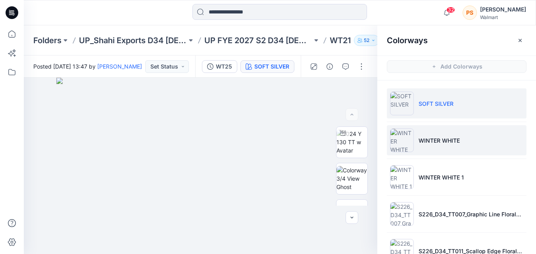
click at [436, 149] on li "WINTER WHITE" at bounding box center [457, 140] width 140 height 30
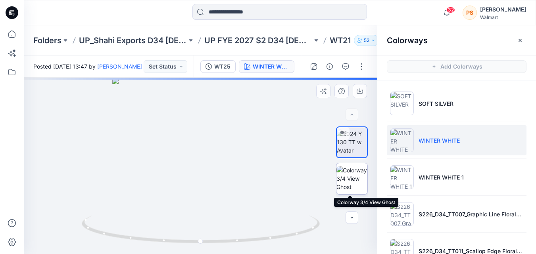
click at [357, 176] on img at bounding box center [351, 178] width 31 height 25
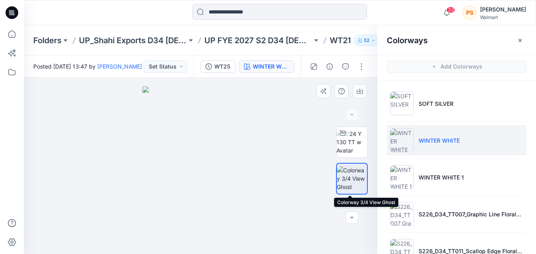
scroll to position [40, 0]
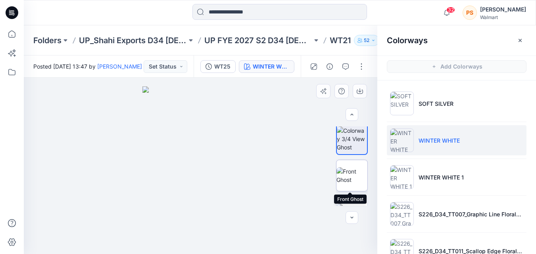
click at [346, 181] on img at bounding box center [351, 175] width 31 height 17
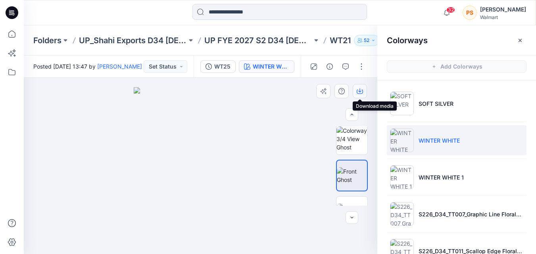
click at [362, 90] on icon "button" at bounding box center [359, 92] width 6 height 4
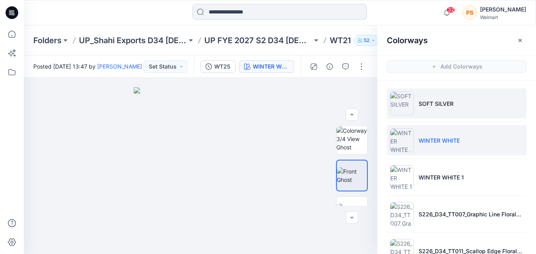
click at [513, 103] on li "SOFT SILVER" at bounding box center [457, 103] width 140 height 30
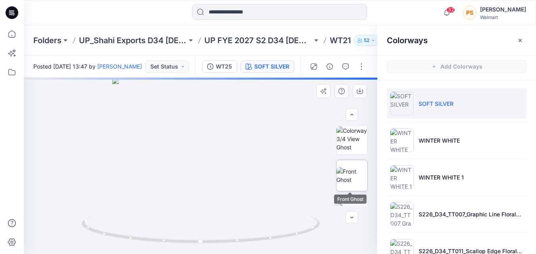
click at [348, 167] on img at bounding box center [351, 175] width 31 height 17
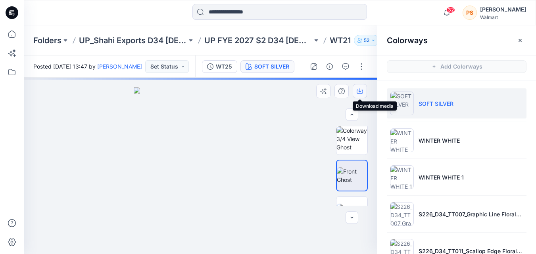
click at [361, 92] on icon "button" at bounding box center [359, 91] width 6 height 6
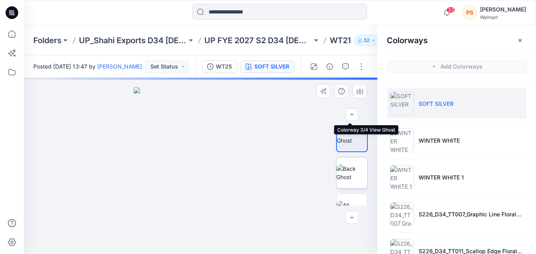
scroll to position [79, 0]
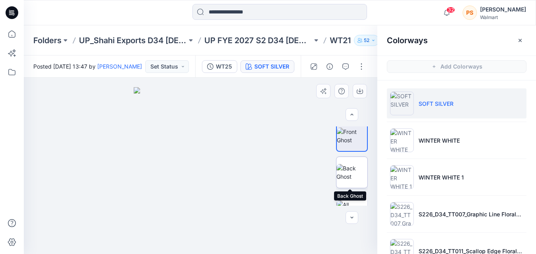
click at [360, 166] on img at bounding box center [351, 172] width 31 height 17
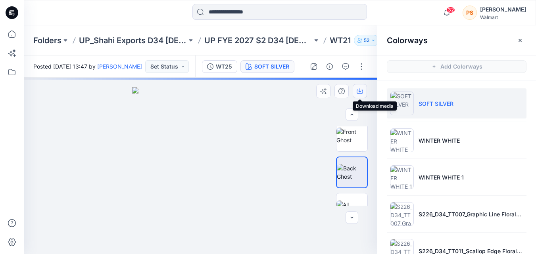
click at [362, 92] on icon "button" at bounding box center [359, 91] width 6 height 6
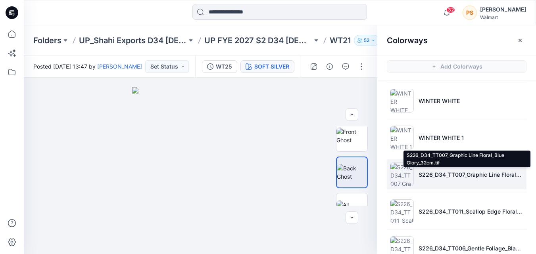
click at [419, 172] on p "S226_D34_TT007_Graphic Line Floral_Blue Glory_32cm.tif" at bounding box center [470, 174] width 105 height 8
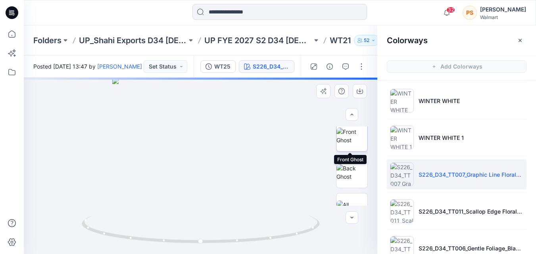
click at [356, 140] on img at bounding box center [351, 136] width 31 height 17
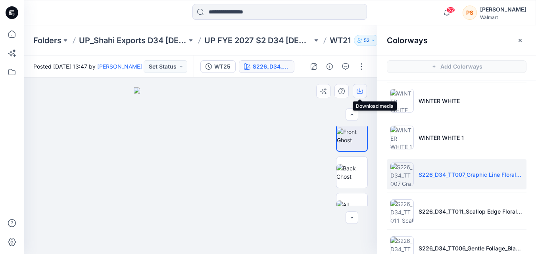
click at [359, 94] on icon "button" at bounding box center [359, 92] width 6 height 4
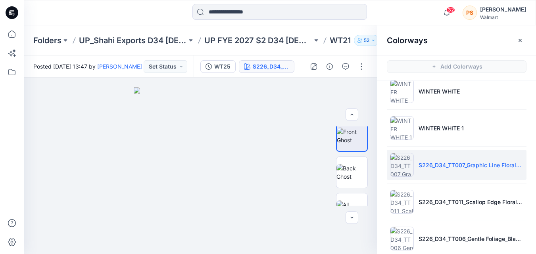
scroll to position [79, 0]
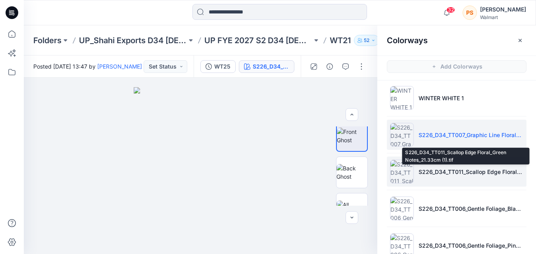
click at [422, 171] on p "S226_D34_TT011_Scallop Edge Floral_Green Notes_21.33cm (1).tif" at bounding box center [470, 172] width 105 height 8
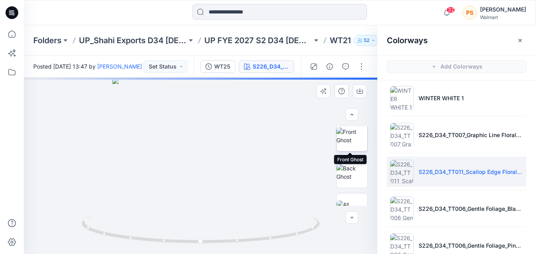
click at [354, 142] on img at bounding box center [351, 136] width 31 height 17
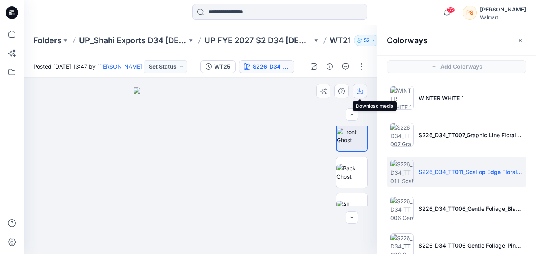
click at [363, 97] on button "button" at bounding box center [359, 91] width 14 height 14
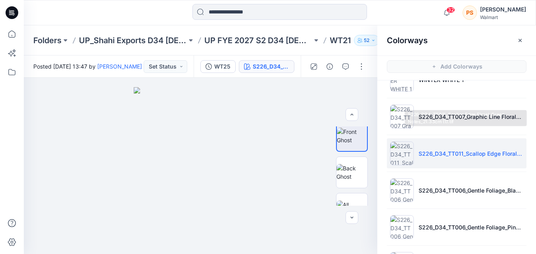
scroll to position [119, 0]
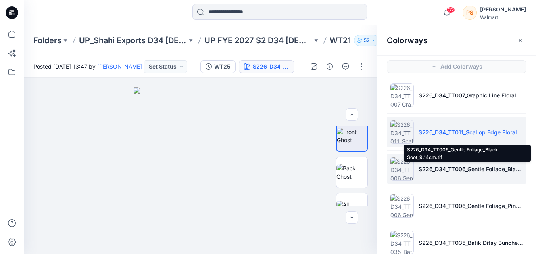
click at [518, 170] on p "S226_D34_TT006_Gentle Foliage_Black Soot_9.14cm.tif" at bounding box center [470, 169] width 105 height 8
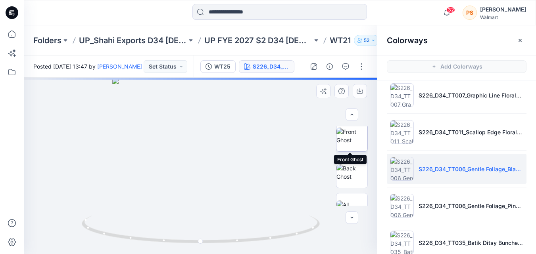
click at [356, 144] on img at bounding box center [351, 136] width 31 height 17
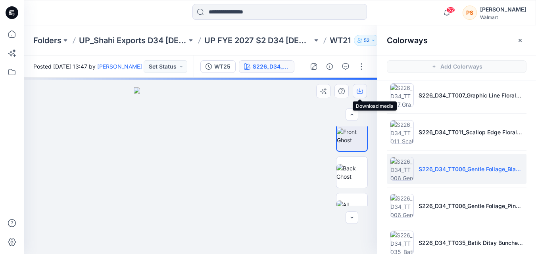
click at [358, 96] on button "button" at bounding box center [359, 91] width 14 height 14
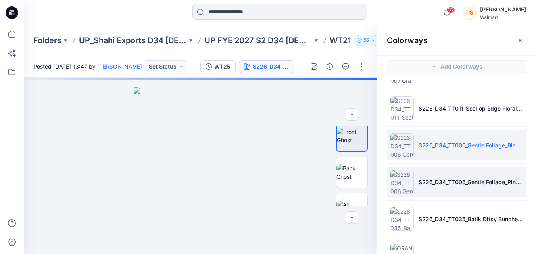
scroll to position [159, 0]
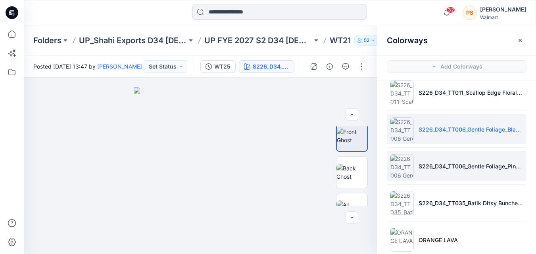
click at [427, 173] on li "S226_D34_TT006_Gentle Foliage_Pink Glowstick_9.14cm.tif" at bounding box center [457, 166] width 140 height 30
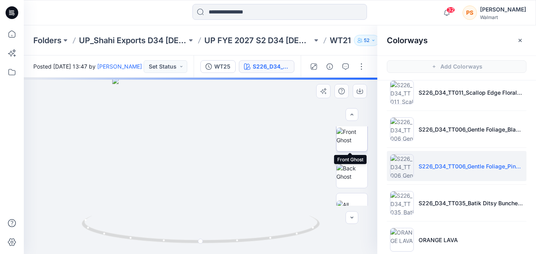
click at [350, 144] on img at bounding box center [351, 136] width 31 height 17
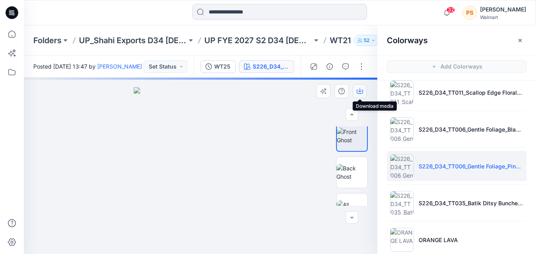
click at [358, 94] on icon "button" at bounding box center [359, 92] width 6 height 4
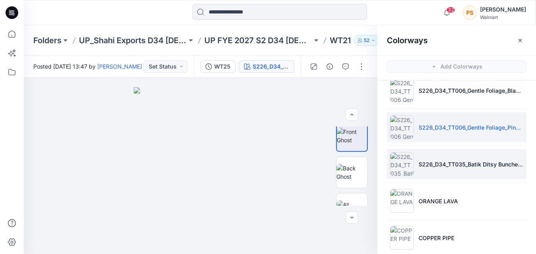
scroll to position [198, 0]
click at [500, 170] on li "S226_D34_TT035_Batik Ditsy Bunches_Red Rooster_16cm (1).tif" at bounding box center [457, 163] width 140 height 30
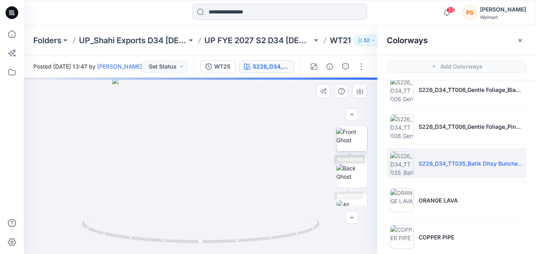
click at [345, 144] on img at bounding box center [351, 136] width 31 height 17
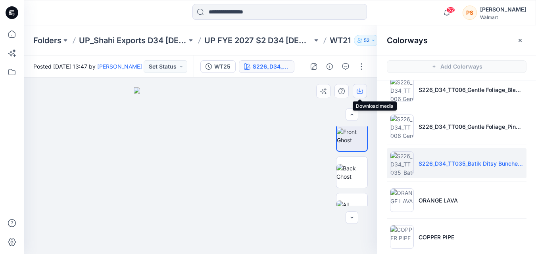
click at [362, 89] on icon "button" at bounding box center [359, 91] width 6 height 6
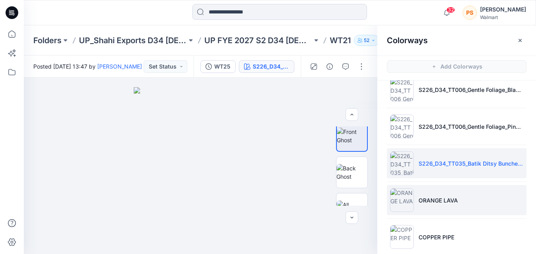
scroll to position [208, 0]
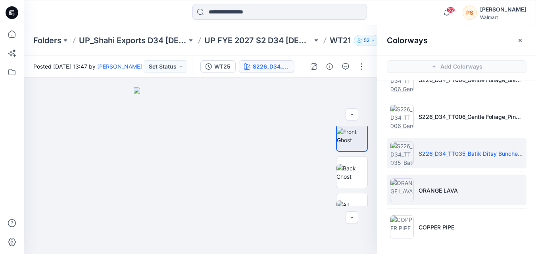
click at [424, 190] on p "ORANGE LAVA" at bounding box center [437, 190] width 39 height 8
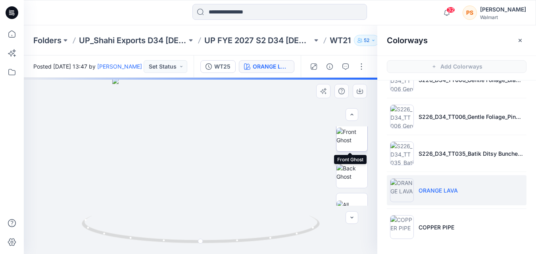
click at [347, 144] on img at bounding box center [351, 136] width 31 height 17
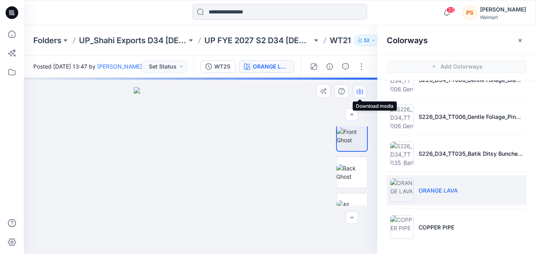
click at [360, 90] on icon "button" at bounding box center [359, 91] width 6 height 6
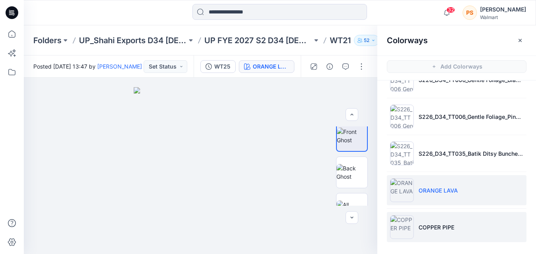
click at [428, 218] on li "COPPER PIPE" at bounding box center [457, 227] width 140 height 30
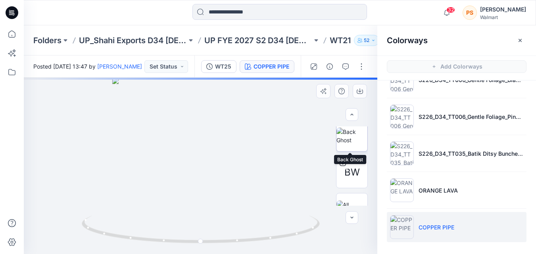
click at [345, 144] on img at bounding box center [351, 136] width 31 height 17
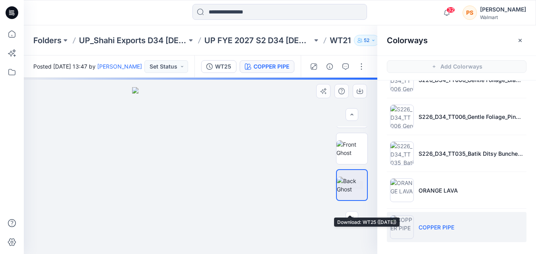
scroll to position [36, 0]
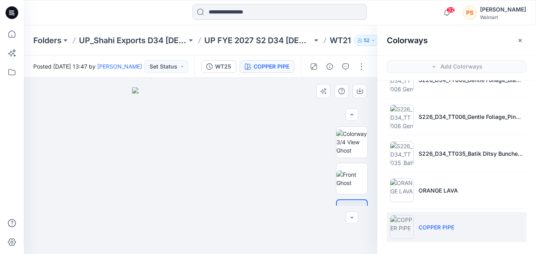
click at [352, 159] on div "BW" at bounding box center [352, 165] width 32 height 79
click at [352, 147] on img at bounding box center [351, 142] width 31 height 25
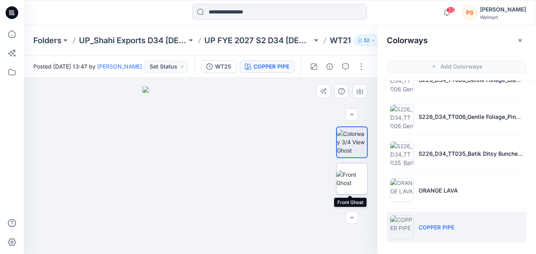
click at [352, 173] on img at bounding box center [351, 178] width 31 height 17
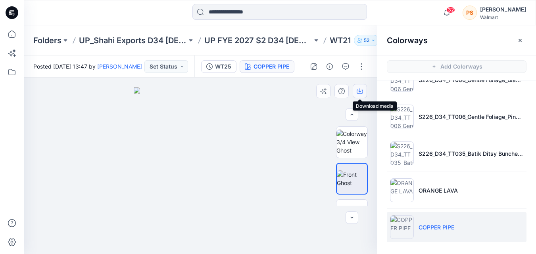
click at [358, 92] on icon "button" at bounding box center [359, 91] width 6 height 6
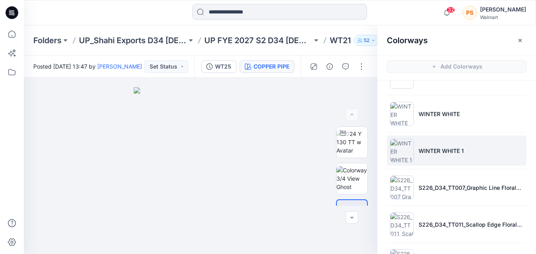
scroll to position [0, 0]
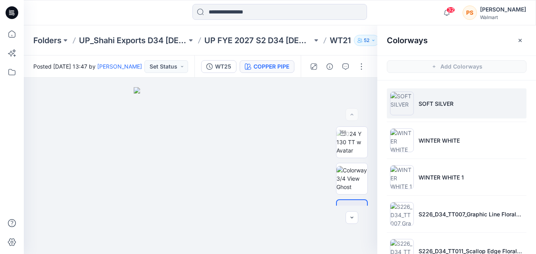
click at [431, 111] on li "SOFT SILVER" at bounding box center [457, 103] width 140 height 30
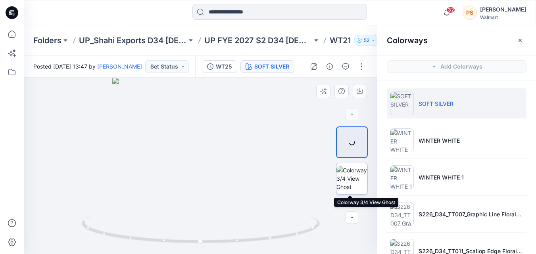
scroll to position [79, 0]
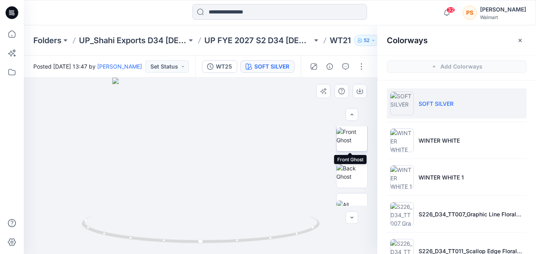
click at [349, 138] on img at bounding box center [351, 136] width 31 height 17
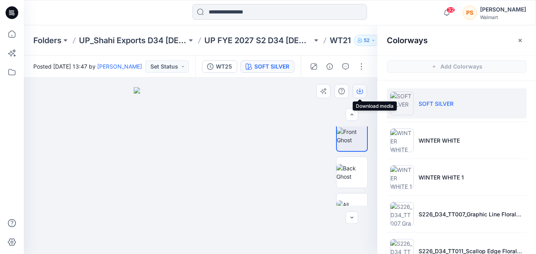
click at [358, 92] on icon "button" at bounding box center [359, 91] width 6 height 6
click at [354, 177] on img at bounding box center [351, 172] width 31 height 17
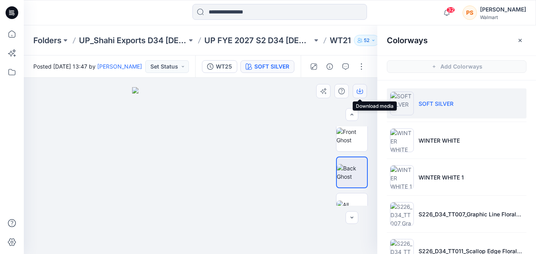
click at [359, 95] on button "button" at bounding box center [359, 91] width 14 height 14
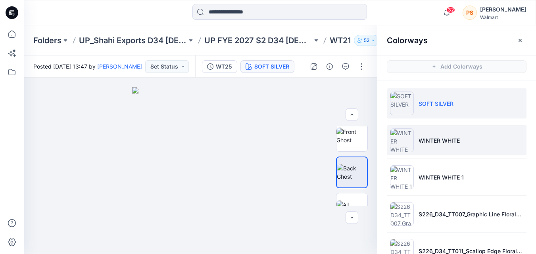
click at [427, 138] on p "WINTER WHITE" at bounding box center [438, 140] width 41 height 8
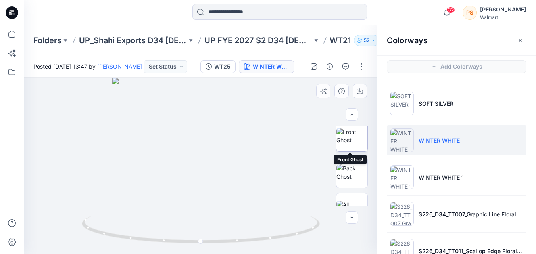
click at [349, 138] on img at bounding box center [351, 136] width 31 height 17
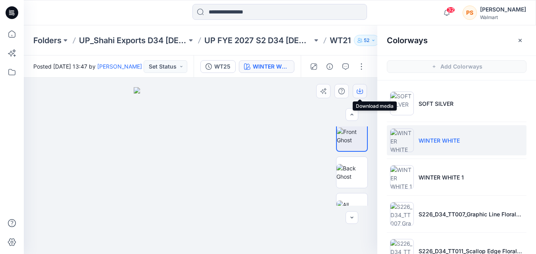
click at [358, 90] on icon "button" at bounding box center [359, 91] width 6 height 6
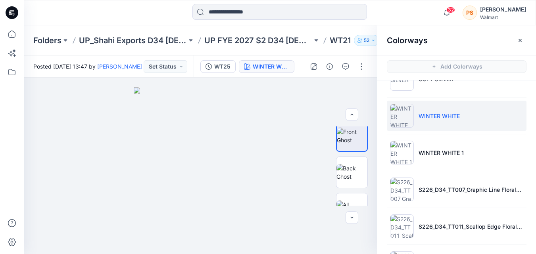
scroll to position [40, 0]
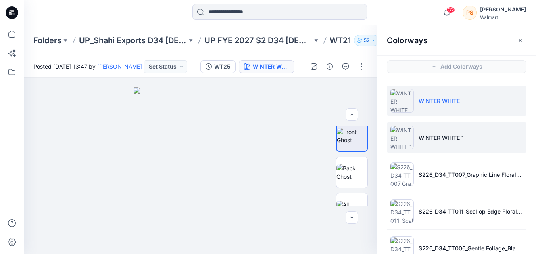
click at [414, 140] on li "WINTER WHITE 1" at bounding box center [457, 137] width 140 height 30
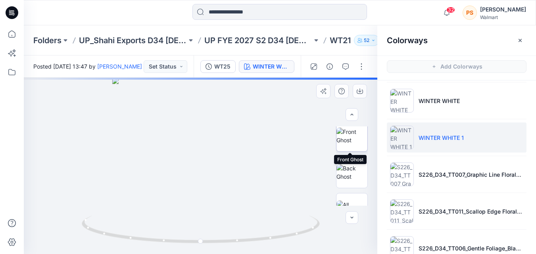
click at [350, 144] on img at bounding box center [351, 136] width 31 height 17
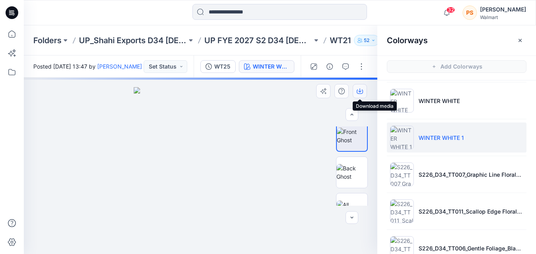
click at [360, 91] on icon "button" at bounding box center [359, 91] width 6 height 6
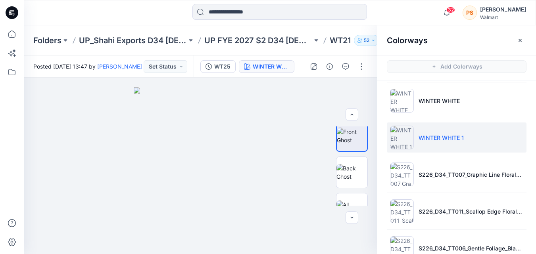
scroll to position [79, 0]
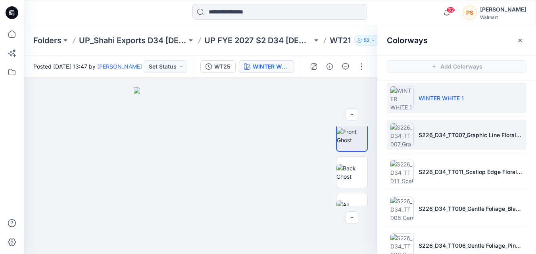
click at [437, 142] on li "S226_D34_TT007_Graphic Line Floral_Blue Glory_32cm.tif" at bounding box center [457, 135] width 140 height 30
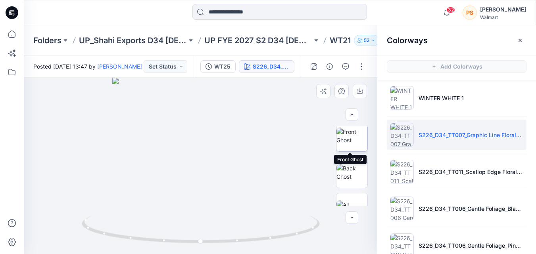
click at [346, 141] on img at bounding box center [351, 136] width 31 height 17
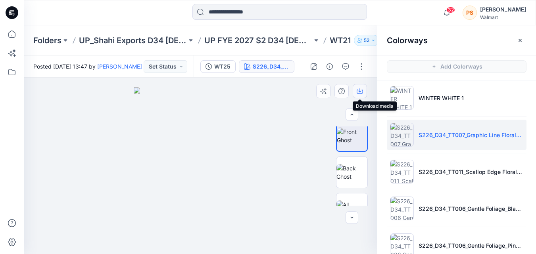
click at [365, 90] on button "button" at bounding box center [359, 91] width 14 height 14
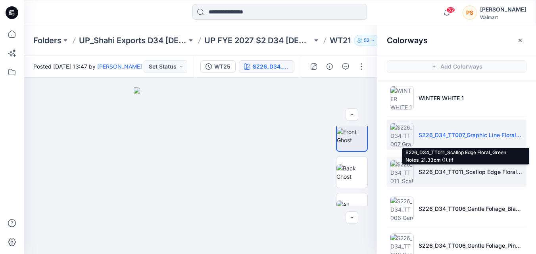
click at [460, 176] on p "S226_D34_TT011_Scallop Edge Floral_Green Notes_21.33cm (1).tif" at bounding box center [470, 172] width 105 height 8
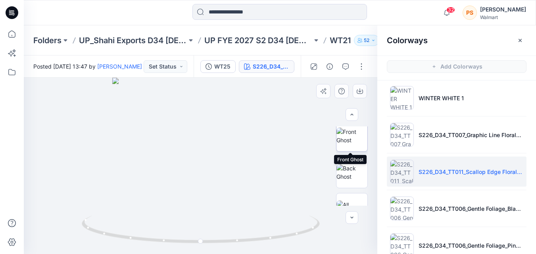
click at [351, 142] on img at bounding box center [351, 136] width 31 height 17
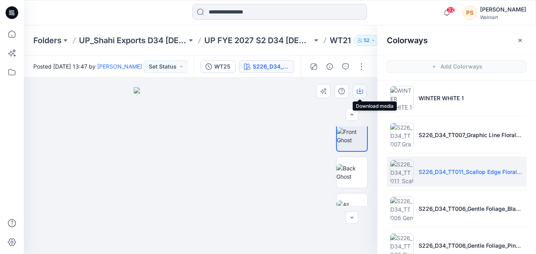
click at [362, 89] on icon "button" at bounding box center [359, 91] width 6 height 6
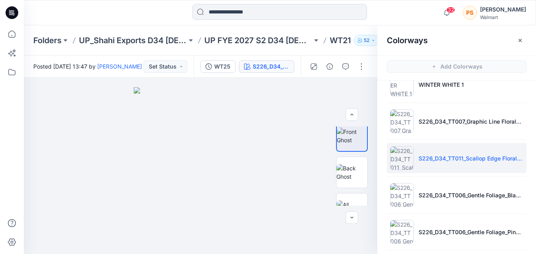
scroll to position [119, 0]
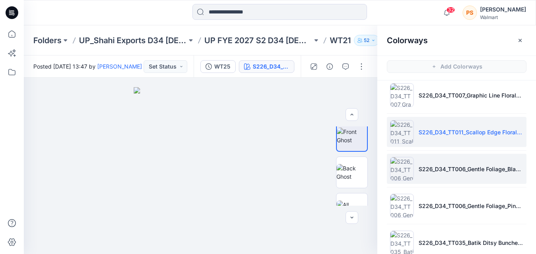
click at [406, 175] on img at bounding box center [402, 169] width 24 height 24
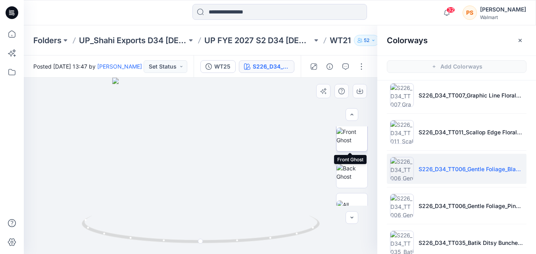
click at [355, 138] on img at bounding box center [351, 136] width 31 height 17
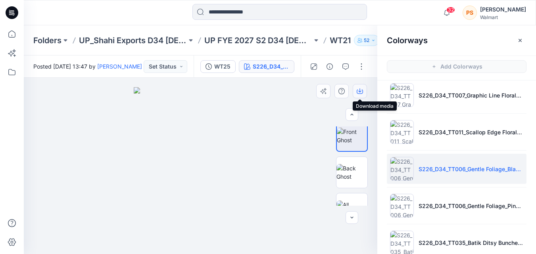
click at [361, 91] on icon "button" at bounding box center [359, 90] width 3 height 4
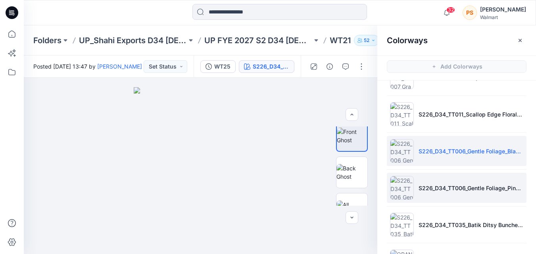
scroll to position [159, 0]
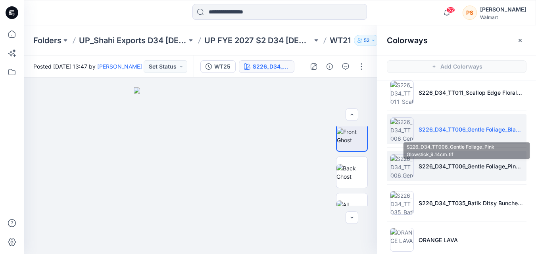
click at [425, 170] on p "S226_D34_TT006_Gentle Foliage_Pink Glowstick_9.14cm.tif" at bounding box center [470, 166] width 105 height 8
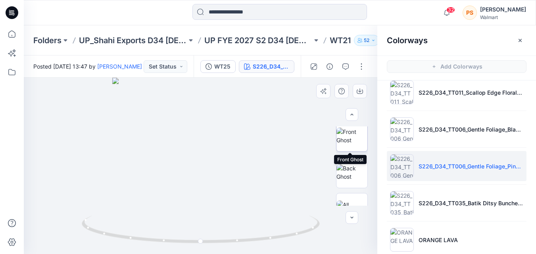
click at [344, 138] on img at bounding box center [351, 136] width 31 height 17
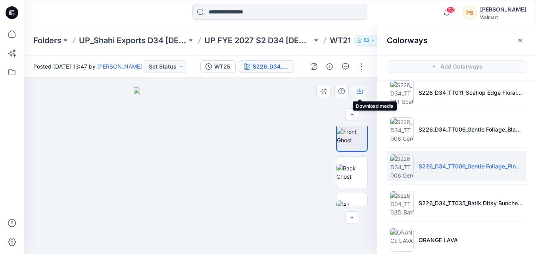
click at [362, 94] on button "button" at bounding box center [359, 91] width 14 height 14
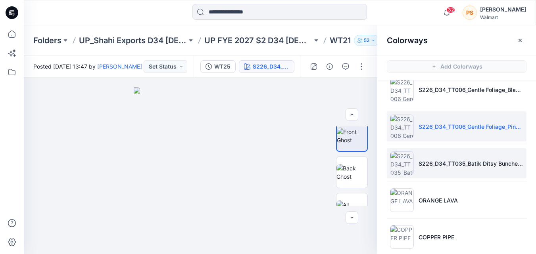
click at [423, 170] on li "S226_D34_TT035_Batik Ditsy Bunches_Red Rooster_16cm (1).tif" at bounding box center [457, 163] width 140 height 30
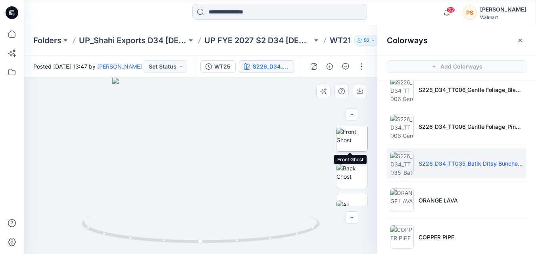
click at [346, 143] on img at bounding box center [351, 136] width 31 height 17
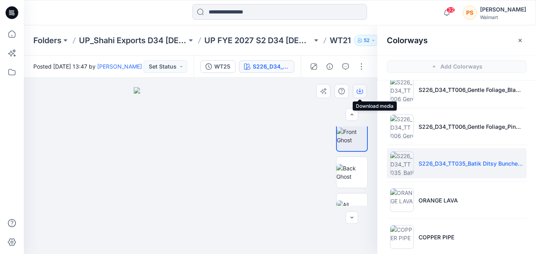
click at [357, 94] on icon "button" at bounding box center [359, 92] width 6 height 4
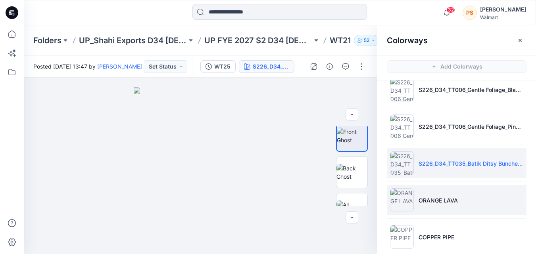
click at [438, 203] on p "ORANGE LAVA" at bounding box center [437, 200] width 39 height 8
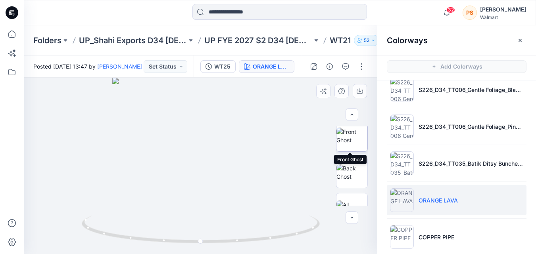
click at [346, 144] on img at bounding box center [351, 136] width 31 height 17
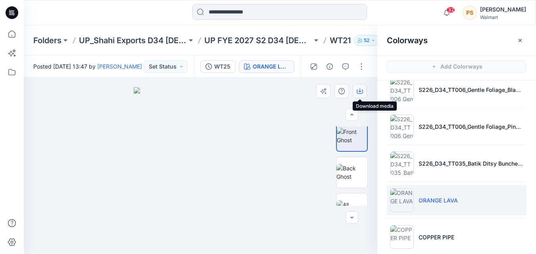
click at [358, 92] on icon "button" at bounding box center [359, 91] width 6 height 6
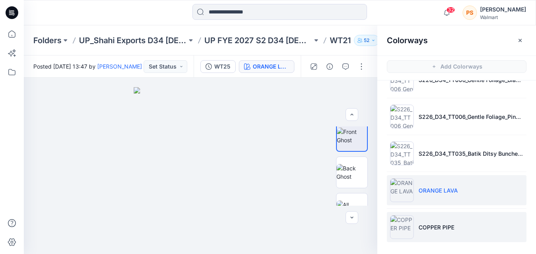
click at [430, 228] on p "COPPER PIPE" at bounding box center [436, 227] width 36 height 8
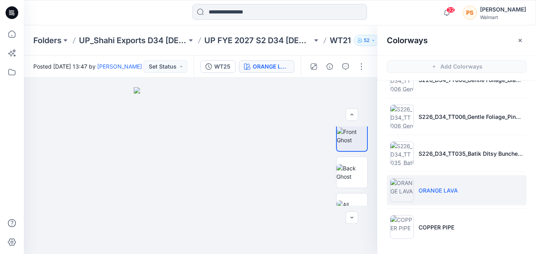
scroll to position [116, 0]
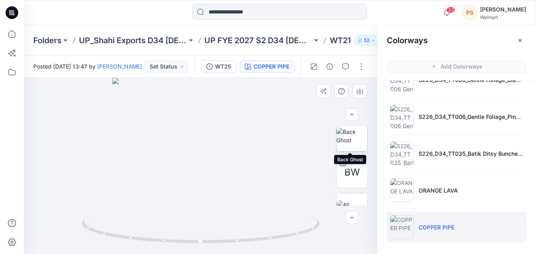
click at [351, 144] on img at bounding box center [351, 136] width 31 height 17
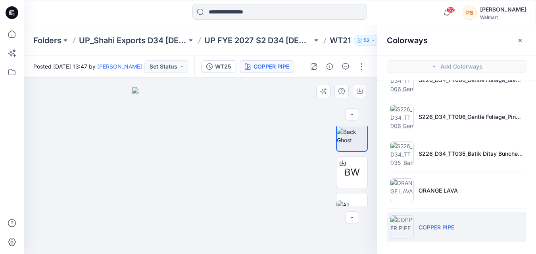
drag, startPoint x: 358, startPoint y: 94, endPoint x: 362, endPoint y: 112, distance: 18.7
click at [362, 112] on div "BW COPPER PIPE Loading... Material Properties Loading..." at bounding box center [200, 166] width 353 height 176
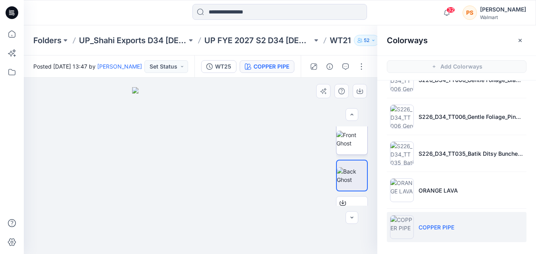
click at [353, 147] on img at bounding box center [351, 139] width 31 height 17
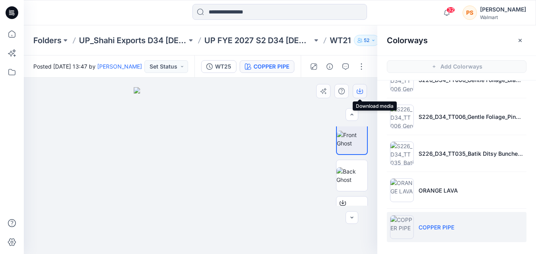
click at [360, 91] on icon "button" at bounding box center [359, 91] width 6 height 6
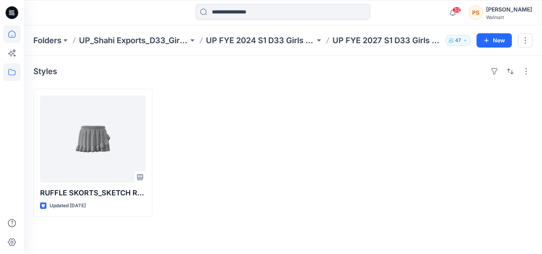
drag, startPoint x: 21, startPoint y: 34, endPoint x: 13, endPoint y: 33, distance: 7.3
click at [19, 34] on div at bounding box center [12, 127] width 24 height 254
click at [13, 33] on icon at bounding box center [11, 33] width 17 height 17
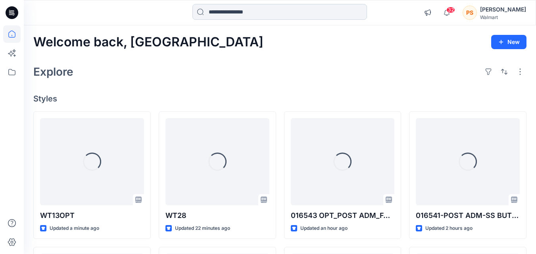
click at [216, 16] on input at bounding box center [279, 12] width 174 height 16
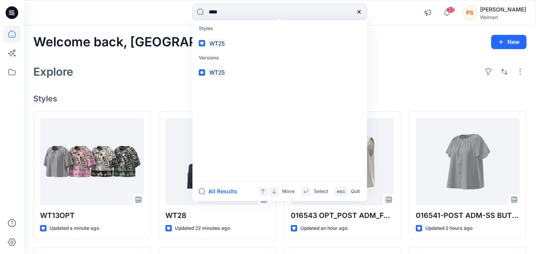
type input "****"
click at [235, 44] on link "WT25" at bounding box center [279, 43] width 171 height 15
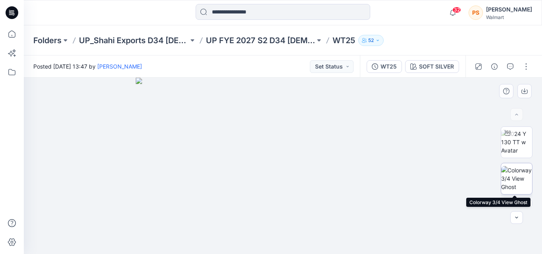
click at [521, 178] on img at bounding box center [516, 178] width 31 height 25
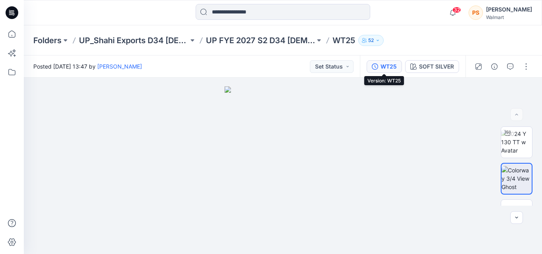
click at [379, 66] on button "WT25" at bounding box center [383, 66] width 35 height 13
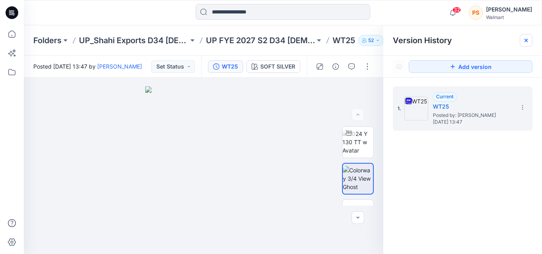
click at [526, 41] on icon at bounding box center [525, 40] width 3 height 3
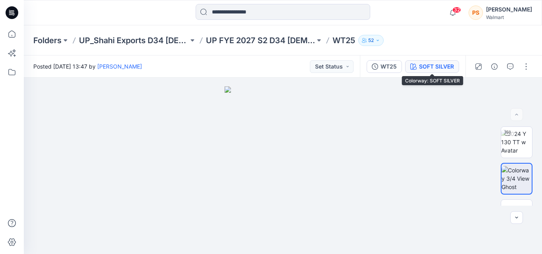
click at [431, 71] on div "SOFT SILVER" at bounding box center [436, 66] width 35 height 9
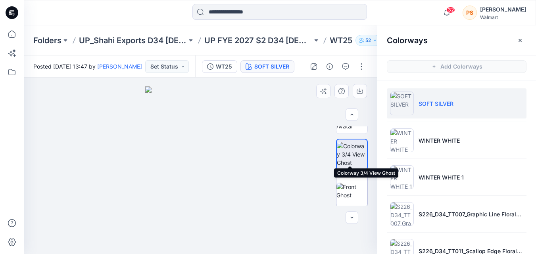
scroll to position [40, 0]
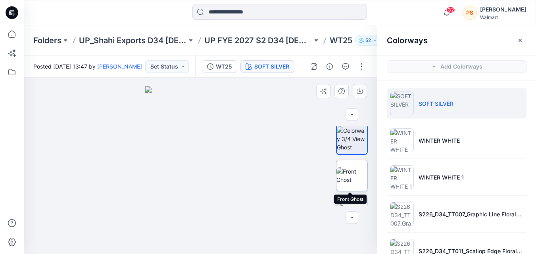
click at [349, 174] on img at bounding box center [351, 175] width 31 height 17
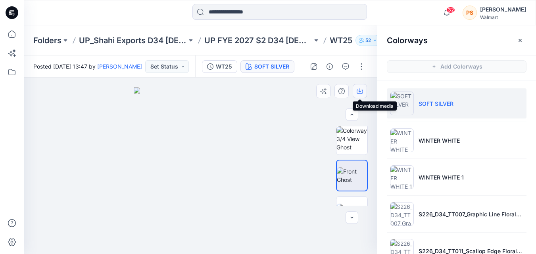
click at [362, 94] on icon "button" at bounding box center [359, 92] width 6 height 4
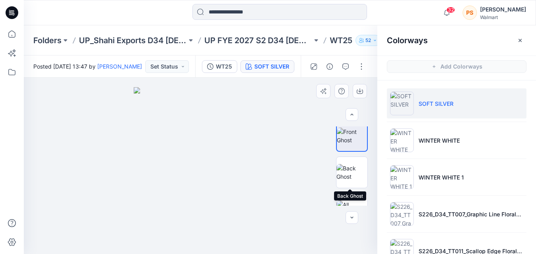
drag, startPoint x: 347, startPoint y: 170, endPoint x: 352, endPoint y: 148, distance: 22.4
click at [347, 170] on img at bounding box center [351, 172] width 31 height 17
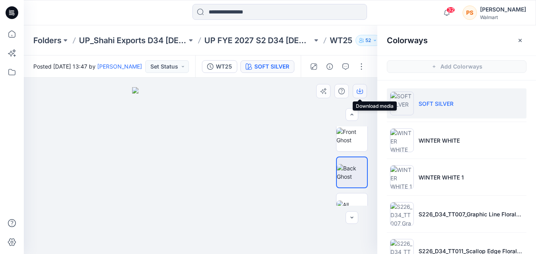
click at [361, 92] on icon "button" at bounding box center [359, 91] width 6 height 6
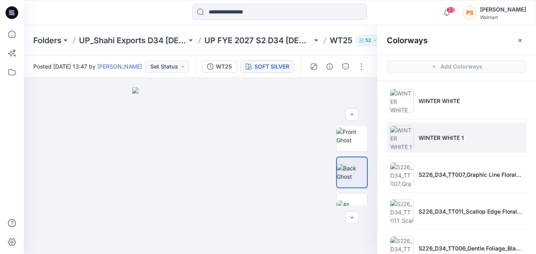
scroll to position [0, 0]
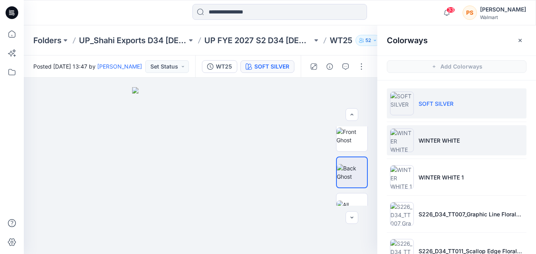
click at [429, 138] on p "WINTER WHITE" at bounding box center [438, 140] width 41 height 8
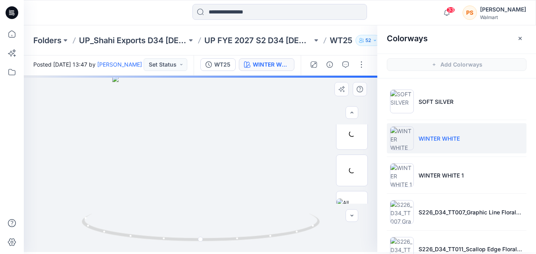
scroll to position [2, 0]
click at [358, 138] on img at bounding box center [351, 133] width 31 height 17
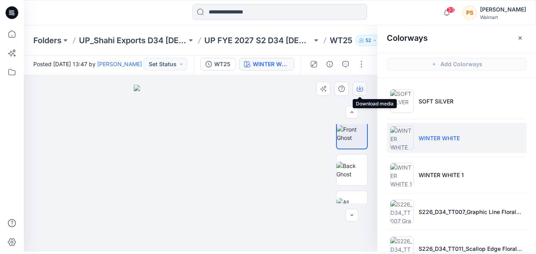
click at [360, 89] on icon "button" at bounding box center [359, 88] width 3 height 4
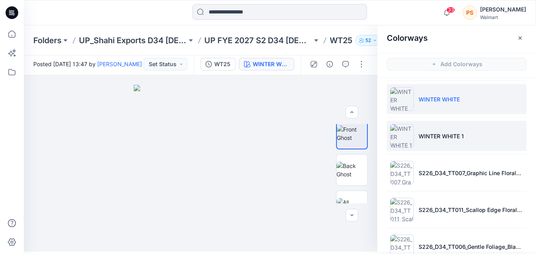
scroll to position [40, 0]
click at [509, 134] on li "WINTER WHITE 1" at bounding box center [457, 135] width 140 height 30
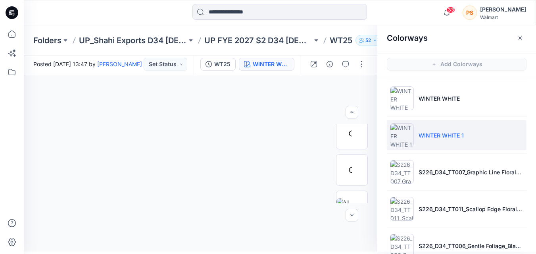
click at [457, 136] on p "WINTER WHITE 1" at bounding box center [440, 135] width 45 height 8
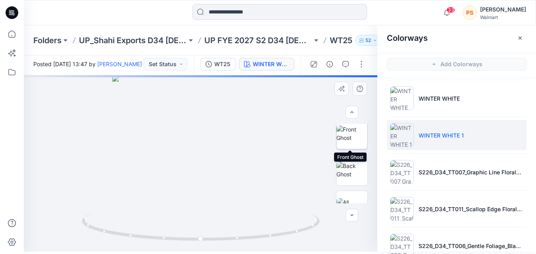
click at [345, 139] on img at bounding box center [351, 133] width 31 height 17
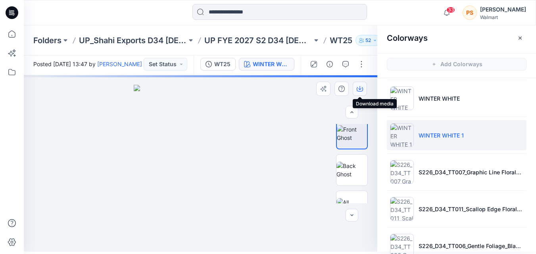
click at [359, 90] on icon "button" at bounding box center [359, 89] width 6 height 6
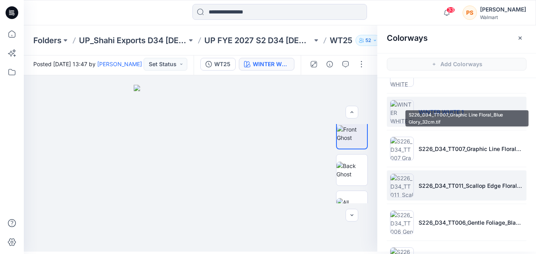
scroll to position [79, 0]
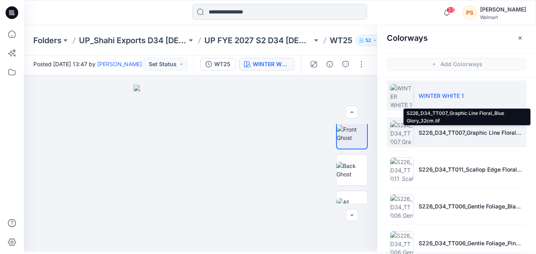
click at [418, 135] on p "S226_D34_TT007_Graphic Line Floral_Blue Glory_32cm.tif" at bounding box center [470, 132] width 105 height 8
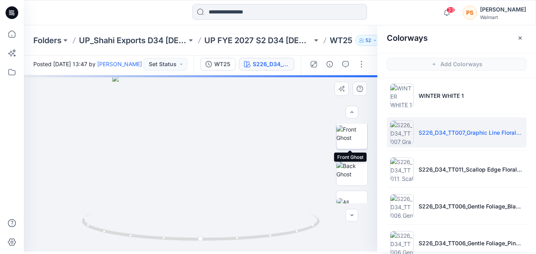
click at [348, 138] on img at bounding box center [351, 133] width 31 height 17
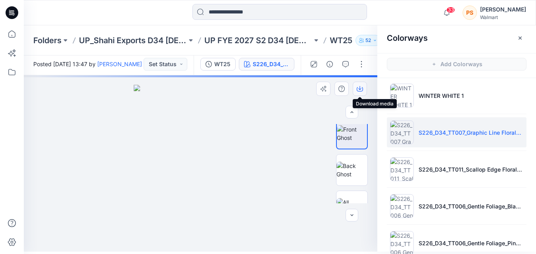
click at [360, 90] on icon "button" at bounding box center [359, 89] width 6 height 6
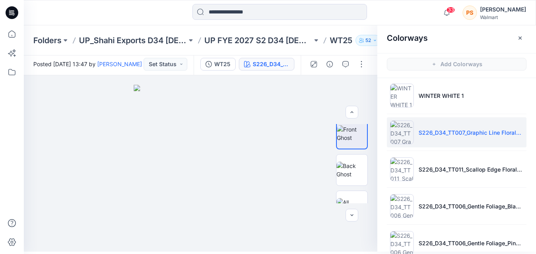
scroll to position [119, 0]
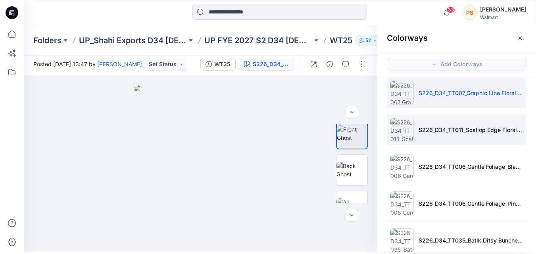
click at [414, 136] on li "S226_D34_TT011_Scallop Edge Floral_Green Notes_21.33cm (1).tif" at bounding box center [457, 130] width 140 height 30
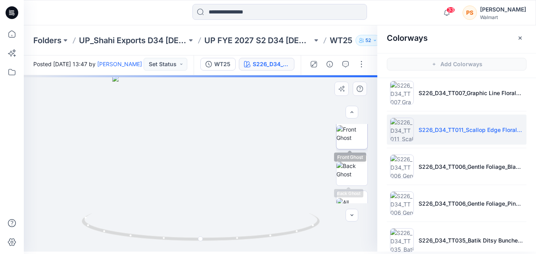
click at [346, 142] on img at bounding box center [351, 133] width 31 height 17
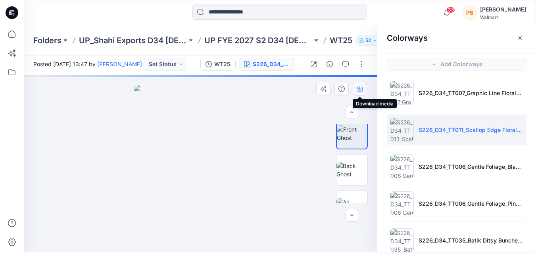
click at [358, 90] on icon "button" at bounding box center [359, 89] width 6 height 6
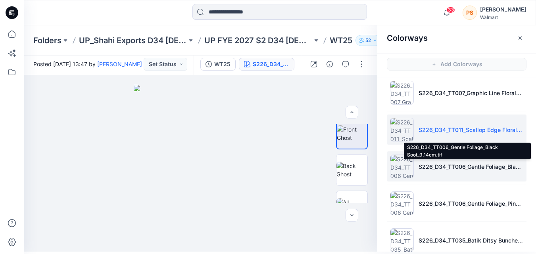
click at [505, 169] on p "S226_D34_TT006_Gentle Foliage_Black Soot_9.14cm.tif" at bounding box center [470, 167] width 105 height 8
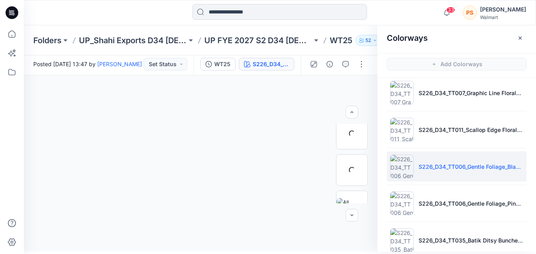
click at [449, 173] on li "S226_D34_TT006_Gentle Foliage_Black Soot_9.14cm.tif" at bounding box center [457, 166] width 140 height 30
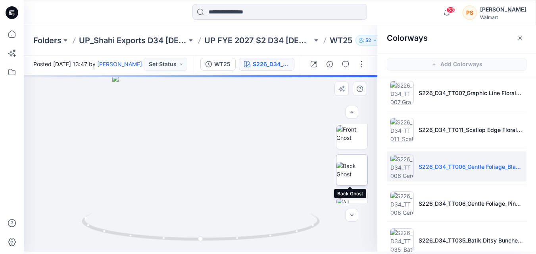
click at [360, 173] on img at bounding box center [351, 170] width 31 height 17
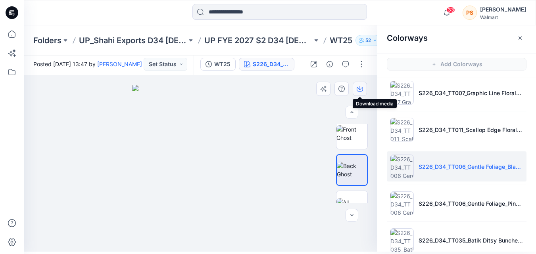
click at [358, 90] on icon "button" at bounding box center [359, 89] width 6 height 6
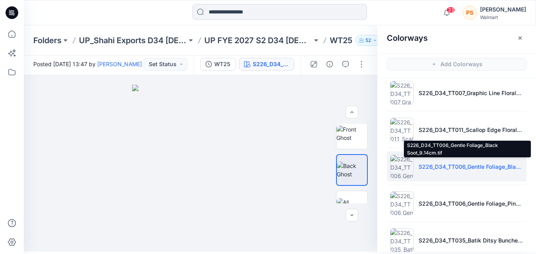
scroll to position [159, 0]
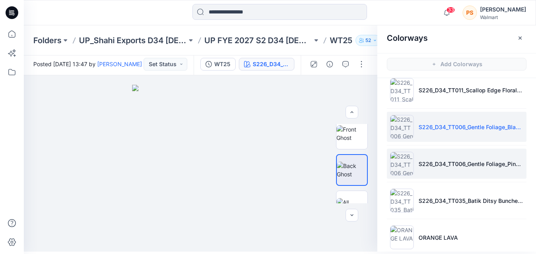
click at [422, 168] on li "S226_D34_TT006_Gentle Foliage_Pink Glowstick_9.14cm.tif" at bounding box center [457, 164] width 140 height 30
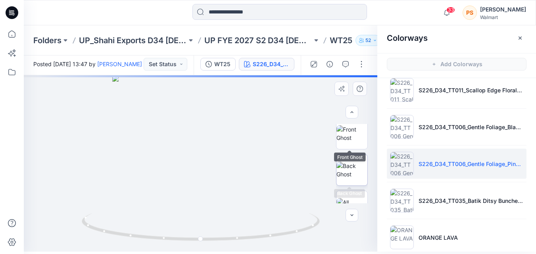
click at [357, 168] on img at bounding box center [351, 170] width 31 height 17
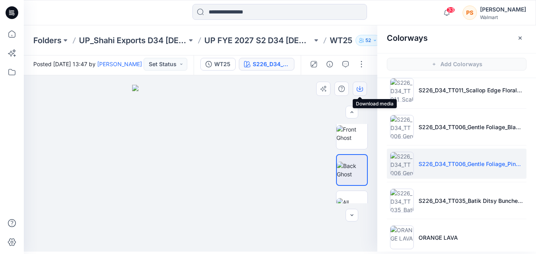
click at [357, 91] on icon "button" at bounding box center [359, 89] width 6 height 6
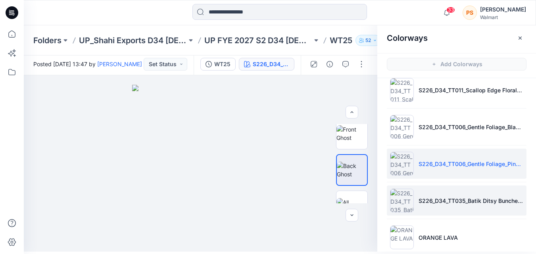
click at [492, 206] on li "S226_D34_TT035_Batik Ditsy Bunches_Red Rooster_16cm (1).tif" at bounding box center [457, 201] width 140 height 30
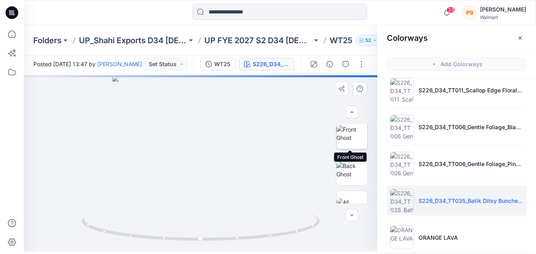
click at [354, 137] on img at bounding box center [351, 133] width 31 height 17
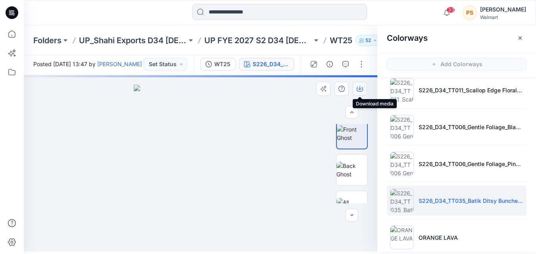
click at [360, 91] on icon "button" at bounding box center [359, 89] width 6 height 6
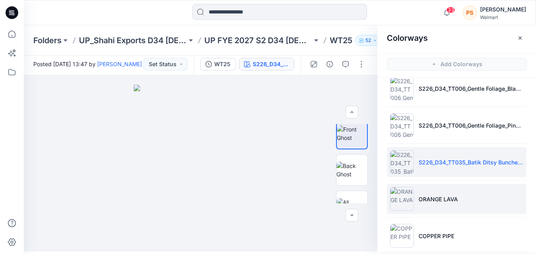
scroll to position [198, 0]
click at [457, 202] on li "ORANGE LAVA" at bounding box center [457, 198] width 140 height 30
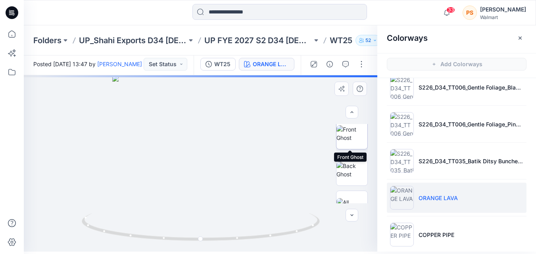
click at [350, 137] on img at bounding box center [351, 133] width 31 height 17
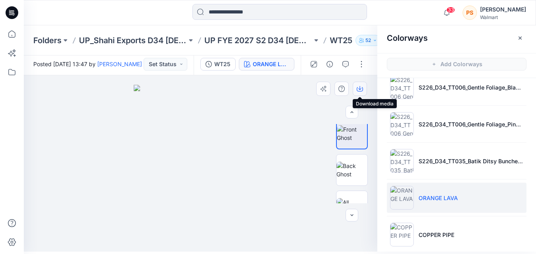
click at [359, 90] on icon "button" at bounding box center [359, 89] width 6 height 6
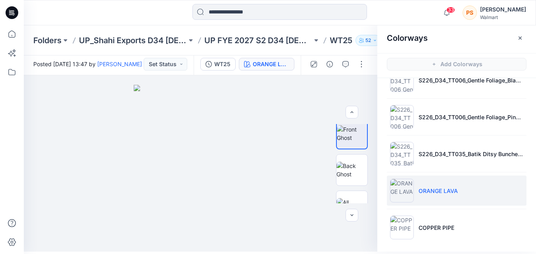
scroll to position [208, 0]
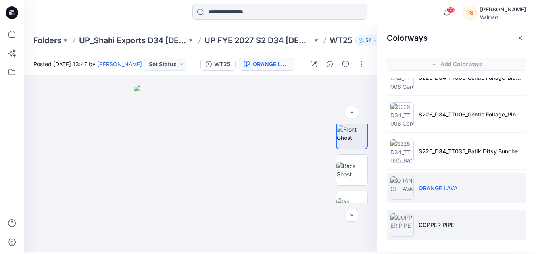
click at [438, 230] on li "COPPER PIPE" at bounding box center [457, 225] width 140 height 30
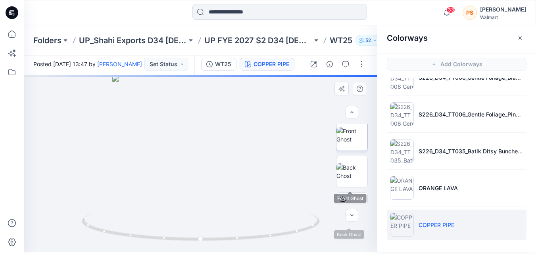
scroll to position [36, 0]
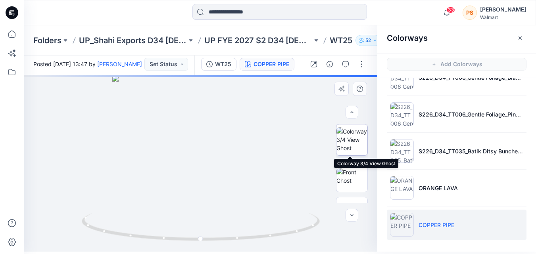
click at [350, 140] on img at bounding box center [351, 139] width 31 height 25
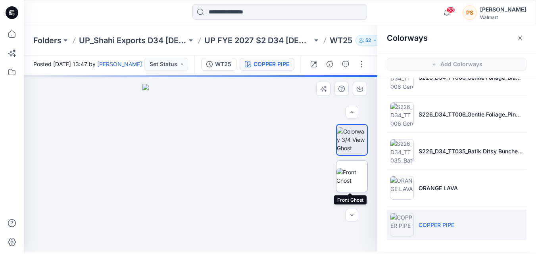
click at [359, 172] on img at bounding box center [351, 176] width 31 height 17
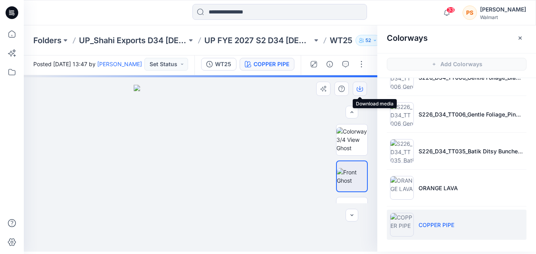
click at [358, 88] on icon "button" at bounding box center [359, 88] width 3 height 4
